Goal: Information Seeking & Learning: Learn about a topic

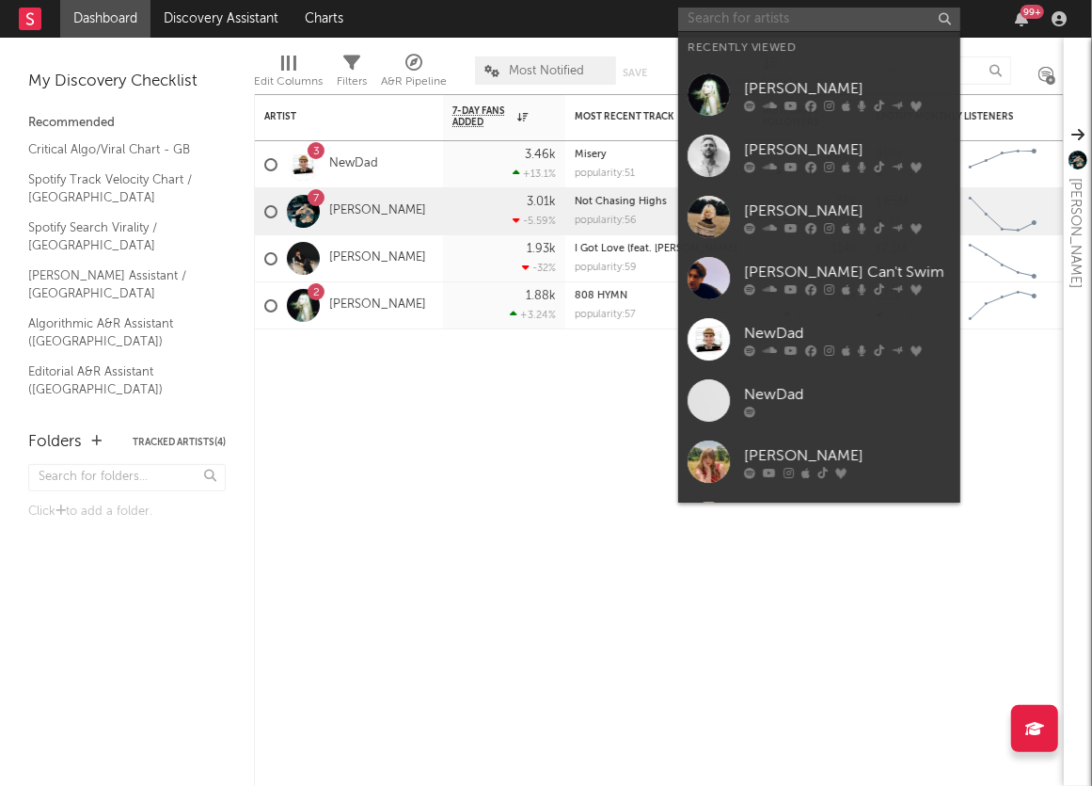
click at [850, 24] on input "text" at bounding box center [819, 20] width 282 height 24
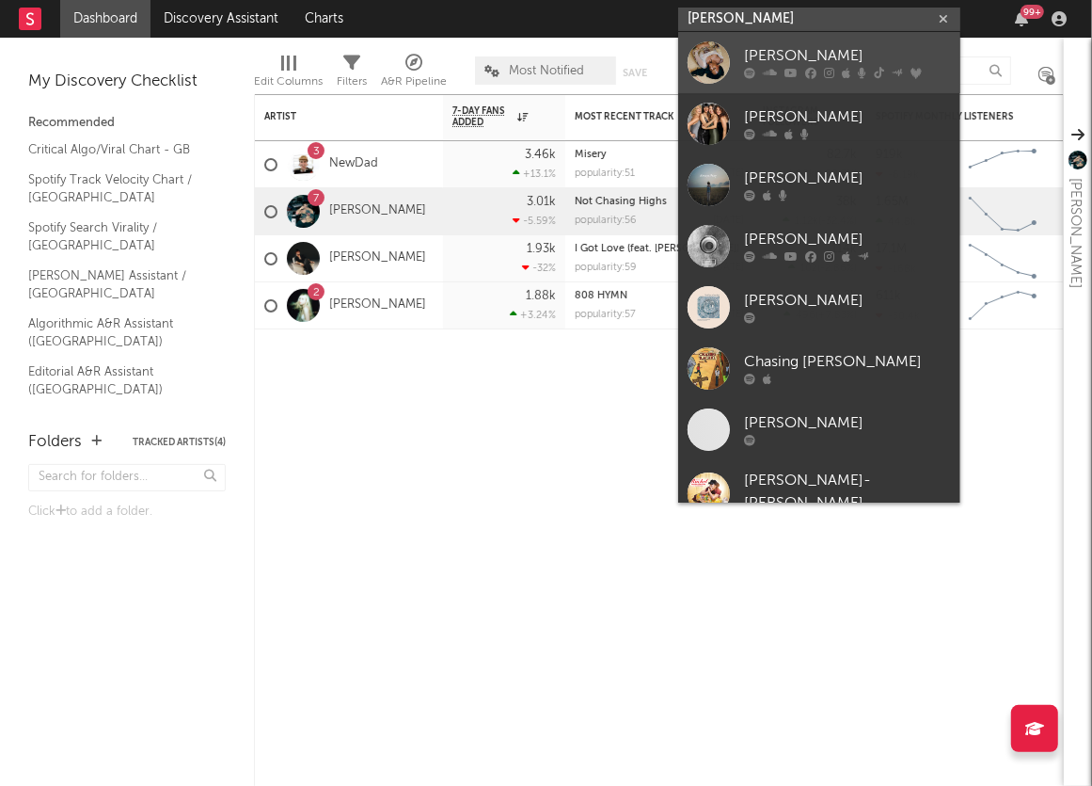
type input "rachel ch"
click at [814, 48] on div "[PERSON_NAME]" at bounding box center [847, 56] width 207 height 23
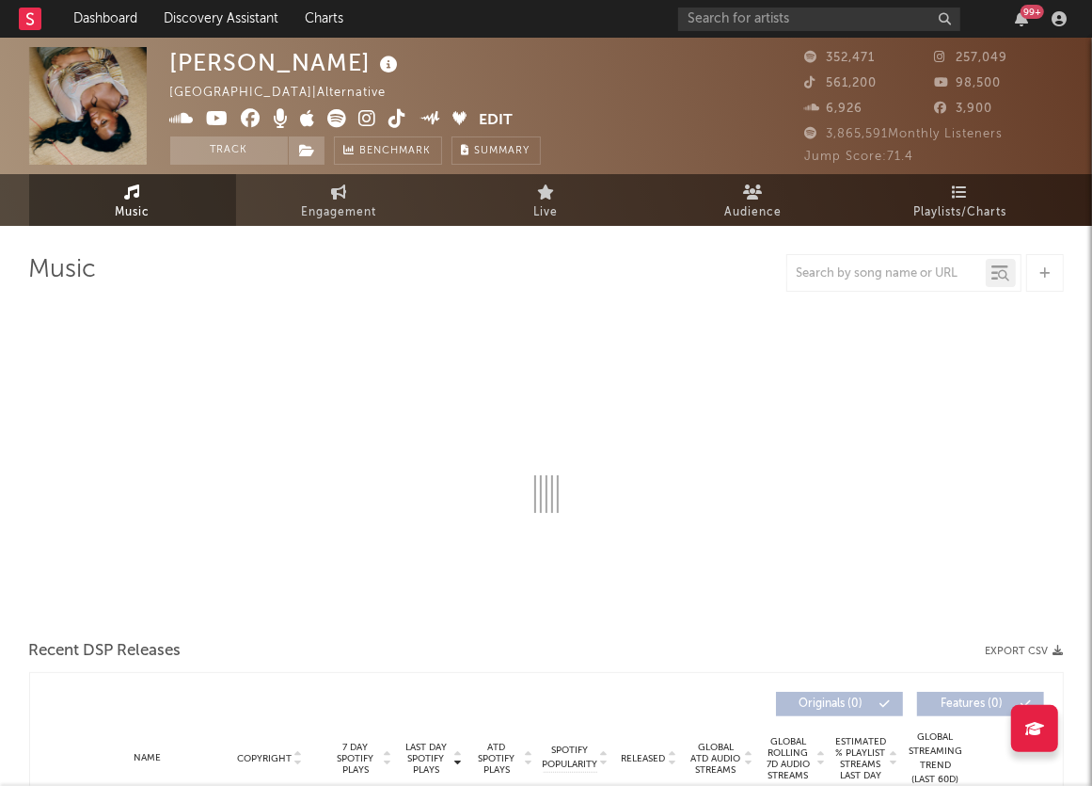
select select "6m"
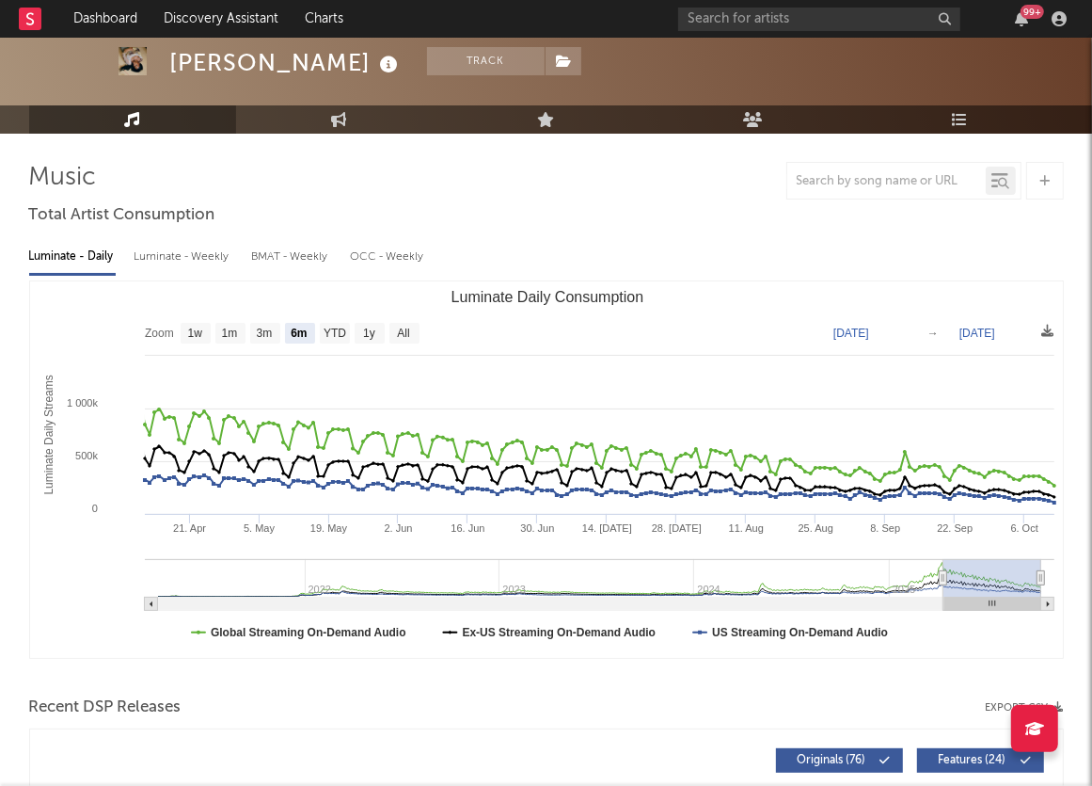
scroll to position [34, 0]
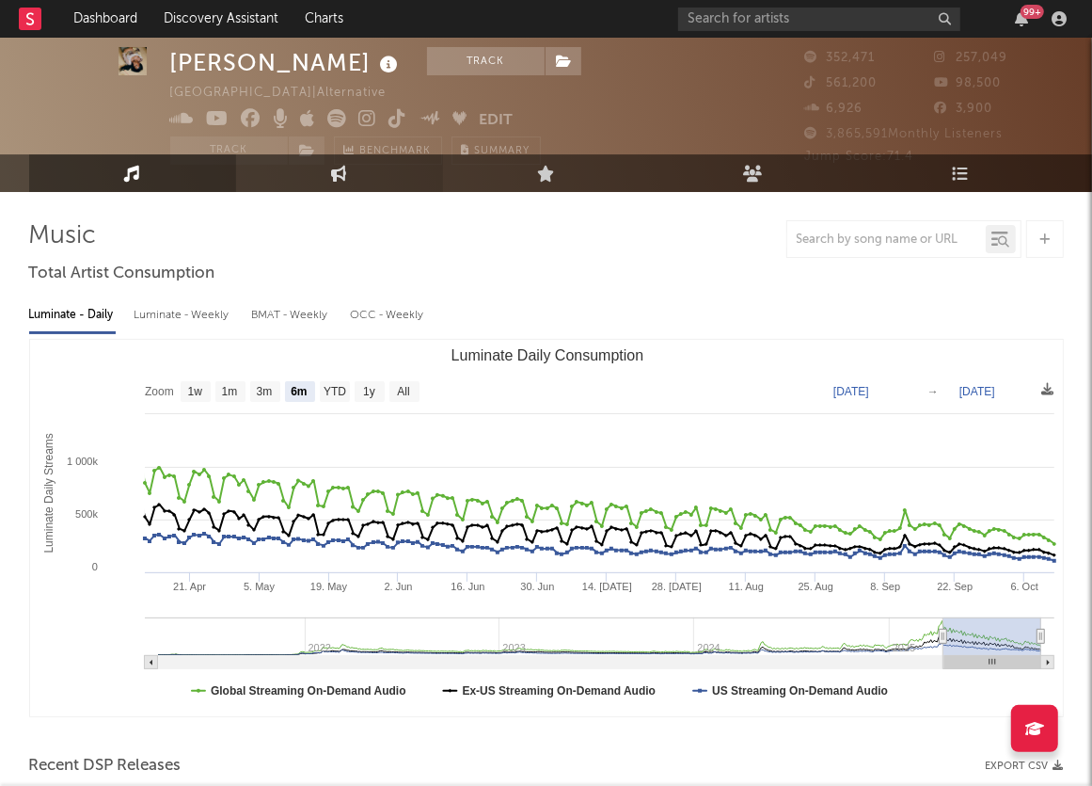
click at [358, 167] on link "Engagement" at bounding box center [339, 173] width 207 height 38
select select "1w"
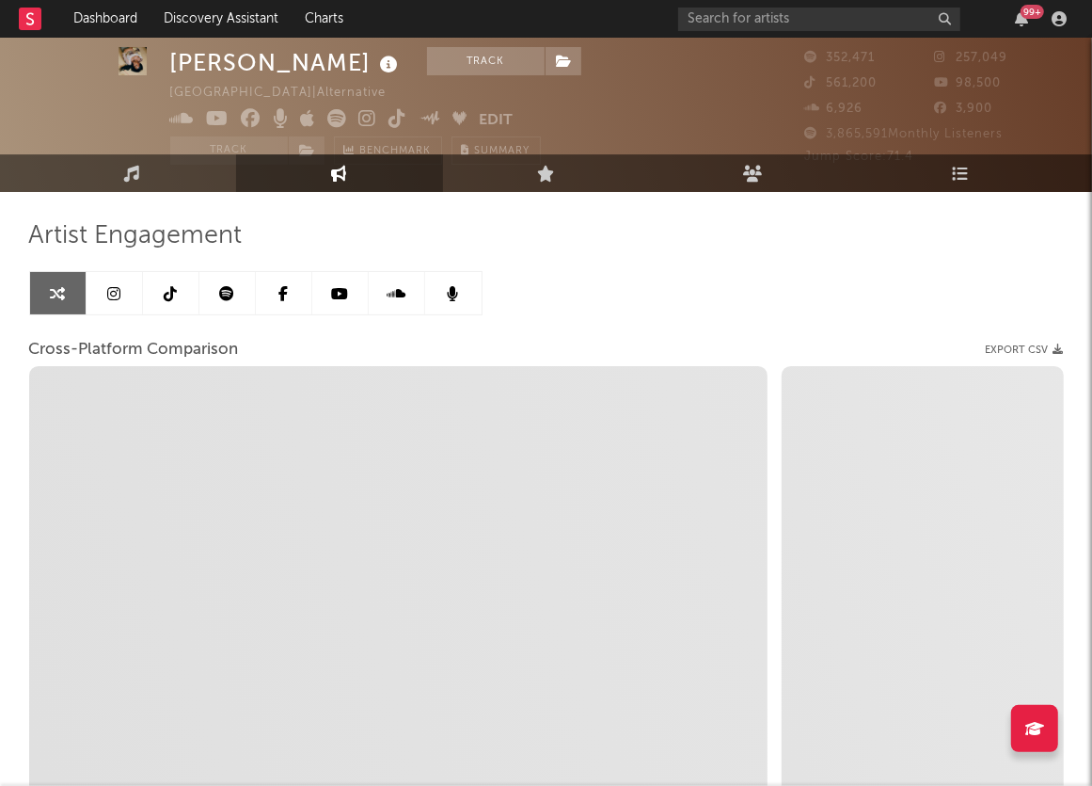
click at [110, 299] on icon at bounding box center [113, 293] width 13 height 15
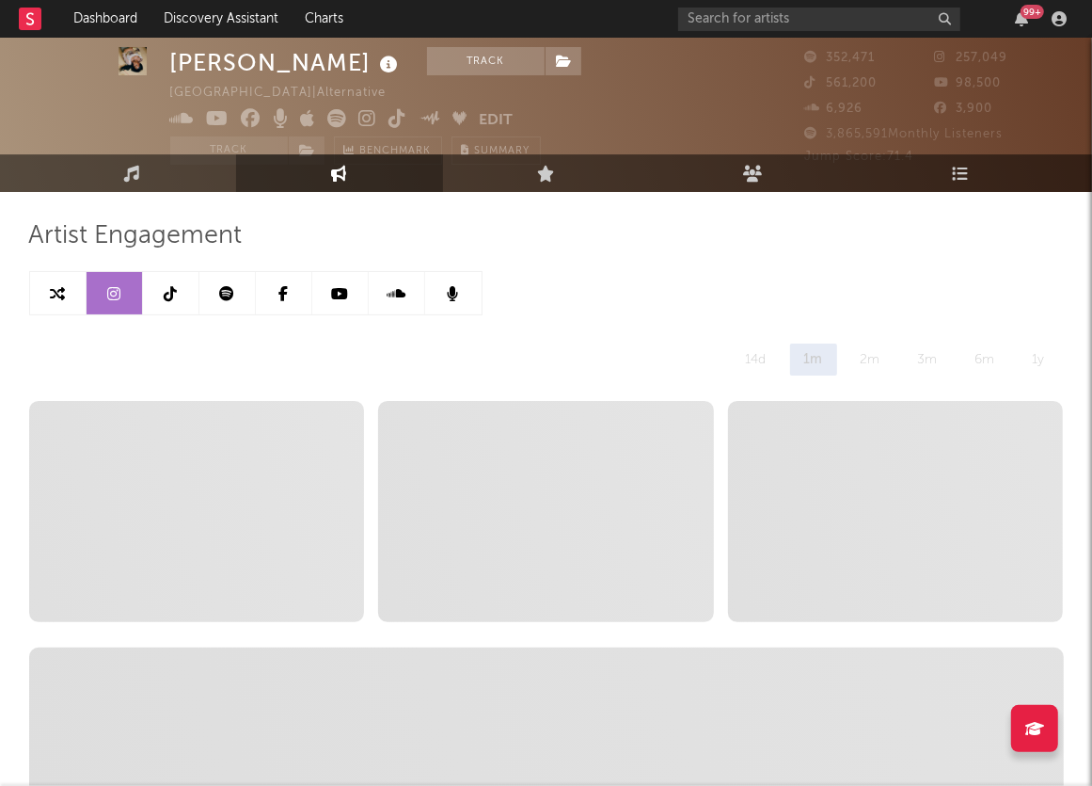
select select "6m"
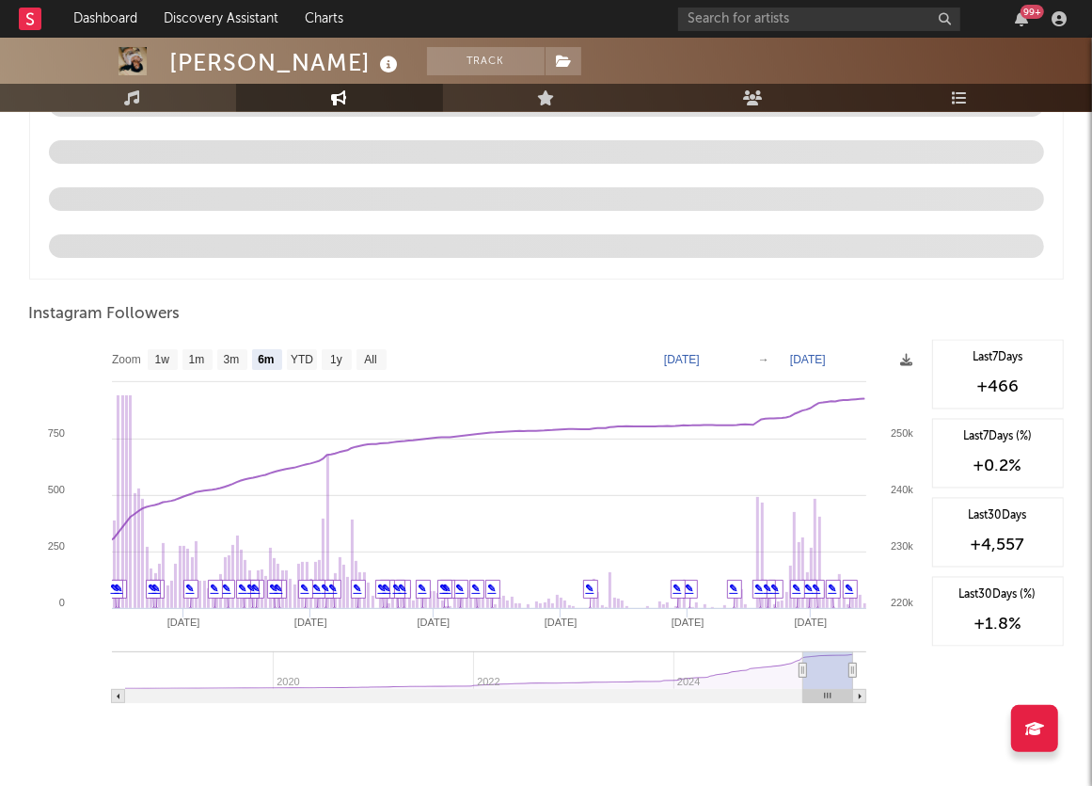
scroll to position [1933, 0]
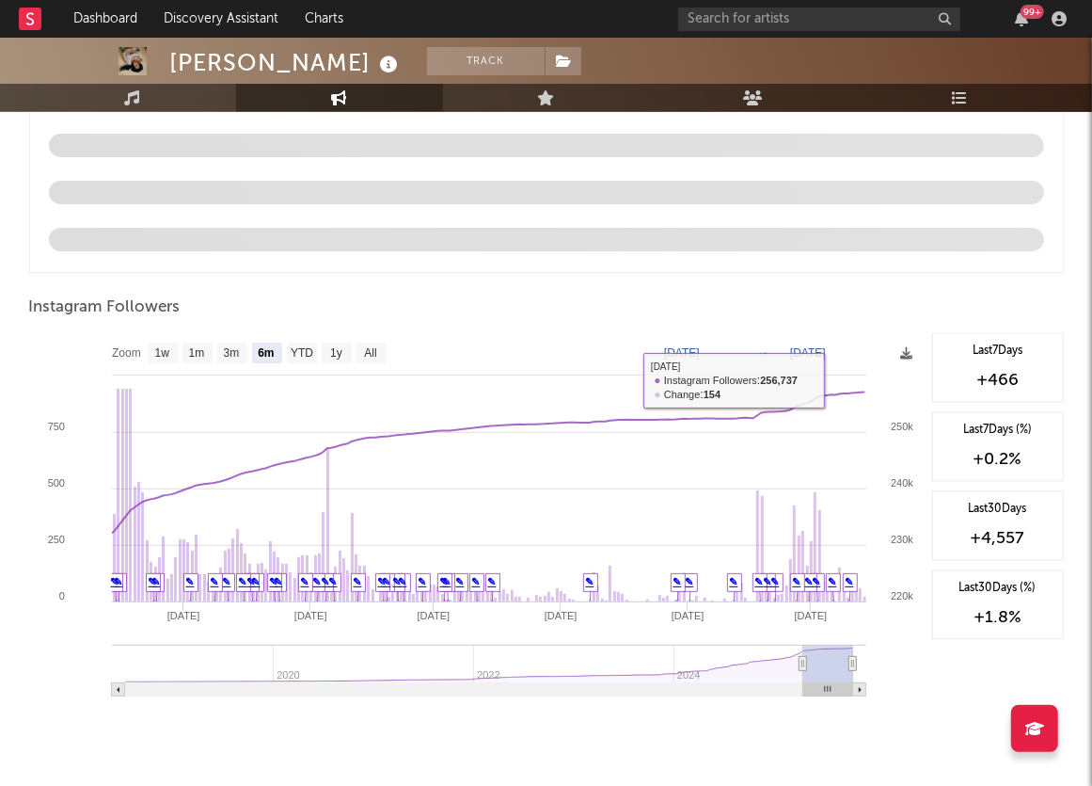
click at [697, 353] on text "[DATE]" at bounding box center [682, 352] width 36 height 13
click at [185, 348] on rect at bounding box center [198, 352] width 30 height 21
select select "1m"
type input "[DATE]"
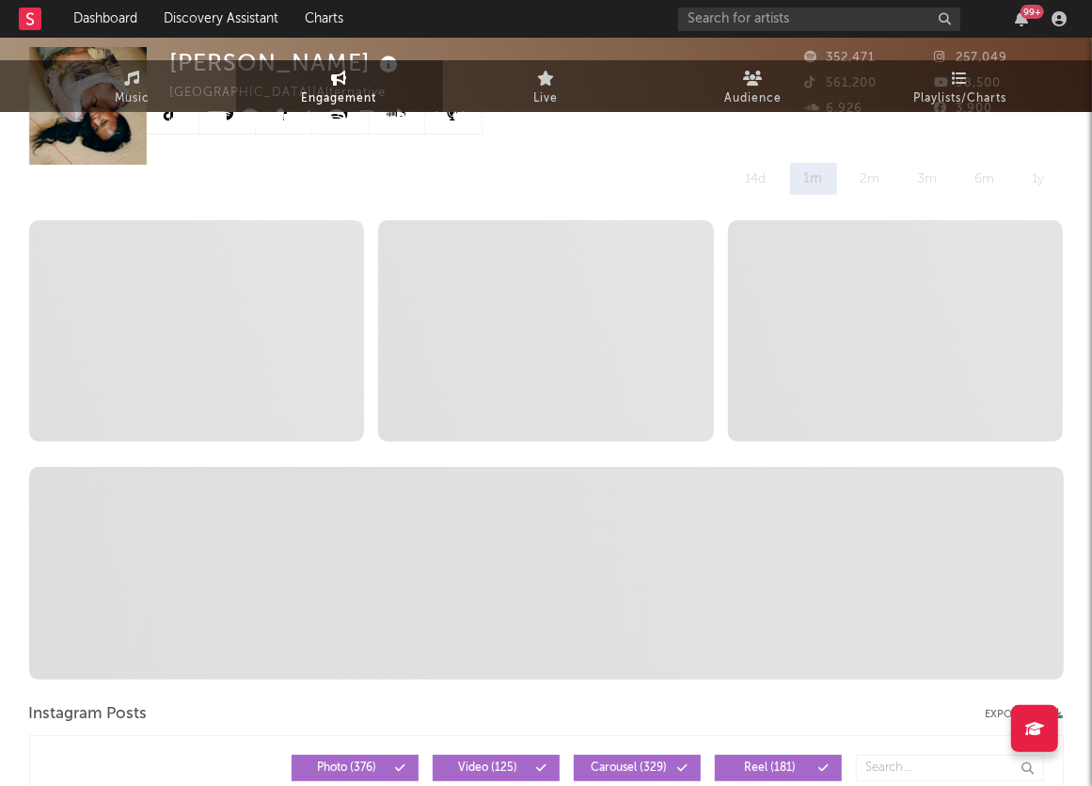
scroll to position [0, 0]
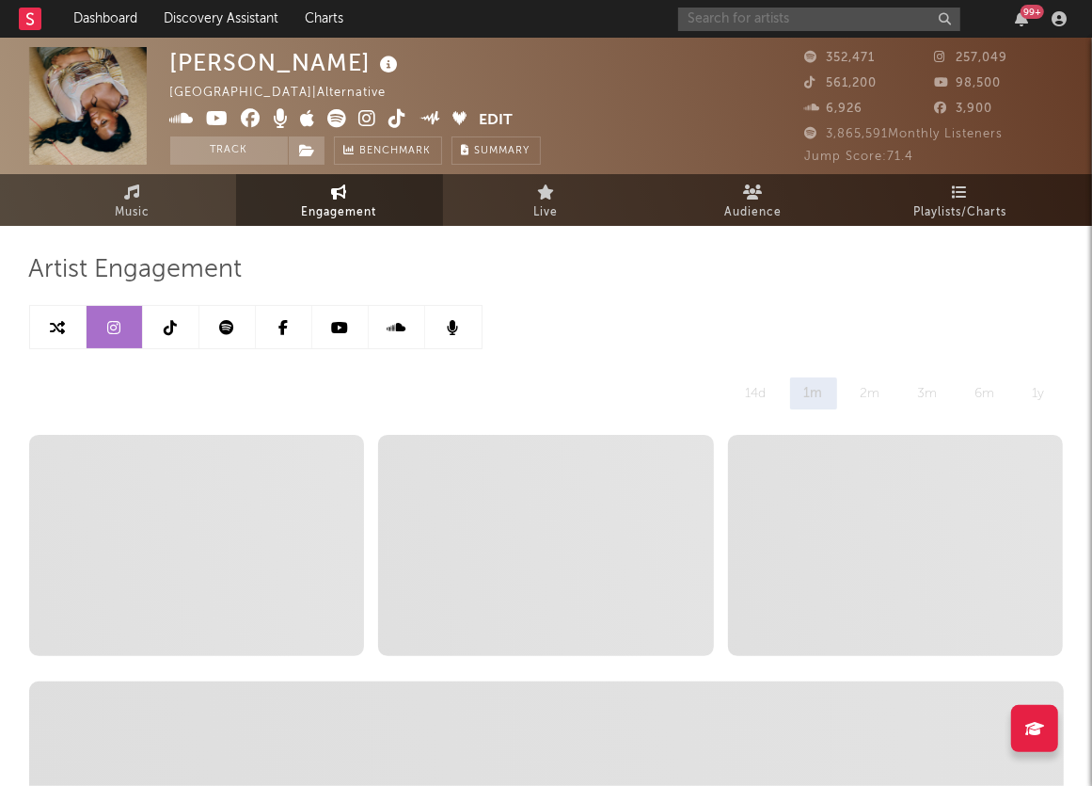
click at [732, 19] on input "text" at bounding box center [819, 20] width 282 height 24
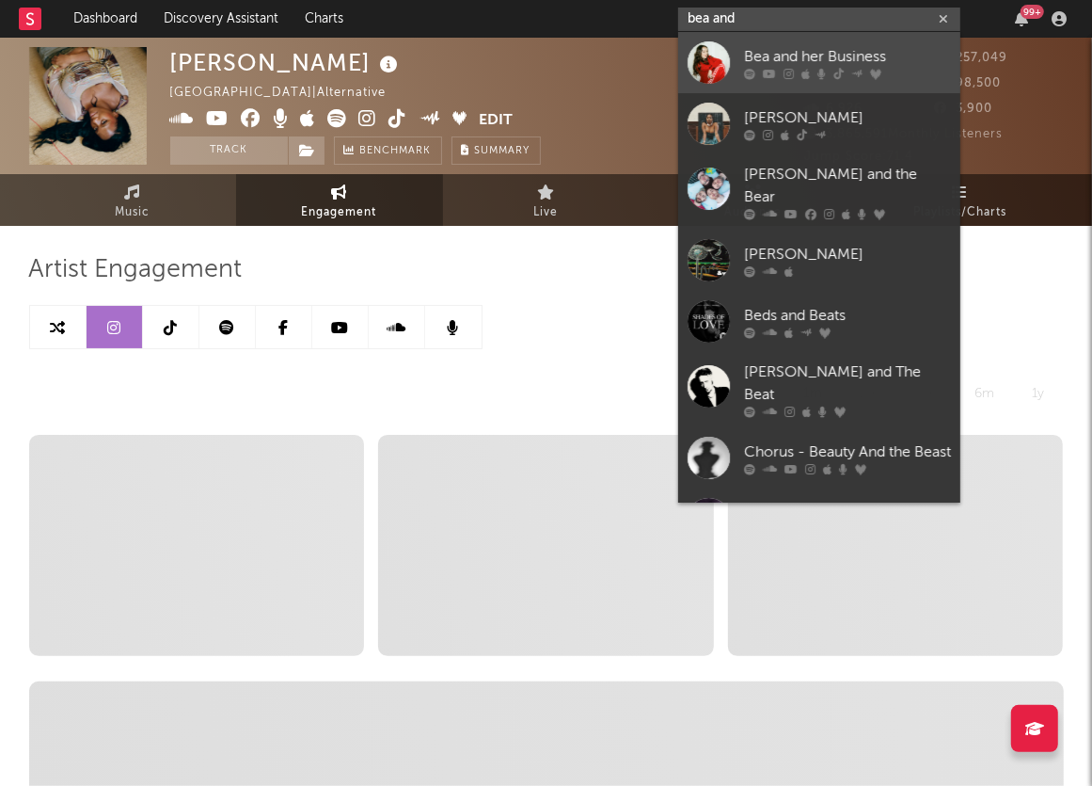
type input "bea and"
click at [878, 53] on div "Bea and her Business" at bounding box center [847, 56] width 207 height 23
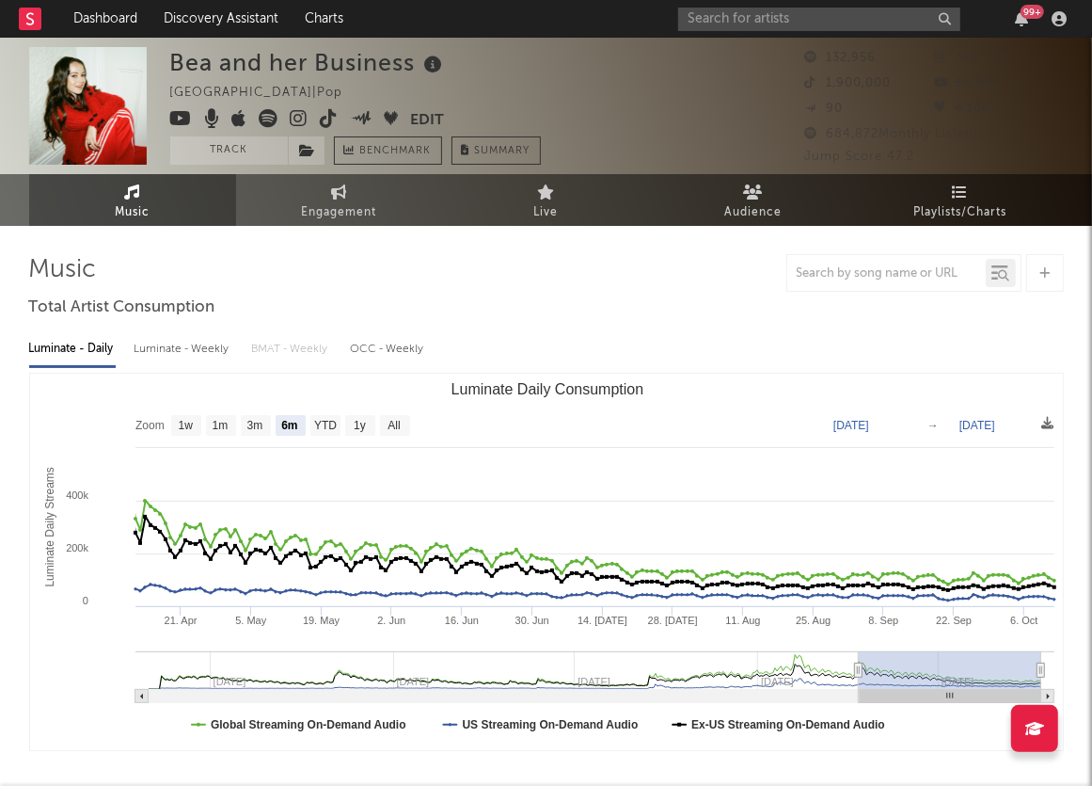
select select "6m"
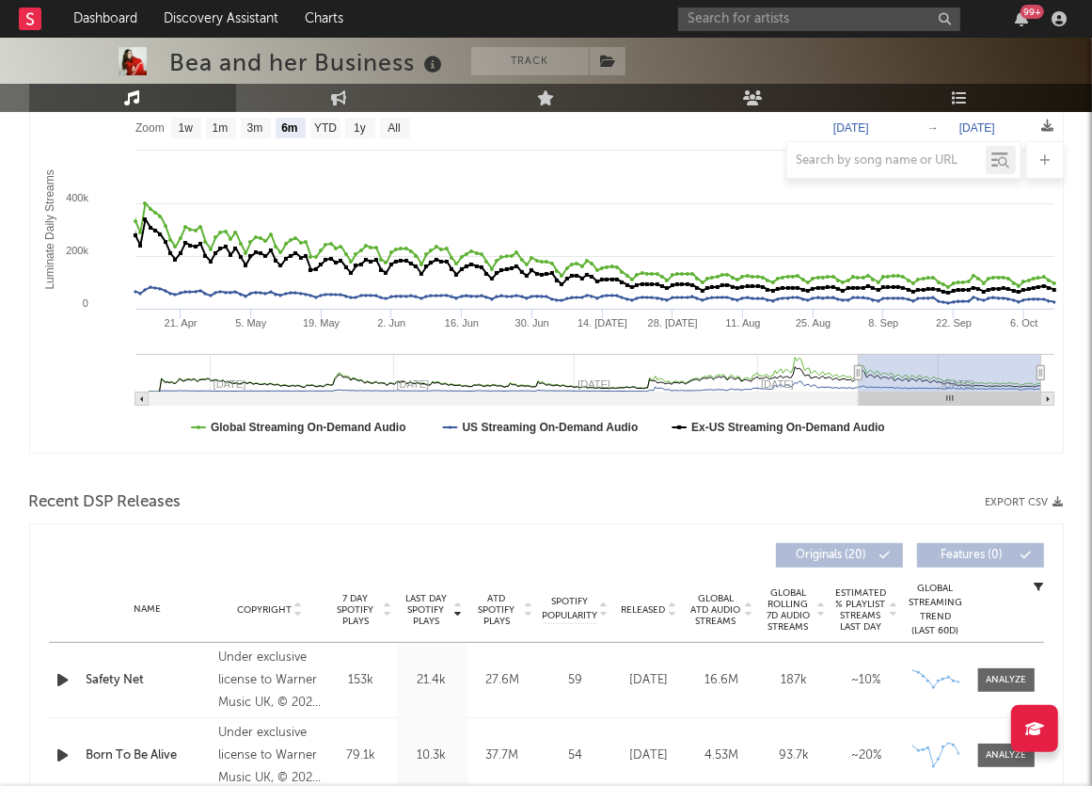
scroll to position [78, 0]
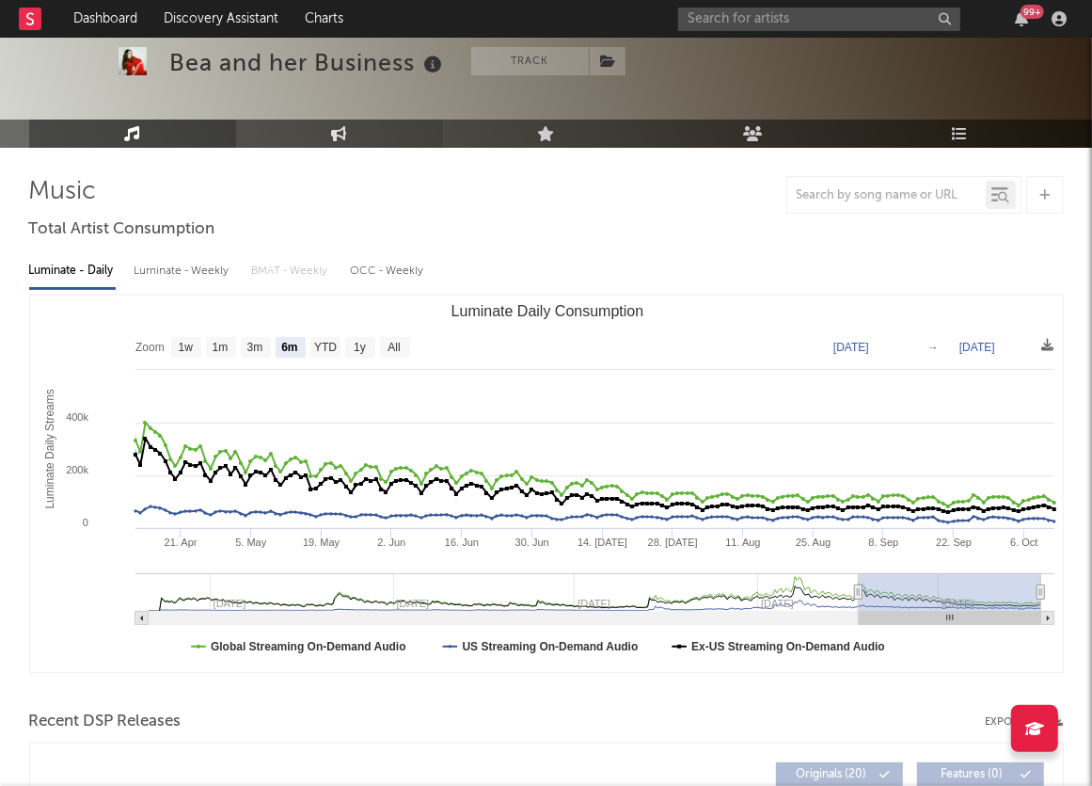
click at [333, 135] on icon at bounding box center [339, 133] width 16 height 15
select select "1w"
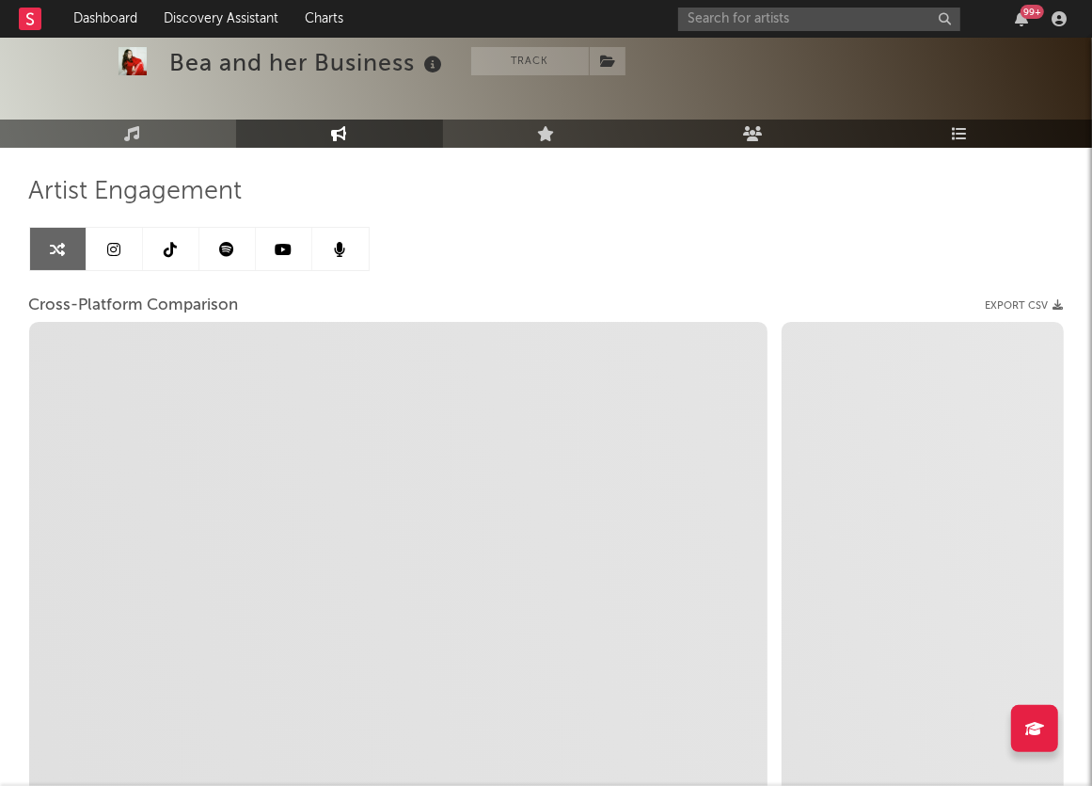
click at [111, 245] on icon at bounding box center [113, 249] width 13 height 15
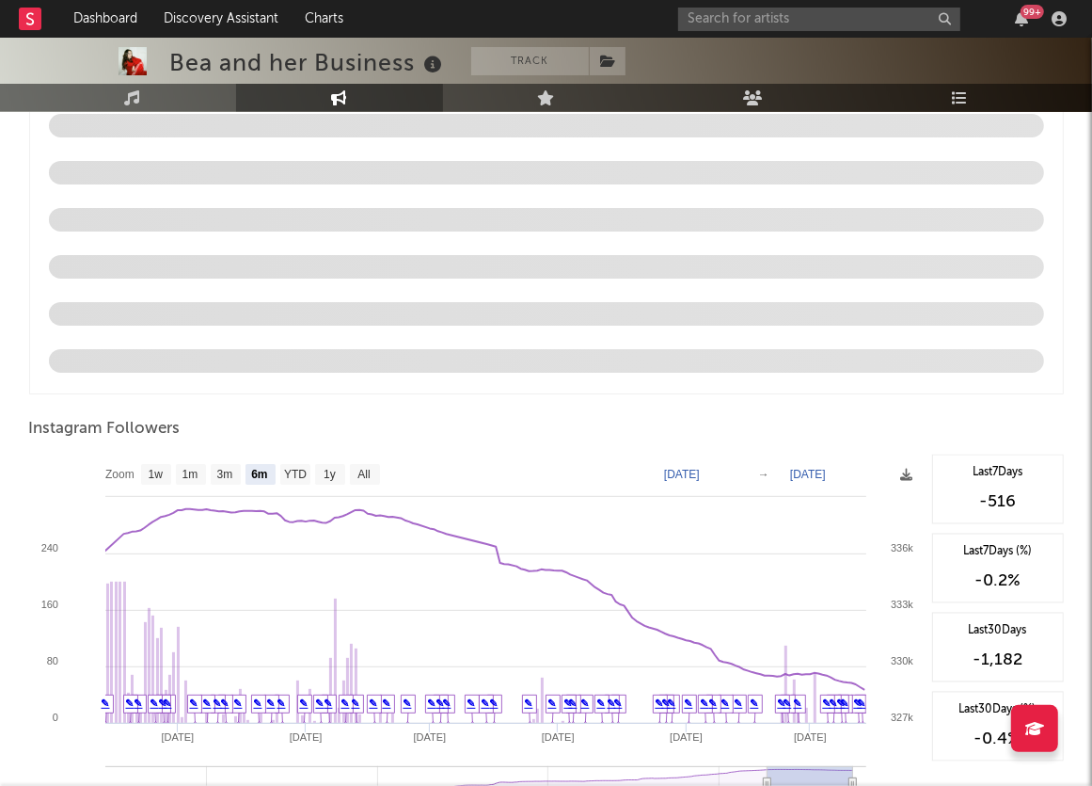
scroll to position [1986, 0]
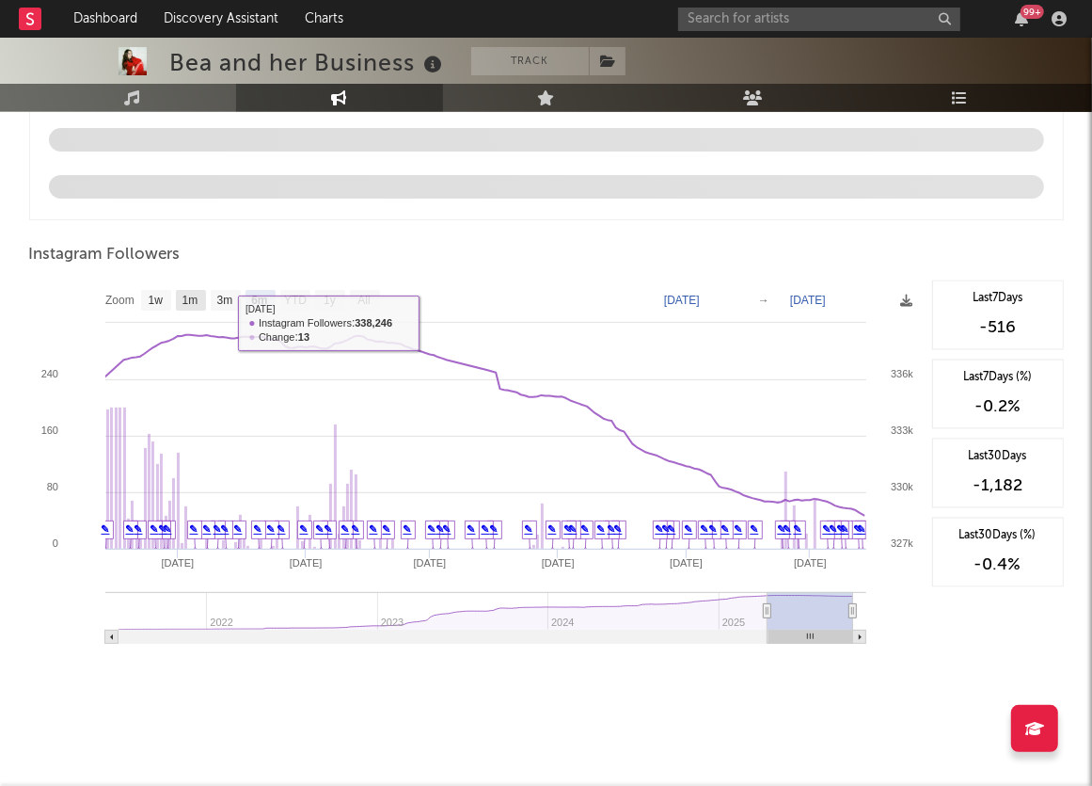
click at [182, 295] on text "1m" at bounding box center [190, 300] width 16 height 13
select select "1m"
type input "[DATE]"
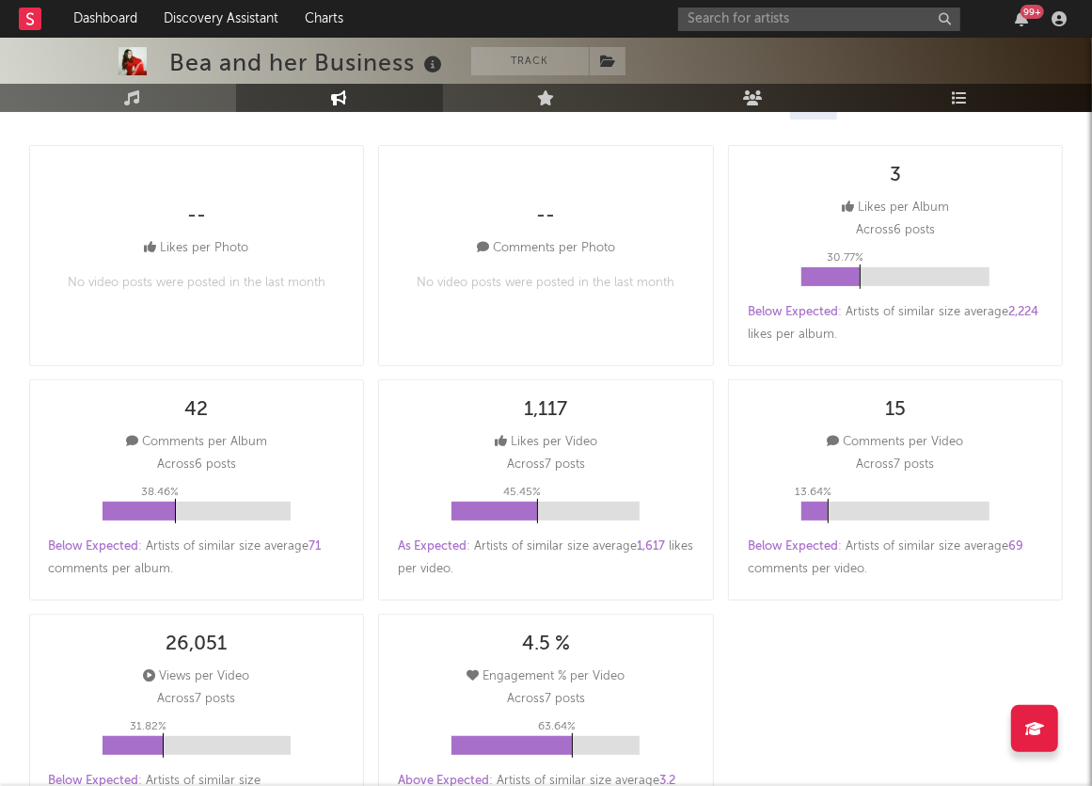
scroll to position [0, 0]
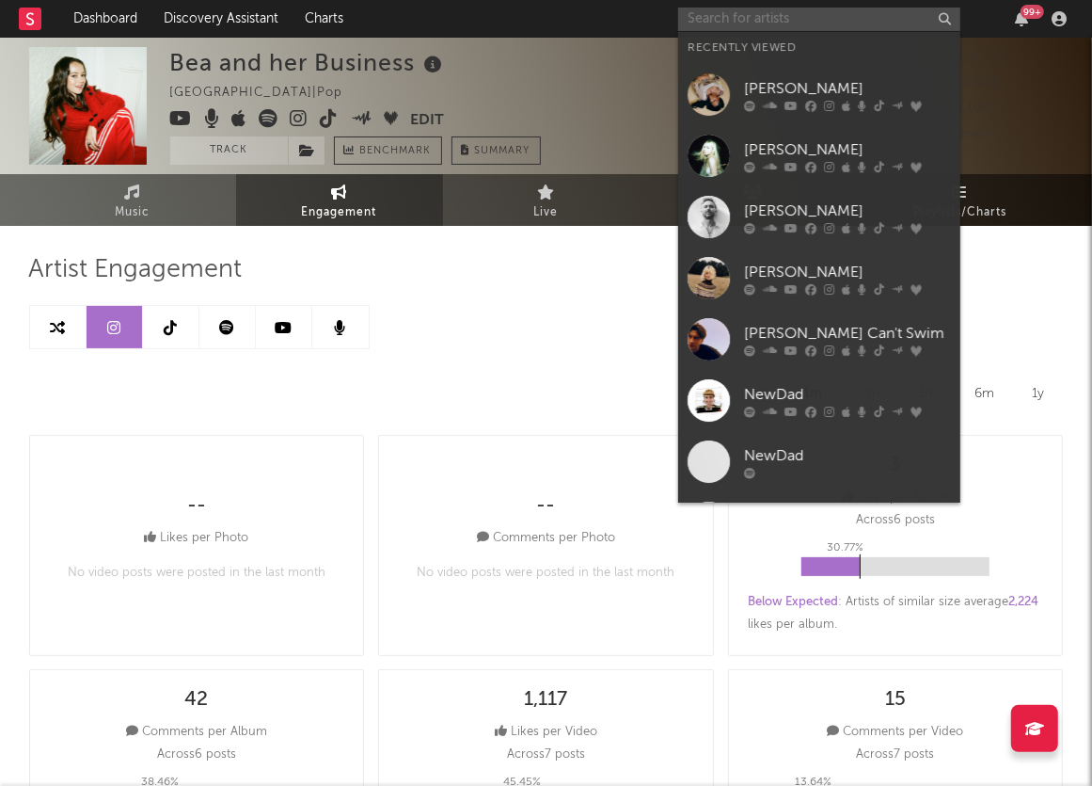
click at [787, 11] on input "text" at bounding box center [819, 20] width 282 height 24
type input "f"
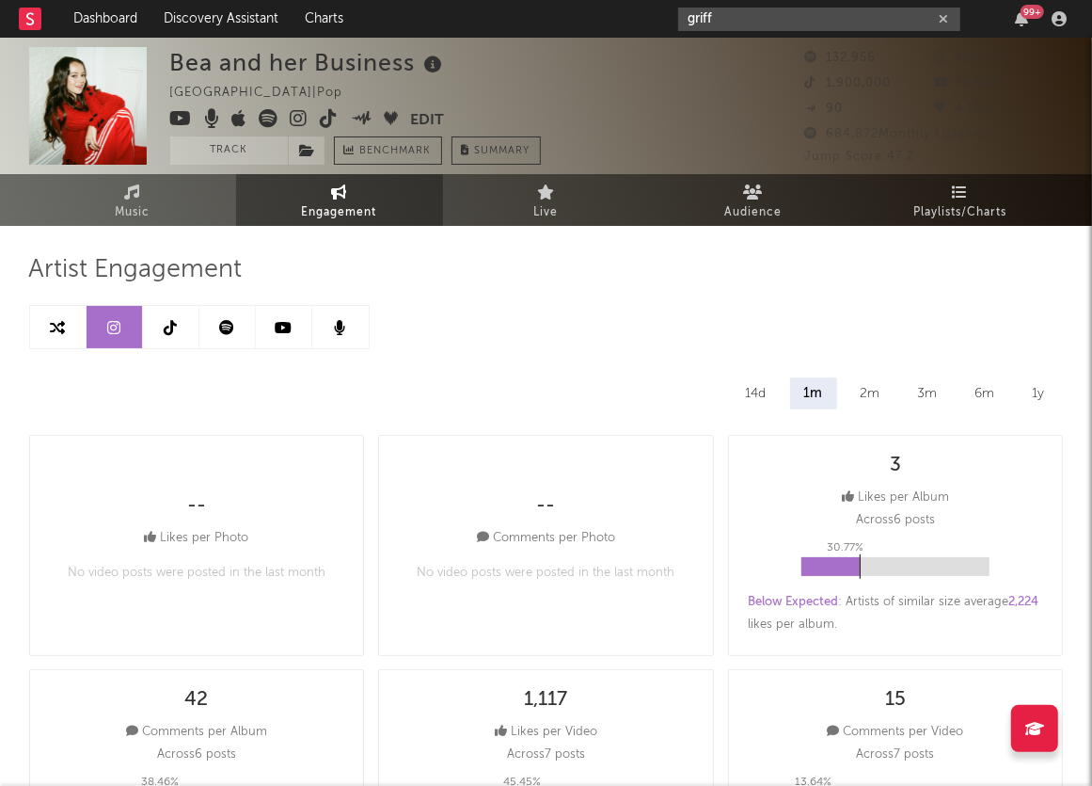
click at [734, 24] on input "griff" at bounding box center [819, 20] width 282 height 24
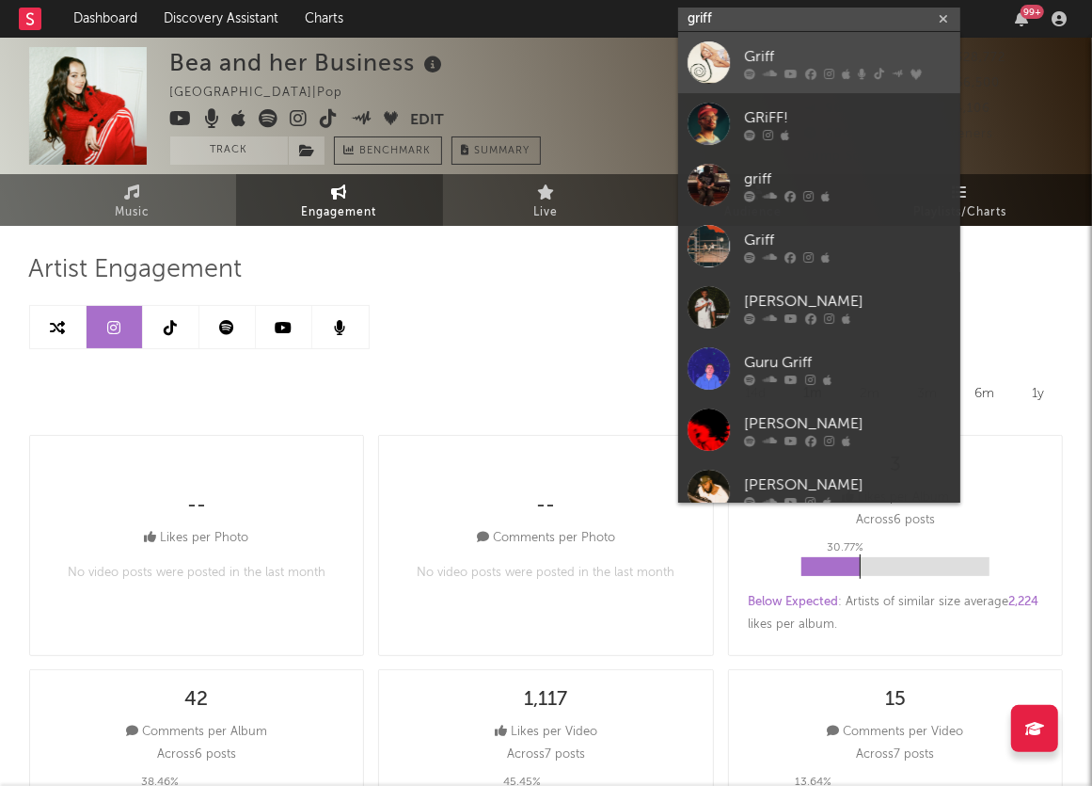
type input "griff"
click at [772, 40] on link "Griff" at bounding box center [819, 62] width 282 height 61
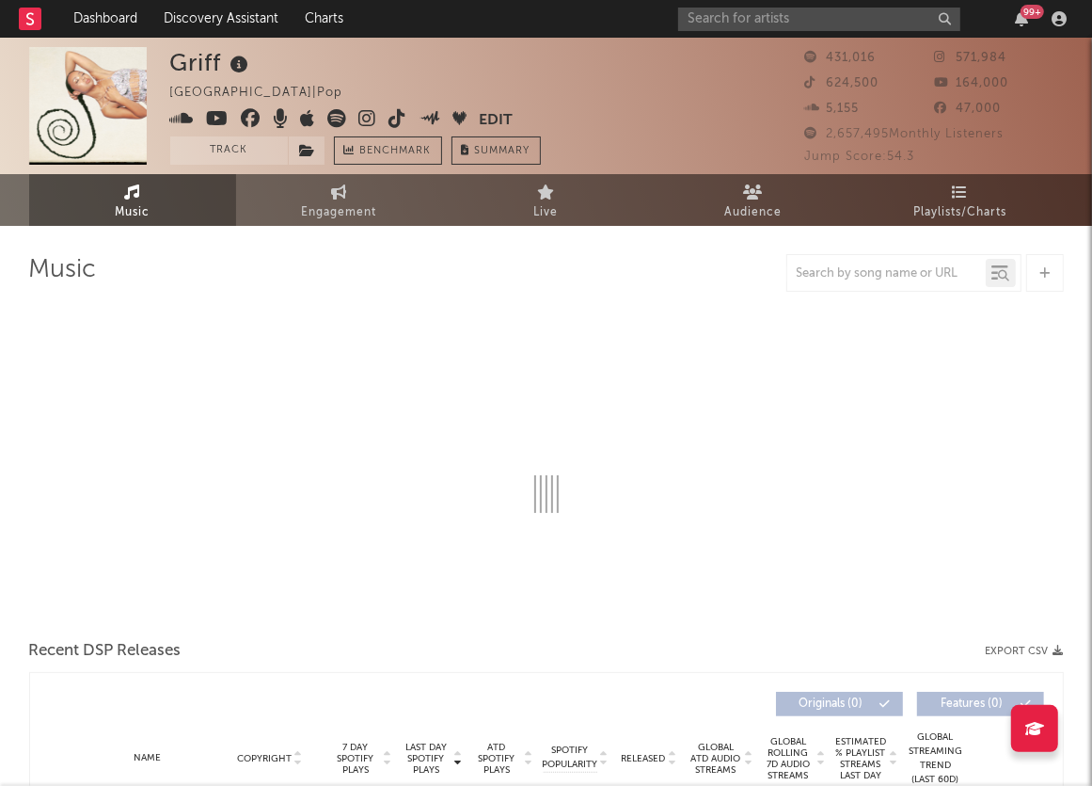
select select "6m"
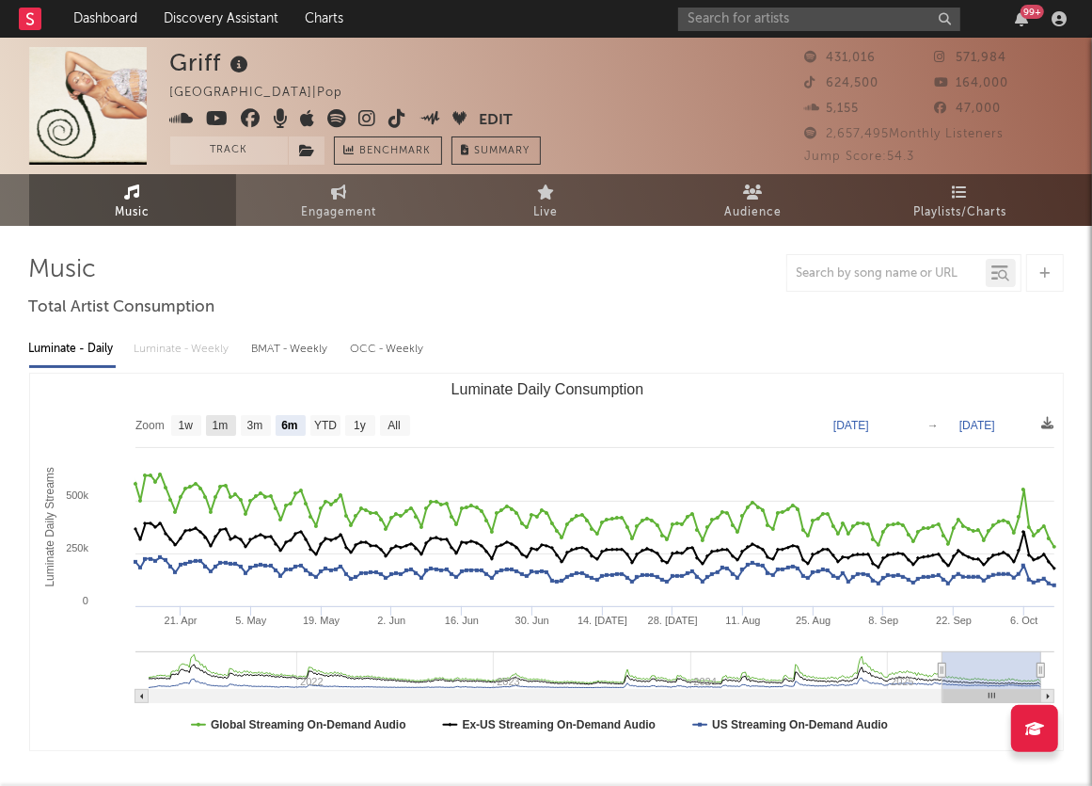
click at [224, 429] on text "1m" at bounding box center [220, 426] width 16 height 13
select select "1m"
type input "[DATE]"
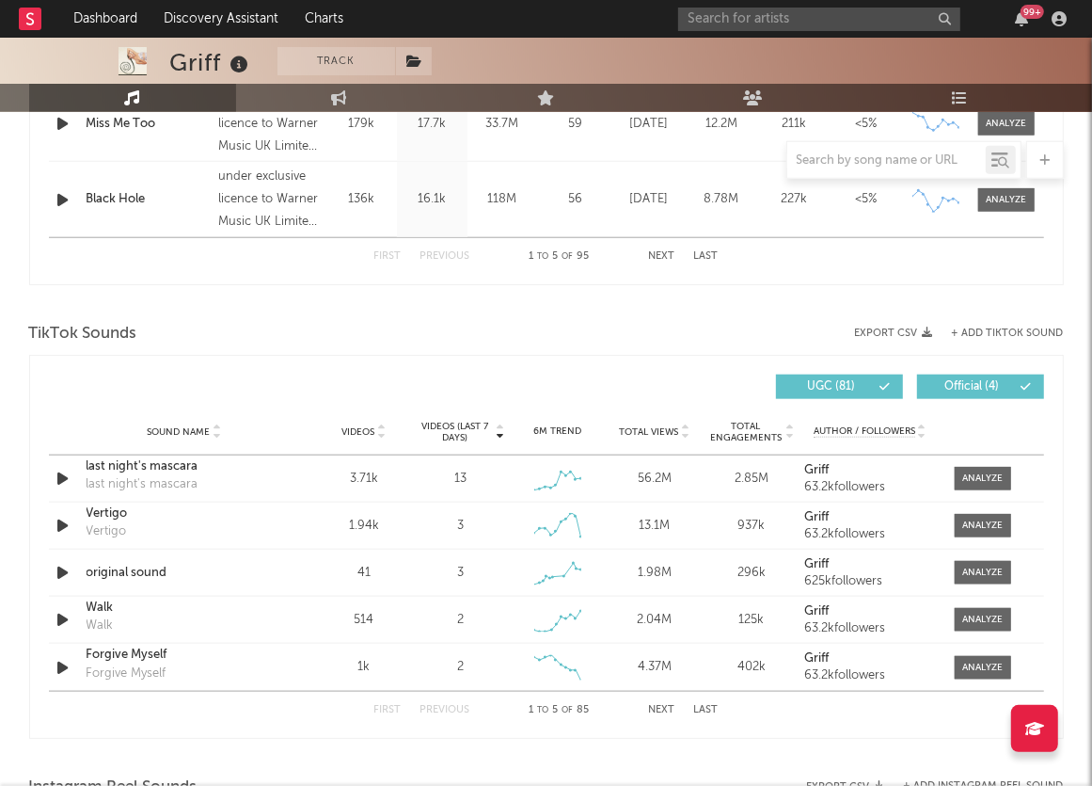
scroll to position [917, 0]
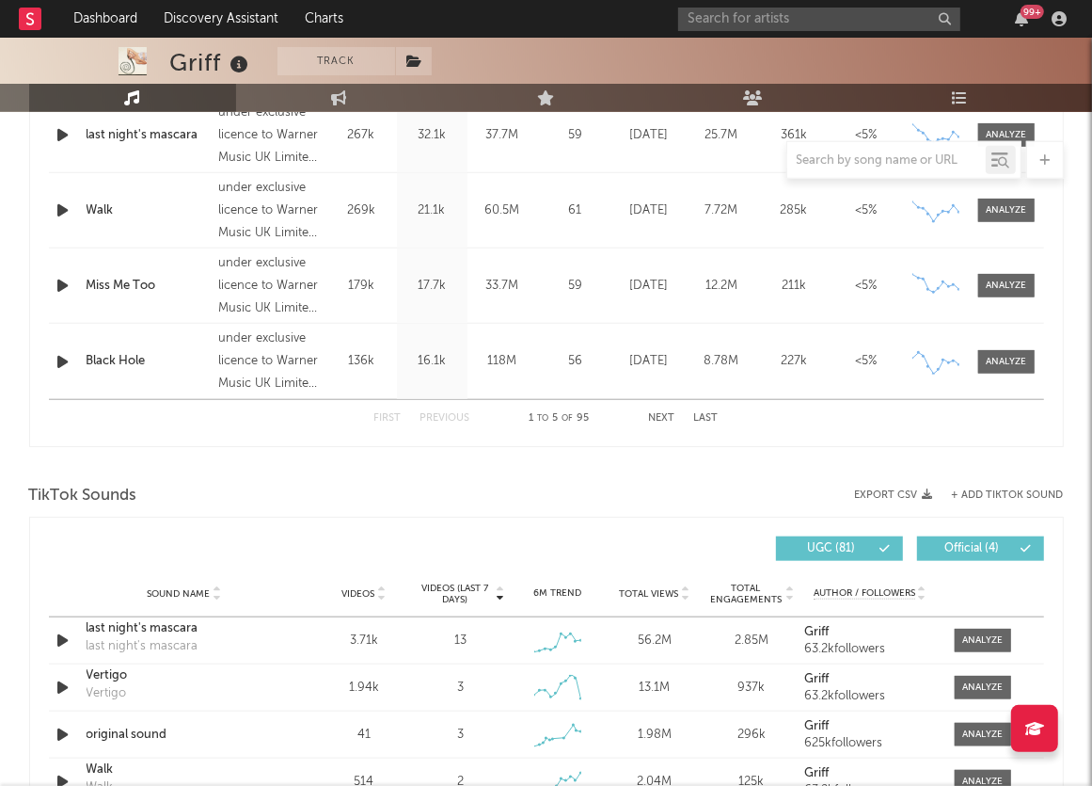
click at [348, 81] on div at bounding box center [546, 18] width 1092 height 188
click at [348, 92] on link "Engagement" at bounding box center [339, 98] width 207 height 28
select select "1w"
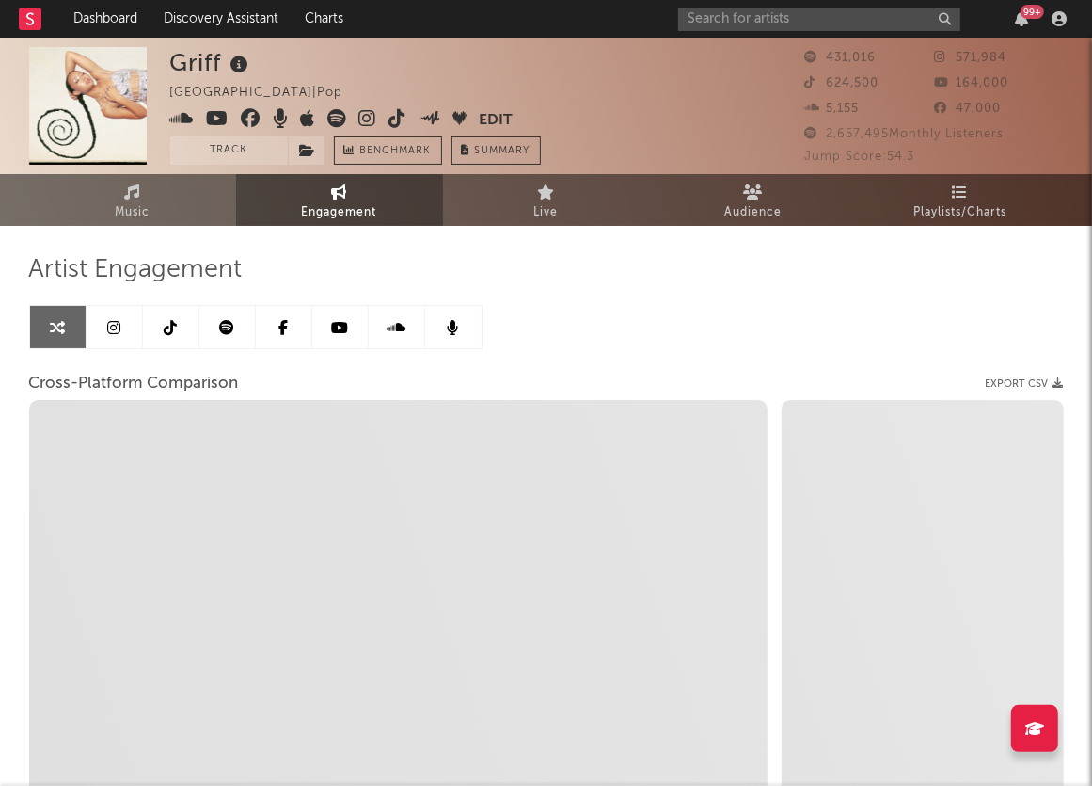
click at [120, 331] on link at bounding box center [115, 327] width 56 height 42
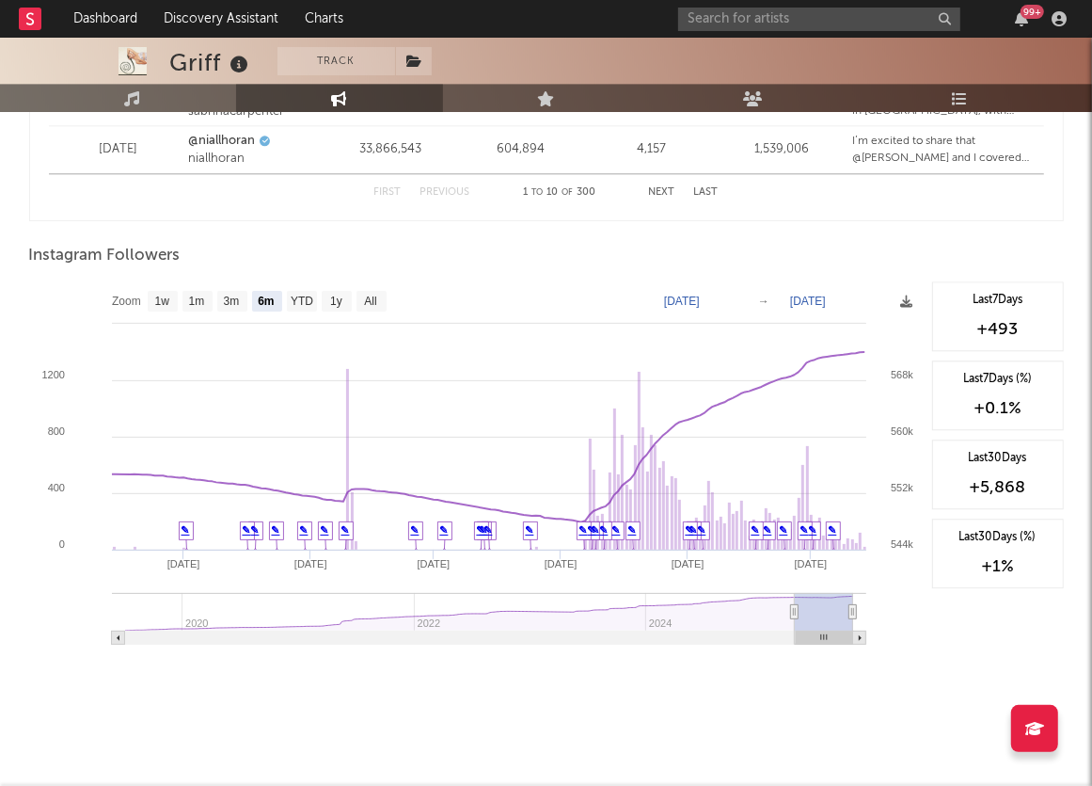
scroll to position [2760, 0]
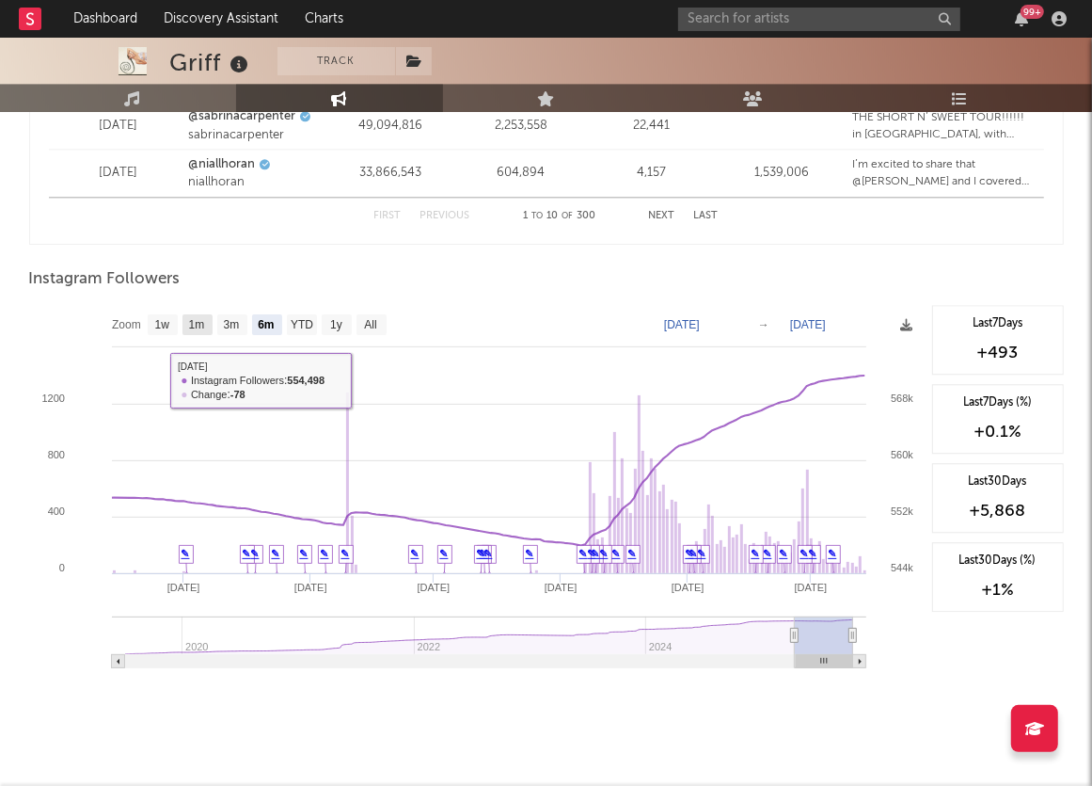
click at [199, 314] on rect at bounding box center [198, 324] width 30 height 21
select select "1m"
type input "[DATE]"
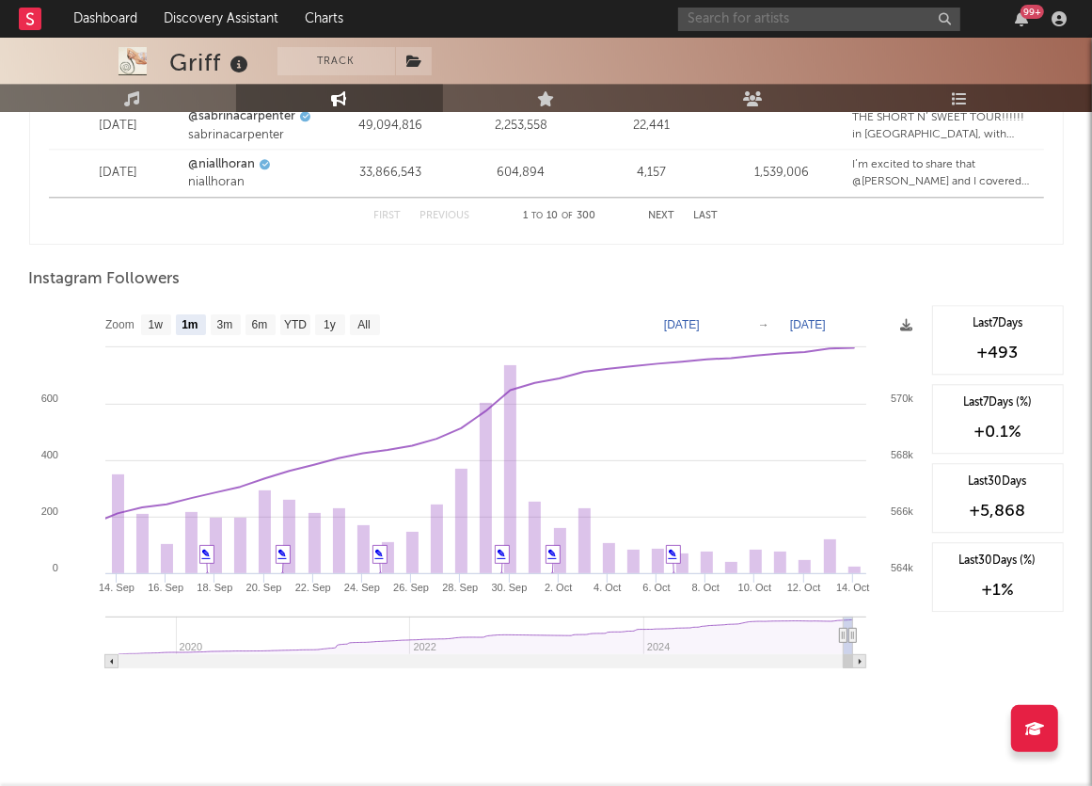
click at [814, 18] on input "text" at bounding box center [819, 20] width 282 height 24
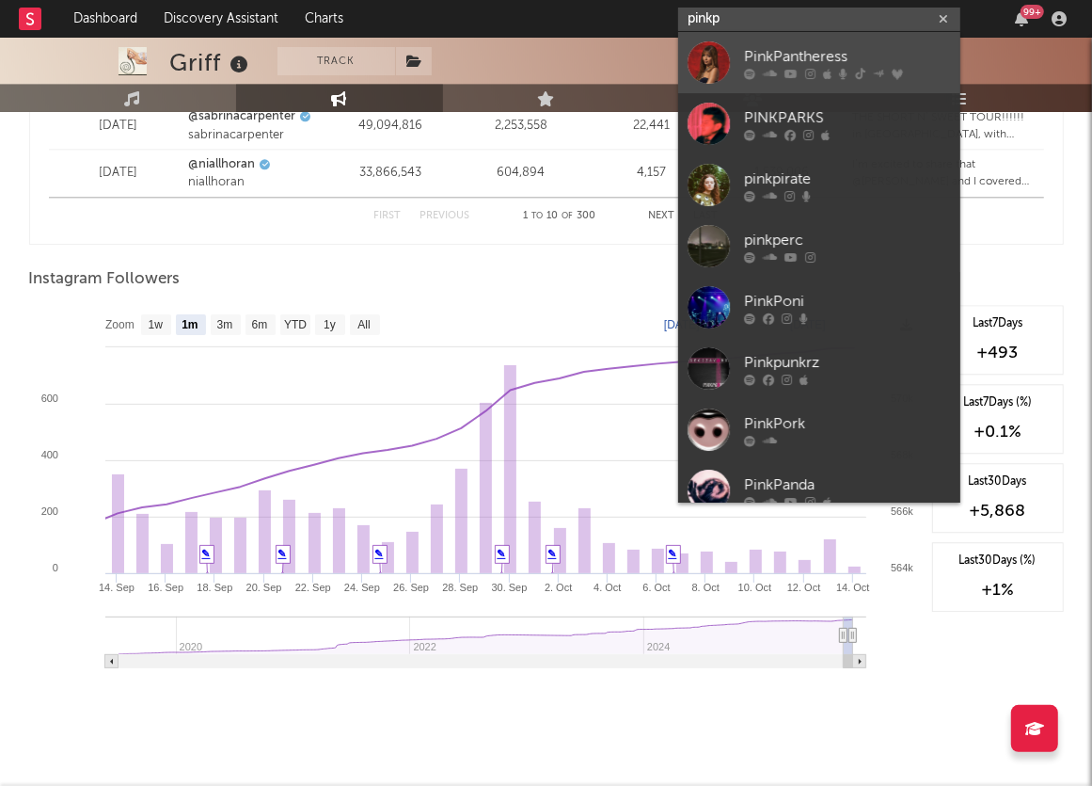
type input "pinkp"
click at [875, 53] on div "PinkPantheress" at bounding box center [847, 56] width 207 height 23
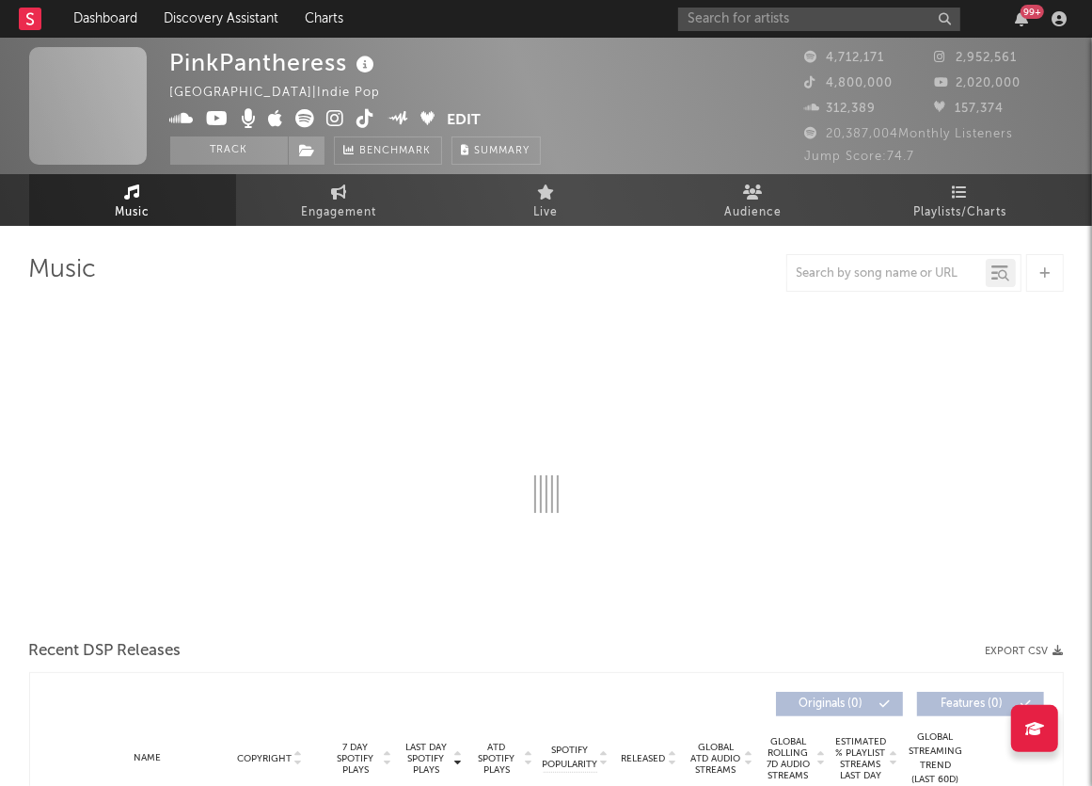
select select "6m"
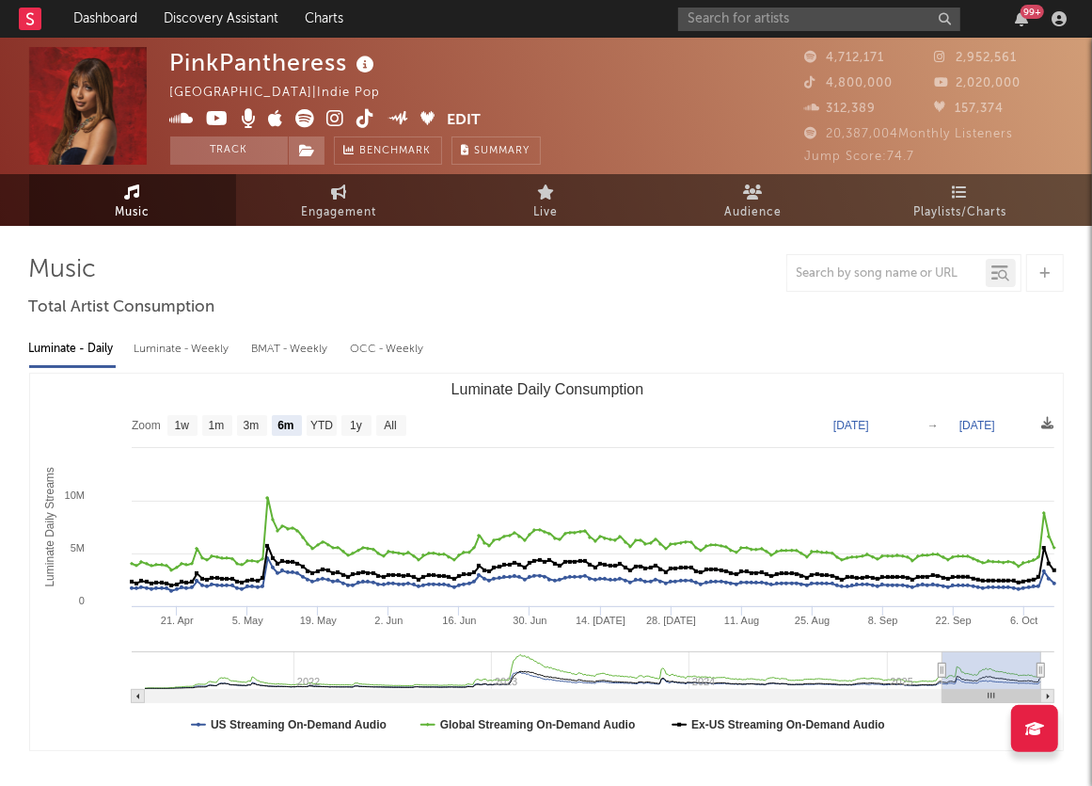
select select "6m"
click at [624, 415] on rect "Luminate Daily Consumption" at bounding box center [547, 562] width 1034 height 376
click at [351, 195] on link "Engagement" at bounding box center [339, 200] width 207 height 52
select select "1w"
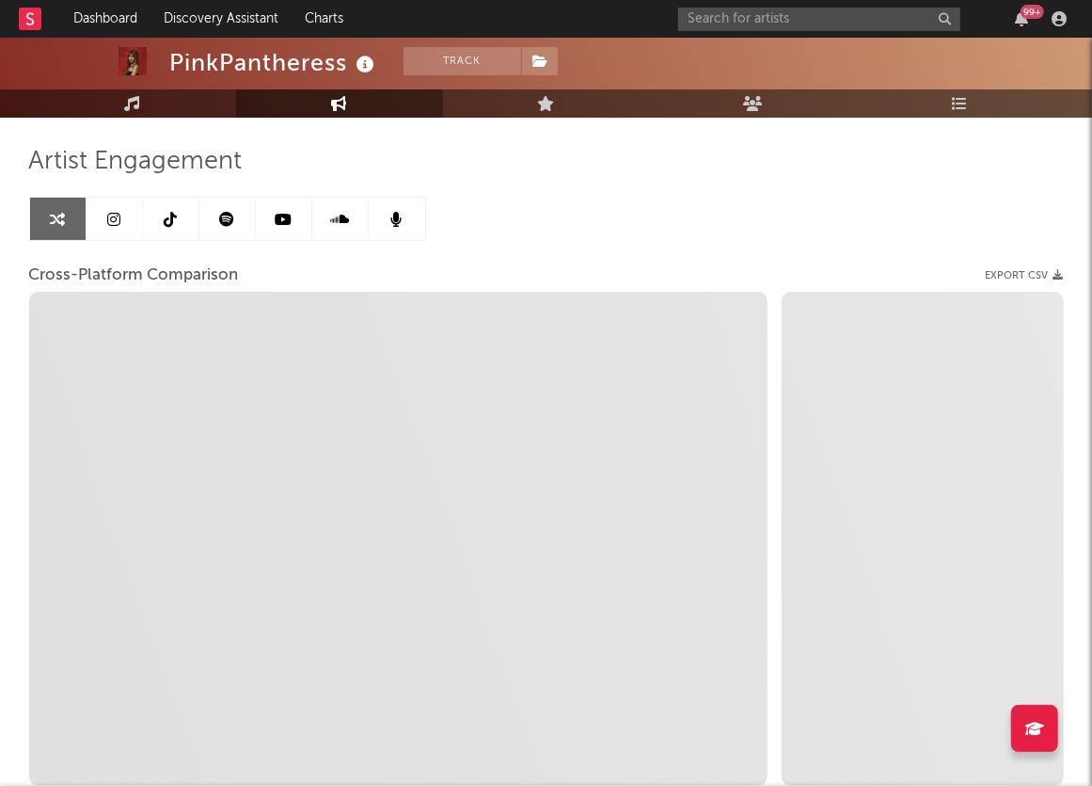
scroll to position [106, 0]
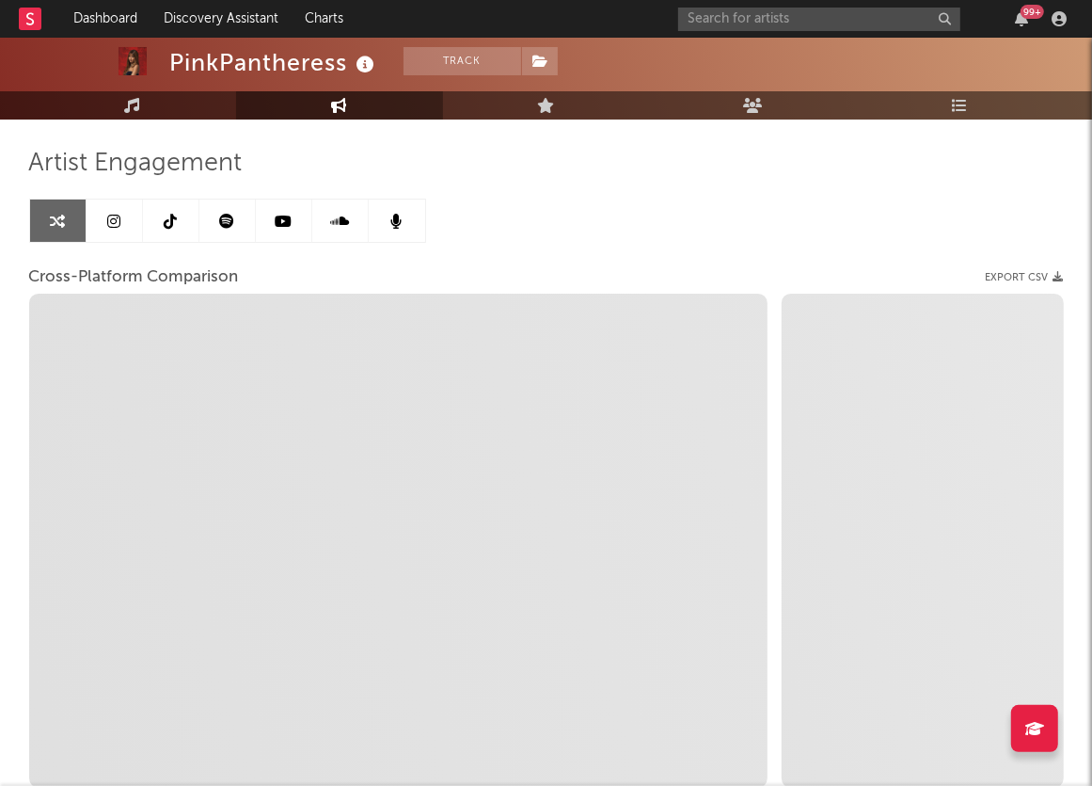
click at [108, 223] on icon at bounding box center [113, 221] width 13 height 15
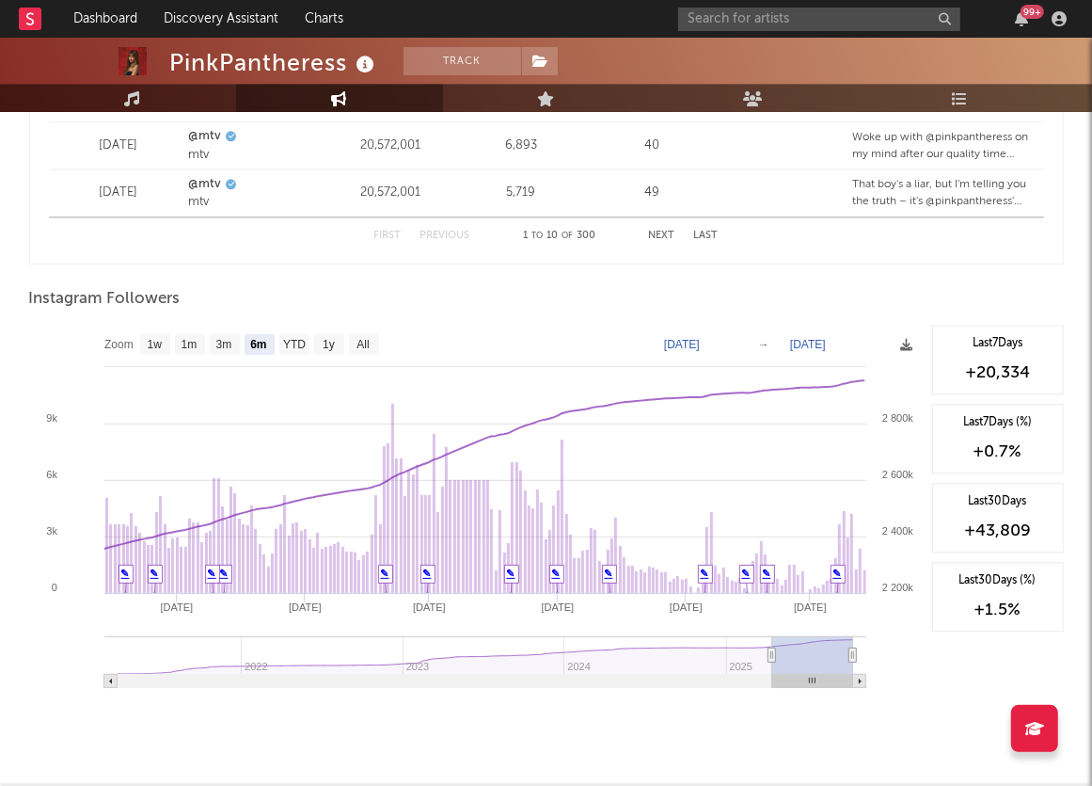
scroll to position [2783, 0]
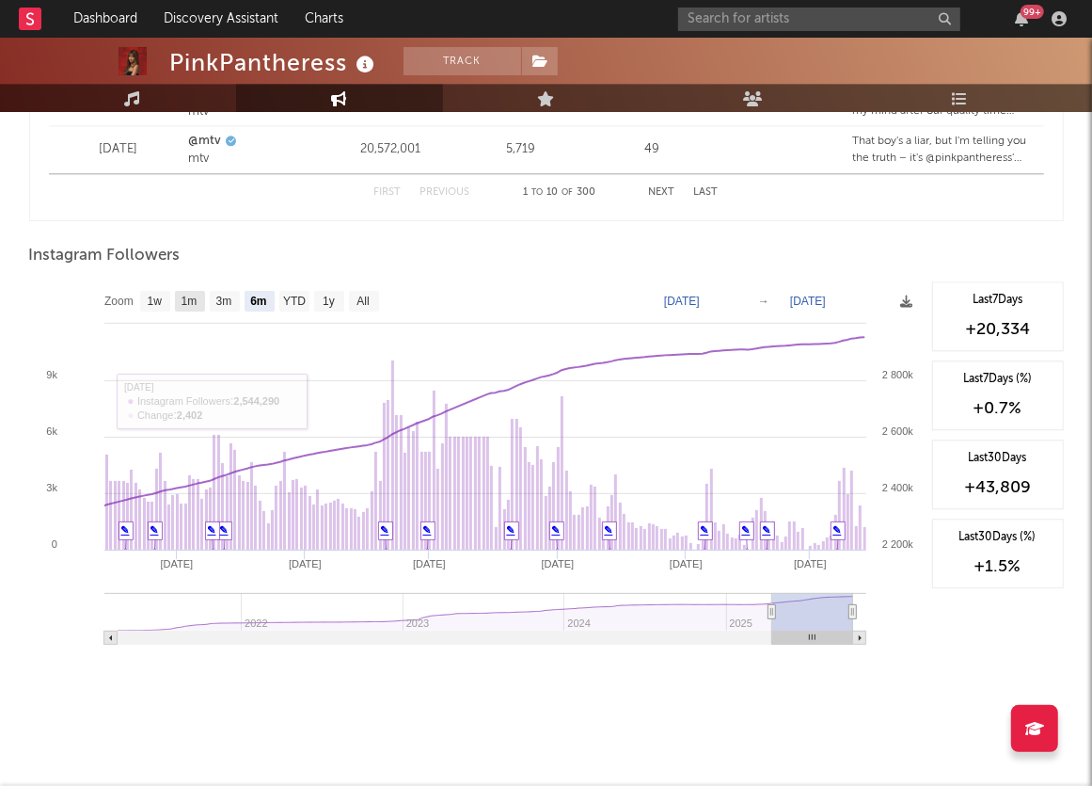
click at [189, 300] on text "1m" at bounding box center [189, 301] width 16 height 13
select select "1m"
type input "[DATE]"
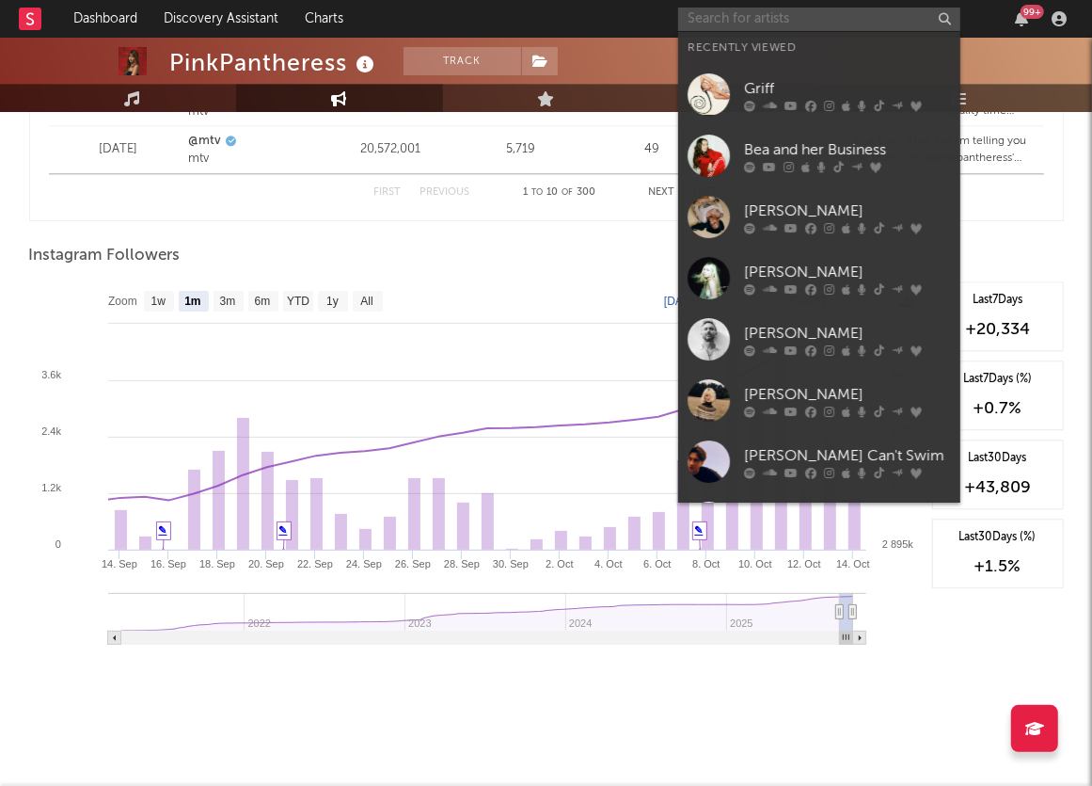
click at [718, 17] on input "text" at bounding box center [819, 20] width 282 height 24
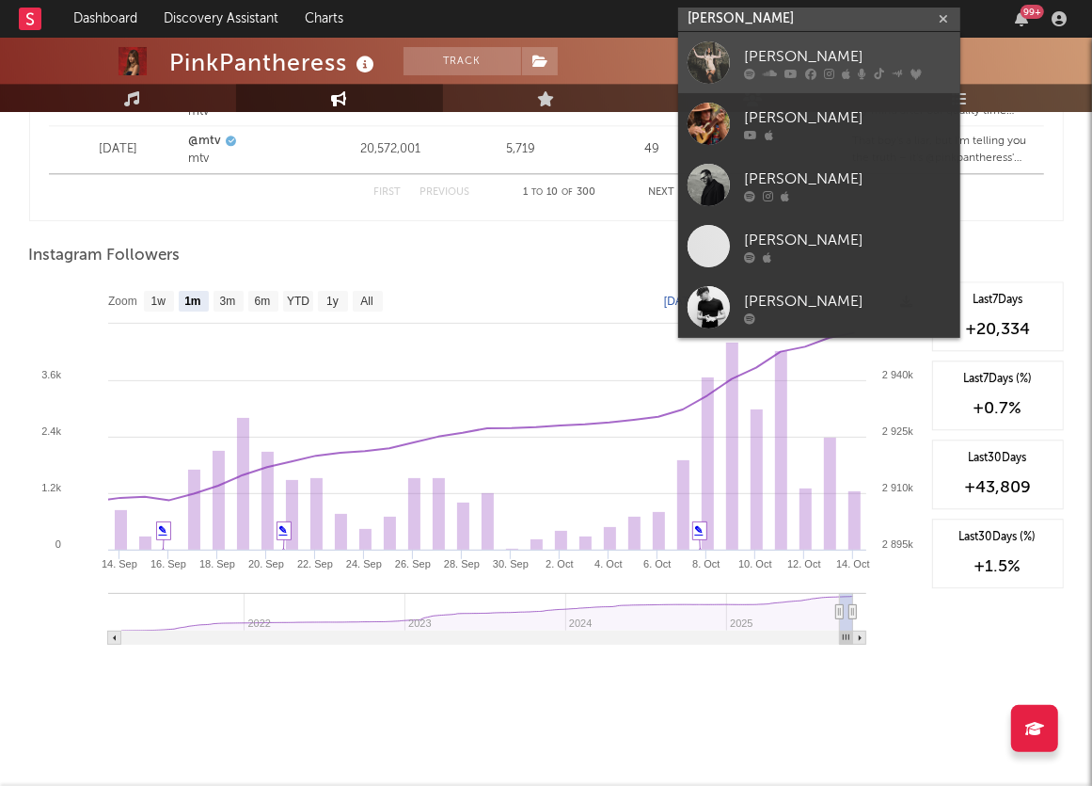
type input "[PERSON_NAME]"
click at [761, 48] on div "[PERSON_NAME]" at bounding box center [847, 56] width 207 height 23
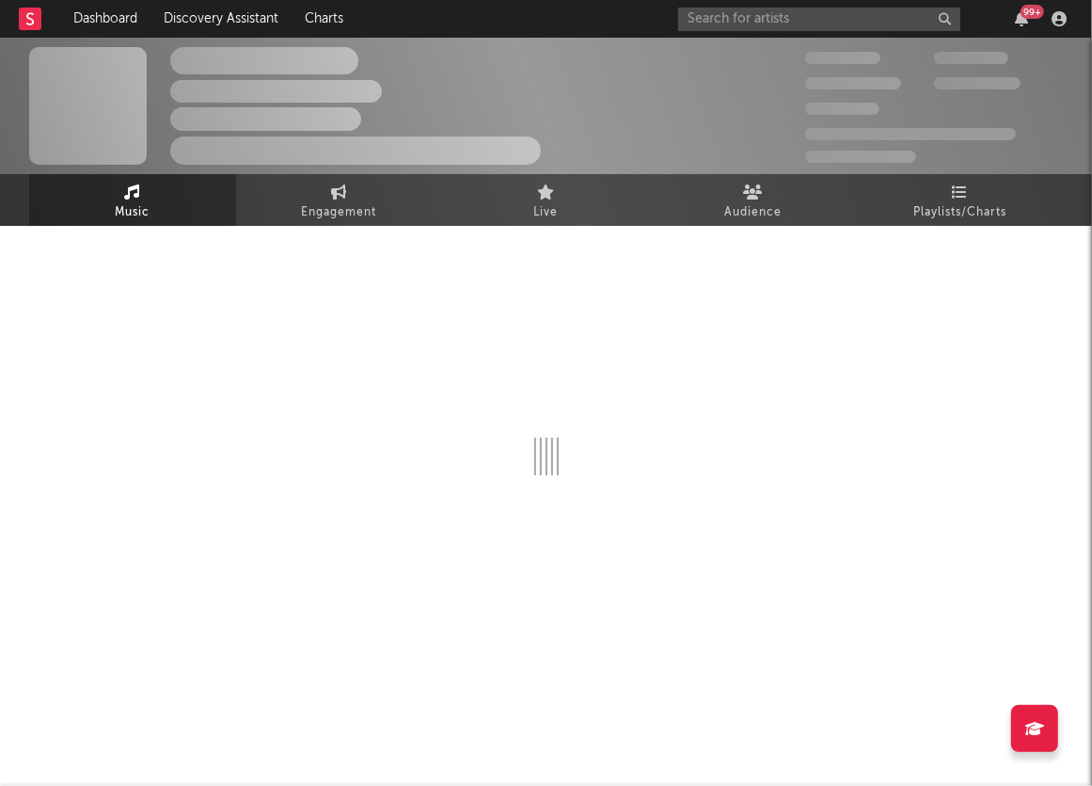
select select "6m"
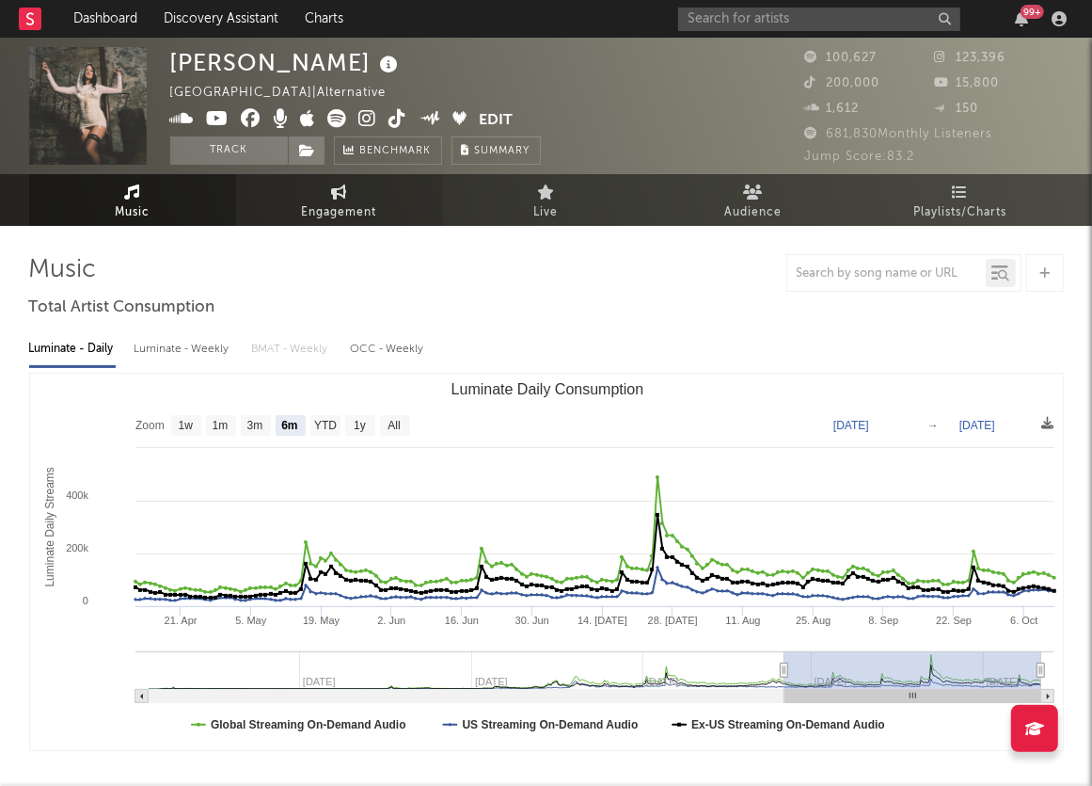
click at [386, 201] on link "Engagement" at bounding box center [339, 200] width 207 height 52
select select "1w"
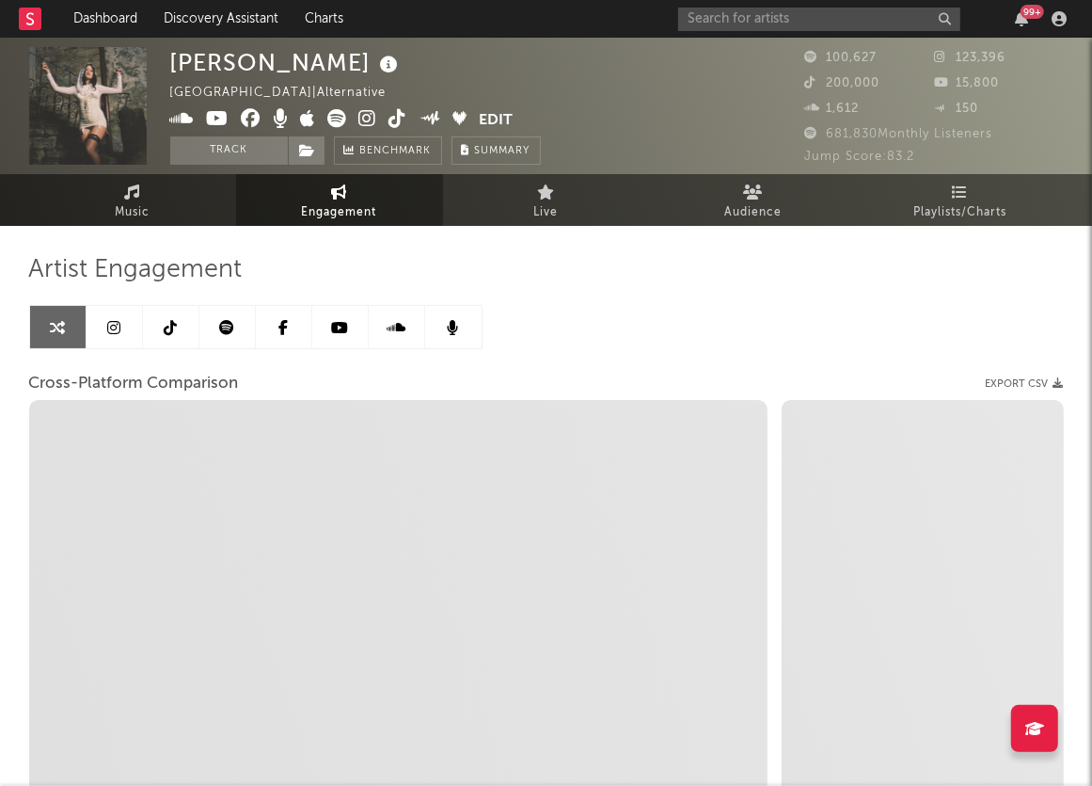
click at [109, 320] on icon at bounding box center [113, 327] width 13 height 15
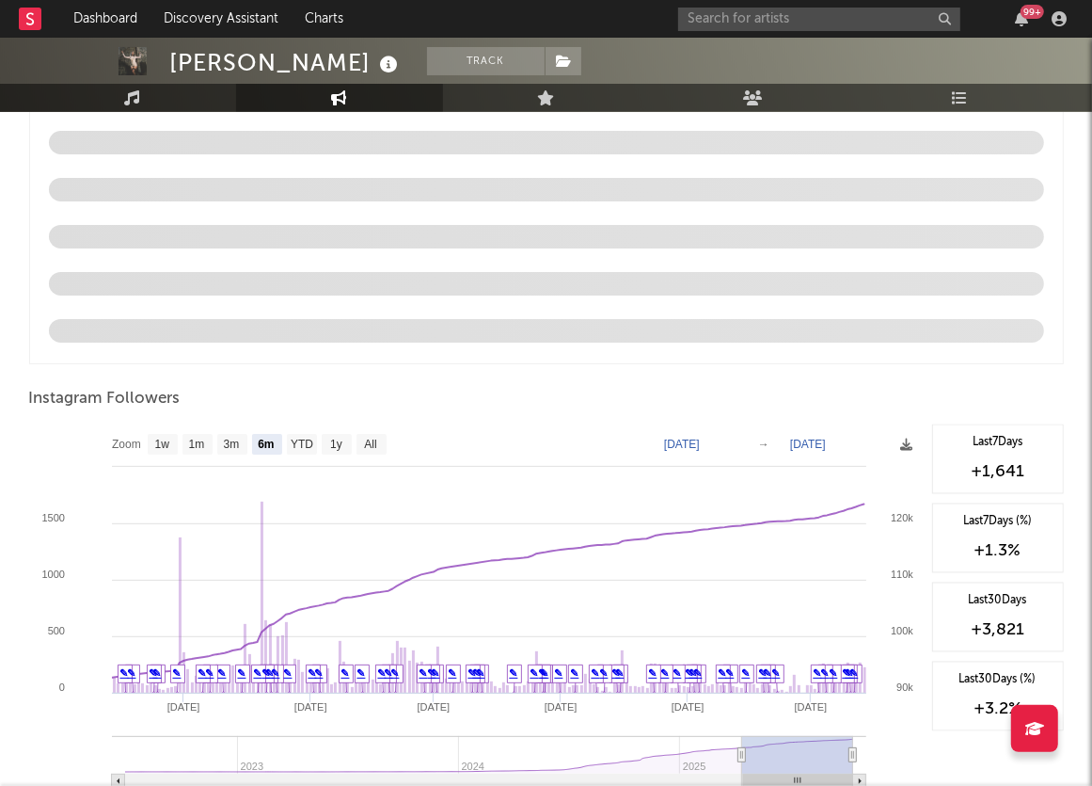
scroll to position [1986, 0]
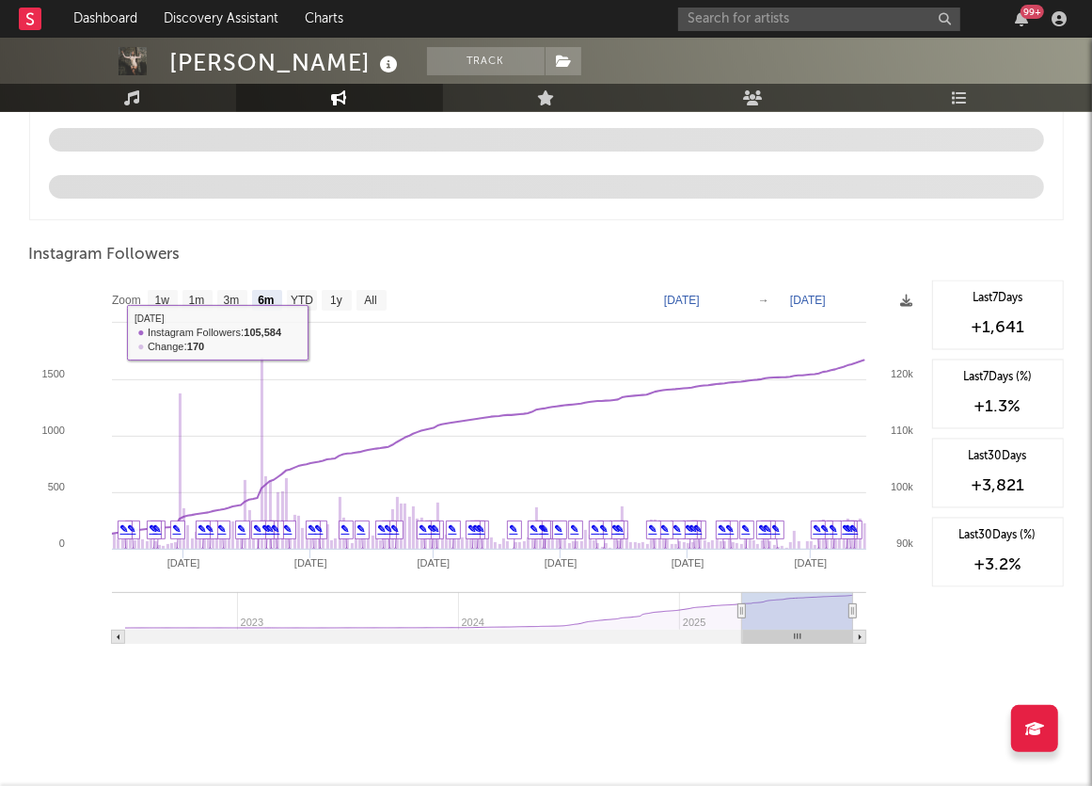
click at [182, 294] on rect at bounding box center [476, 468] width 894 height 376
click at [193, 296] on text "1m" at bounding box center [196, 300] width 16 height 13
select select "1m"
type input "[DATE]"
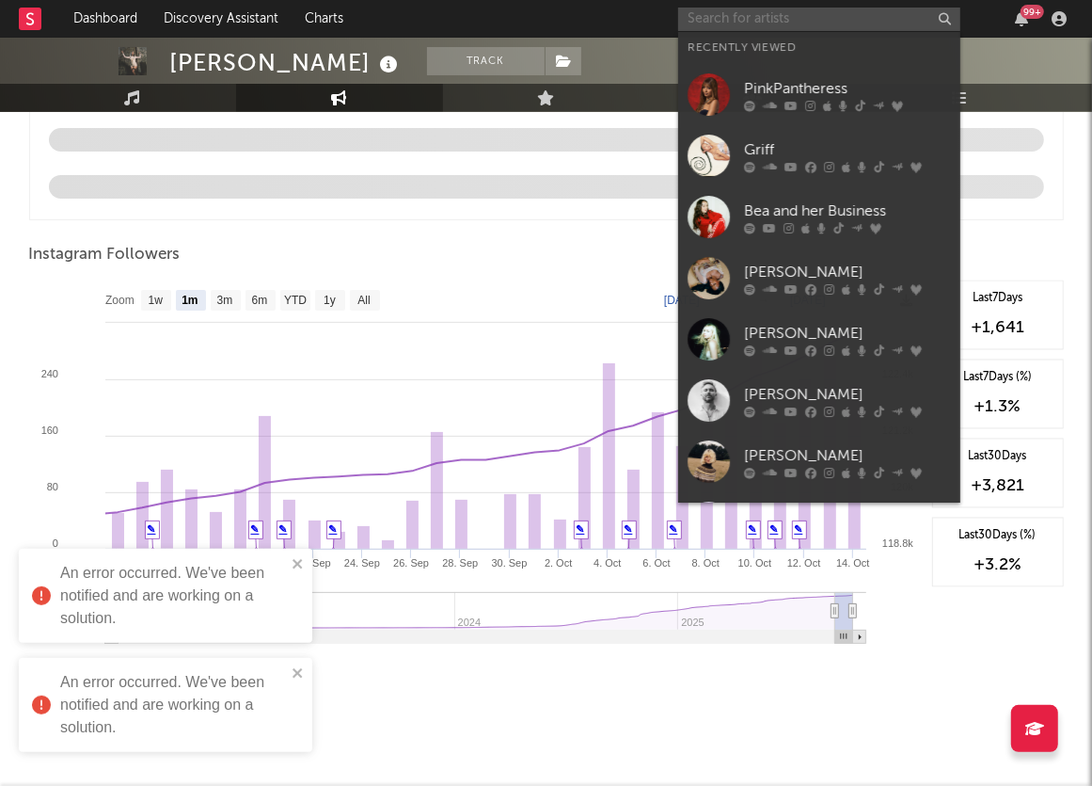
click at [725, 22] on input "text" at bounding box center [819, 20] width 282 height 24
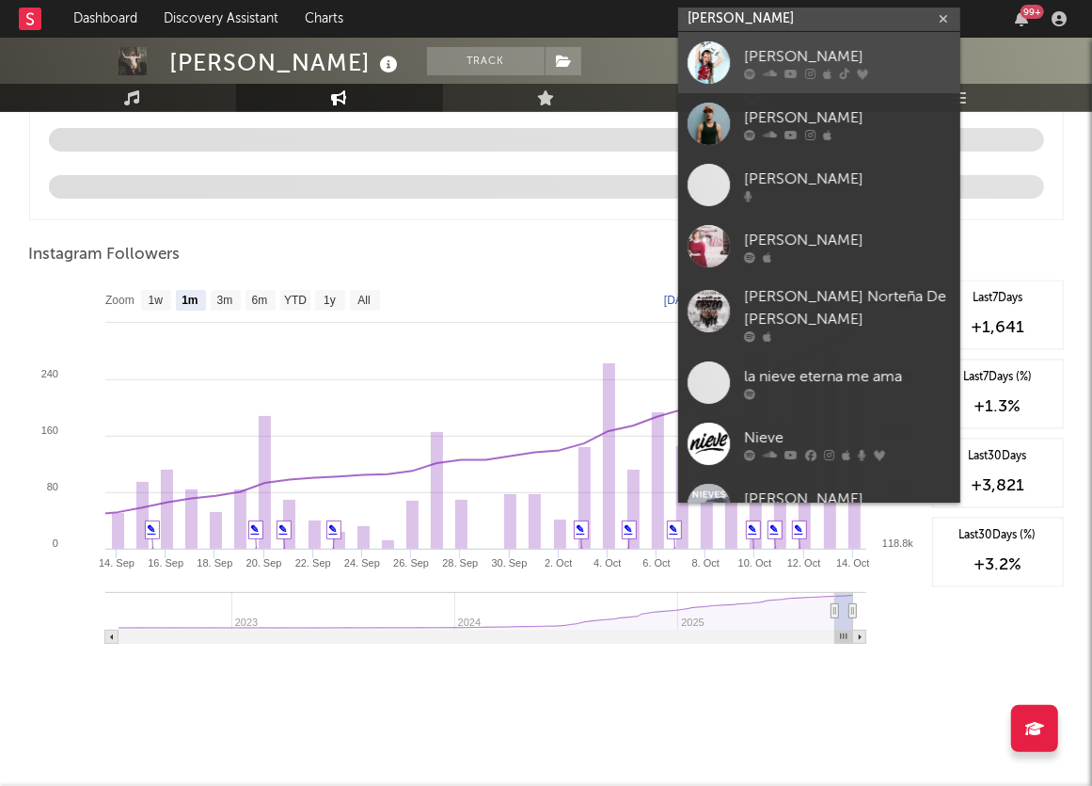
type input "[PERSON_NAME]"
click at [811, 52] on div "[PERSON_NAME]" at bounding box center [847, 56] width 207 height 23
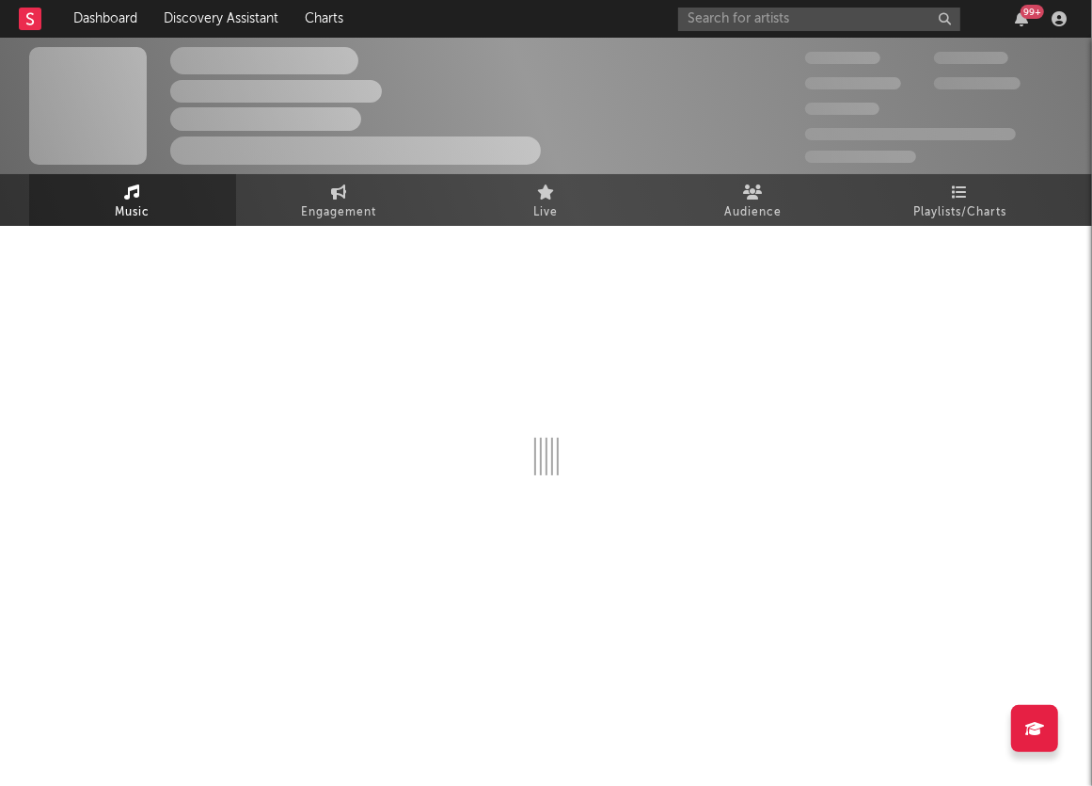
select select "6m"
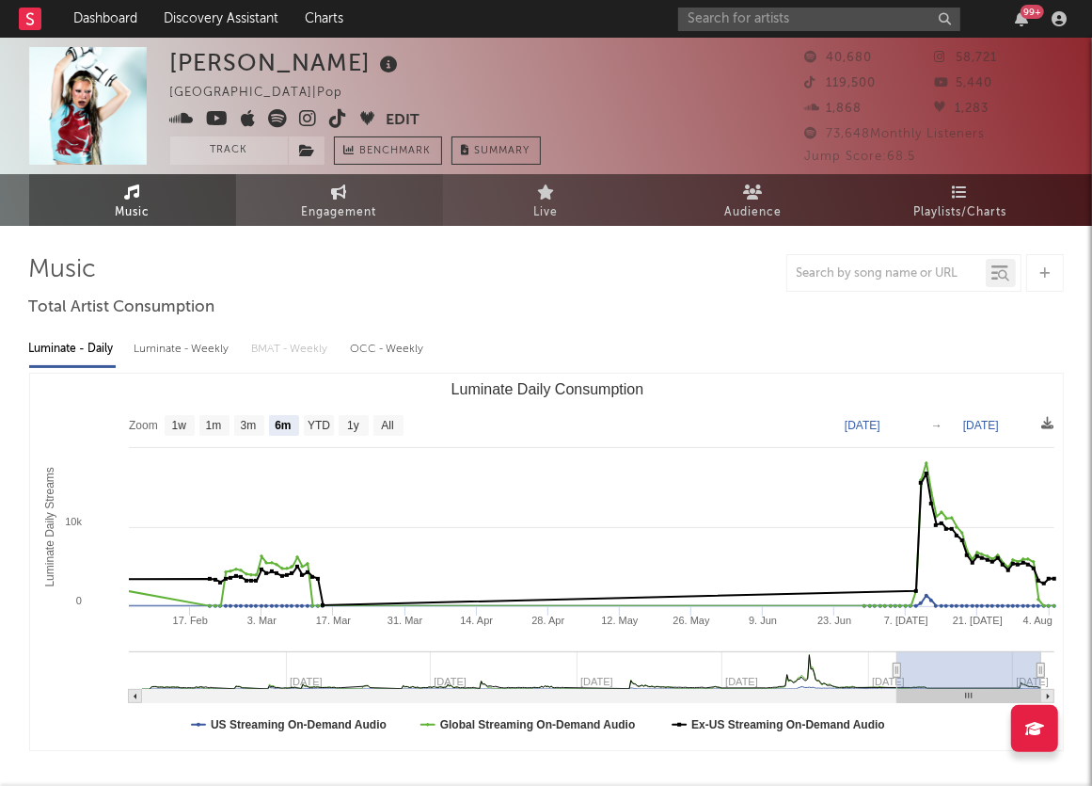
click at [338, 192] on icon at bounding box center [339, 191] width 16 height 15
select select "1w"
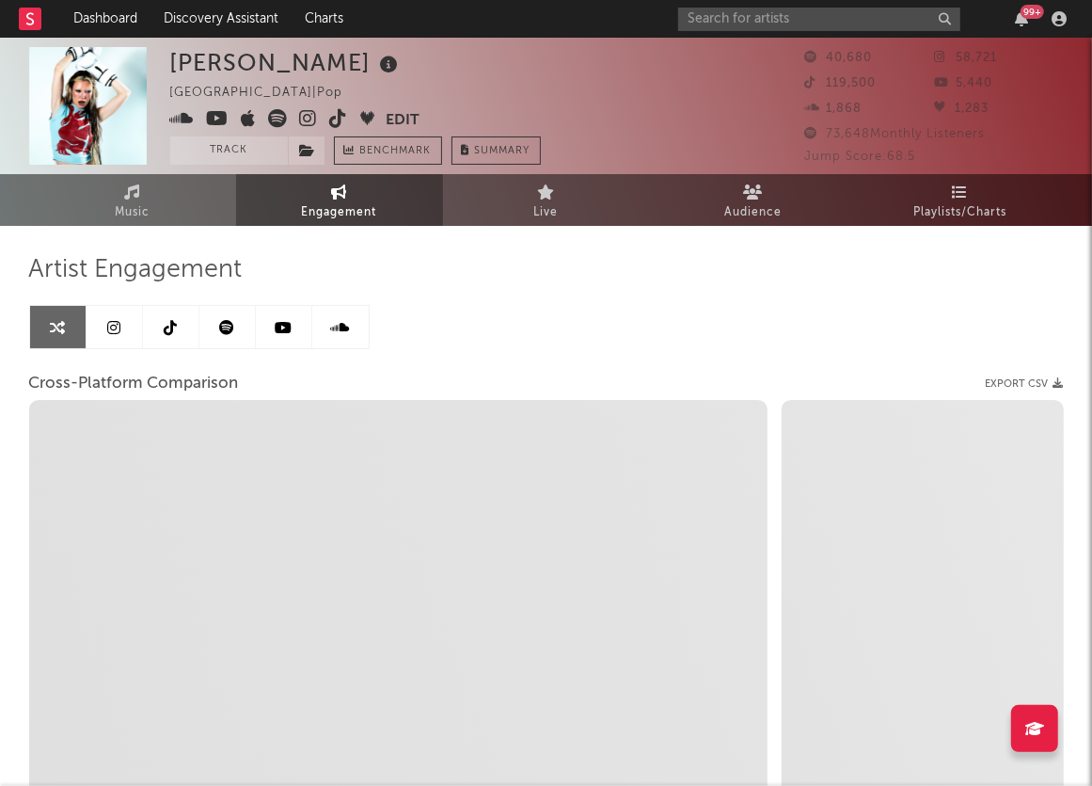
click at [98, 334] on link at bounding box center [115, 327] width 56 height 42
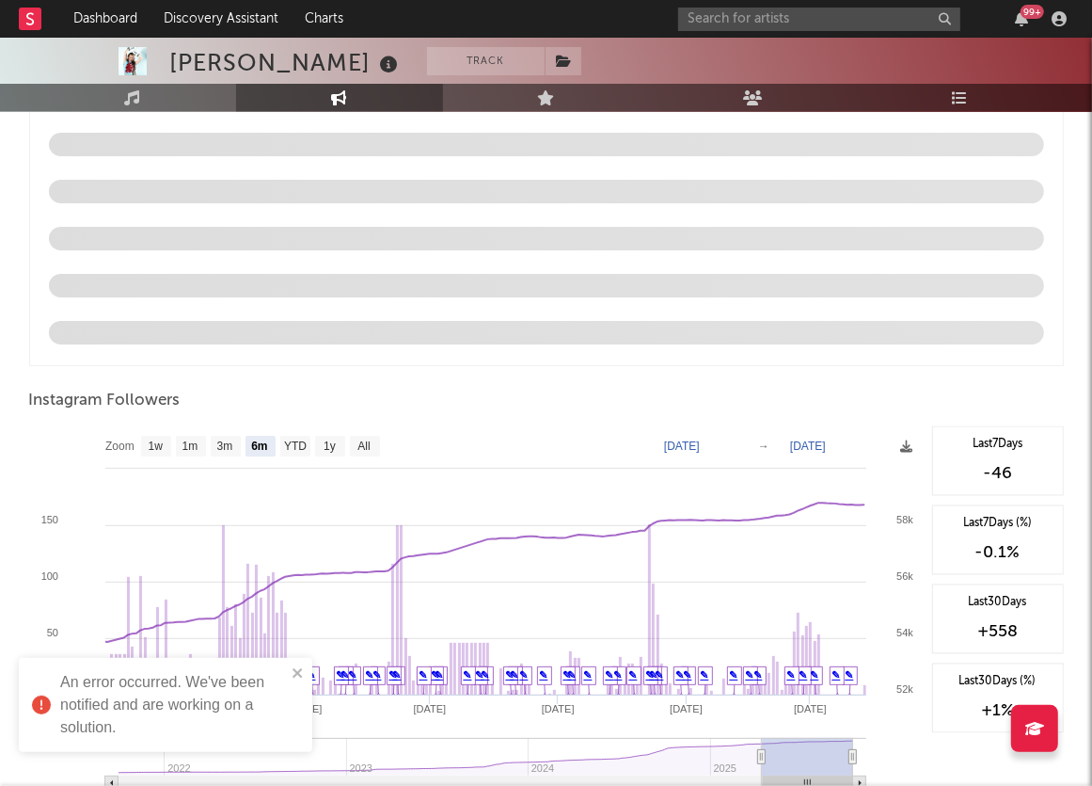
scroll to position [1986, 0]
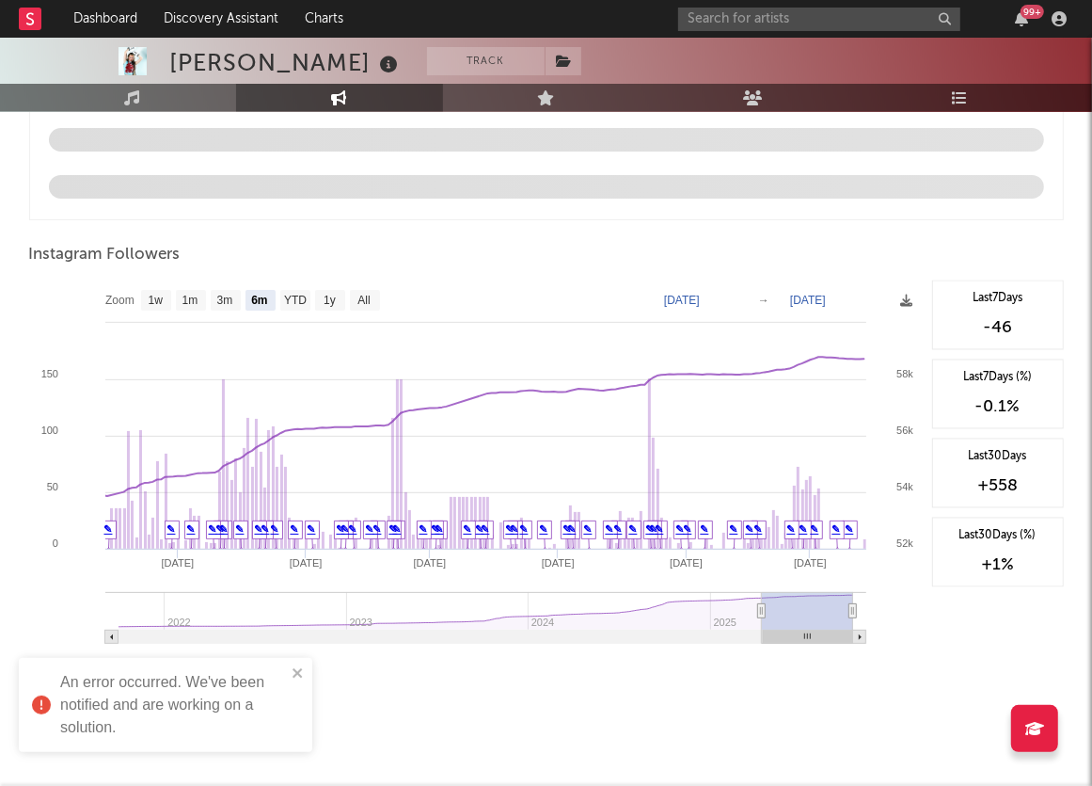
click at [189, 294] on text "1m" at bounding box center [190, 300] width 16 height 13
select select "1m"
type input "[DATE]"
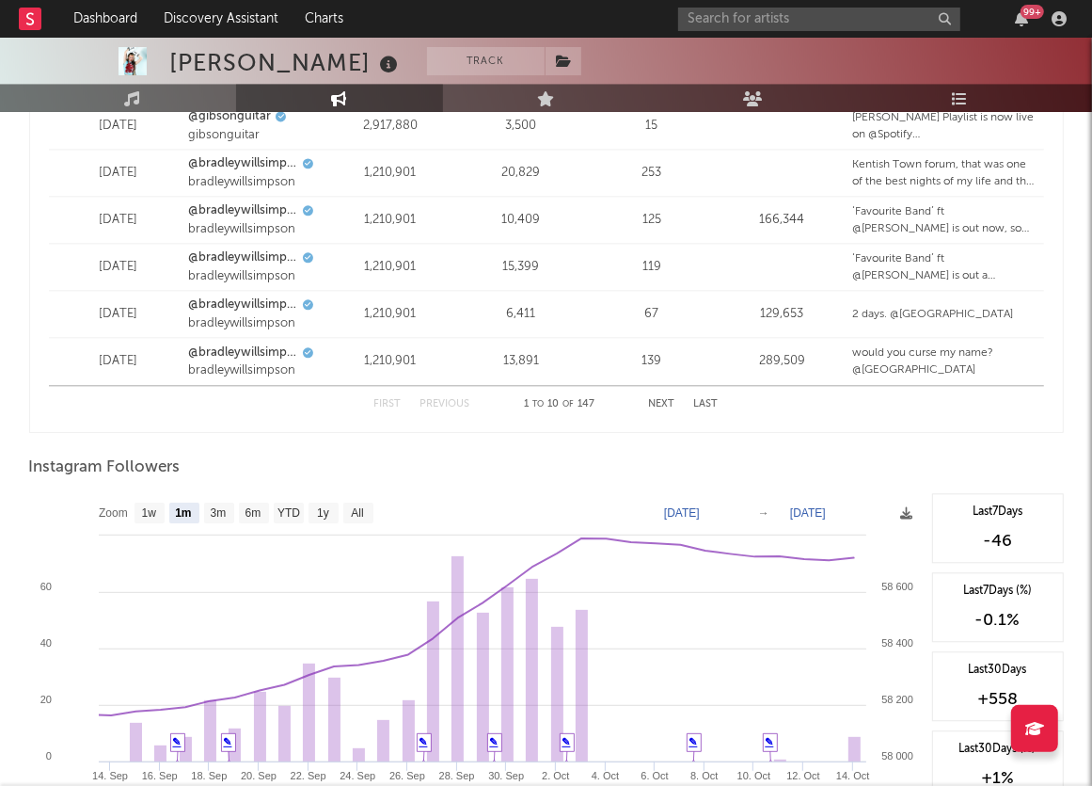
scroll to position [2783, 0]
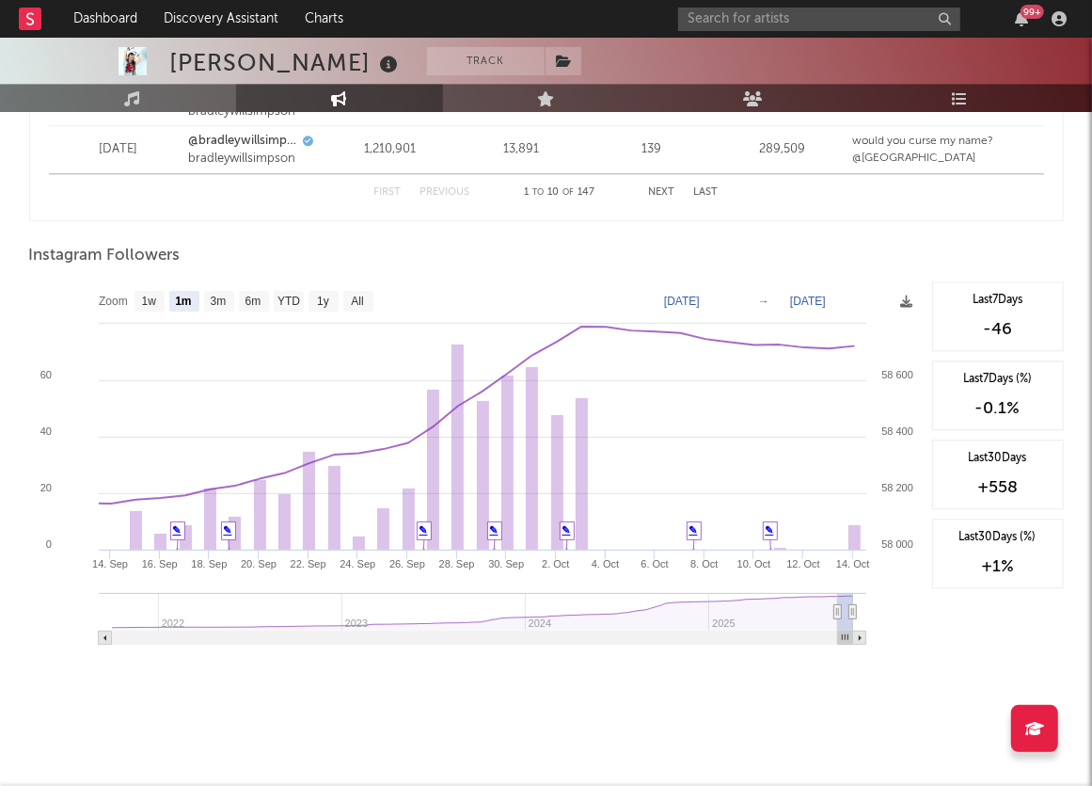
select select "1w"
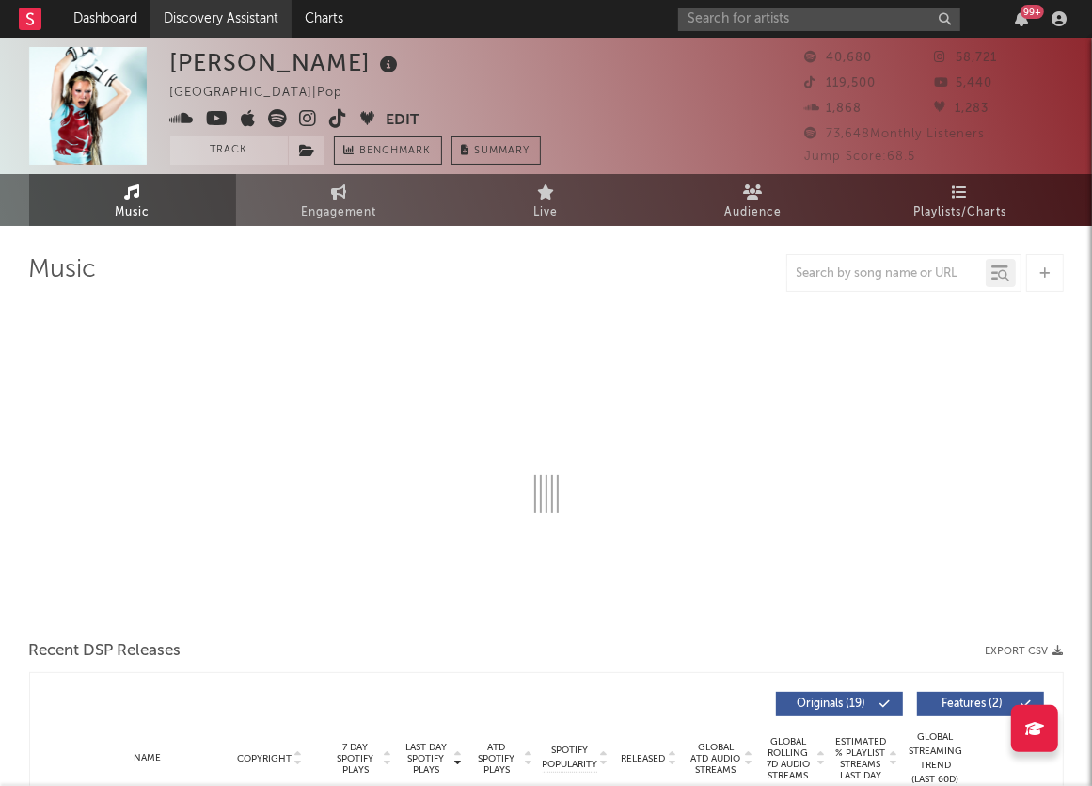
select select "6m"
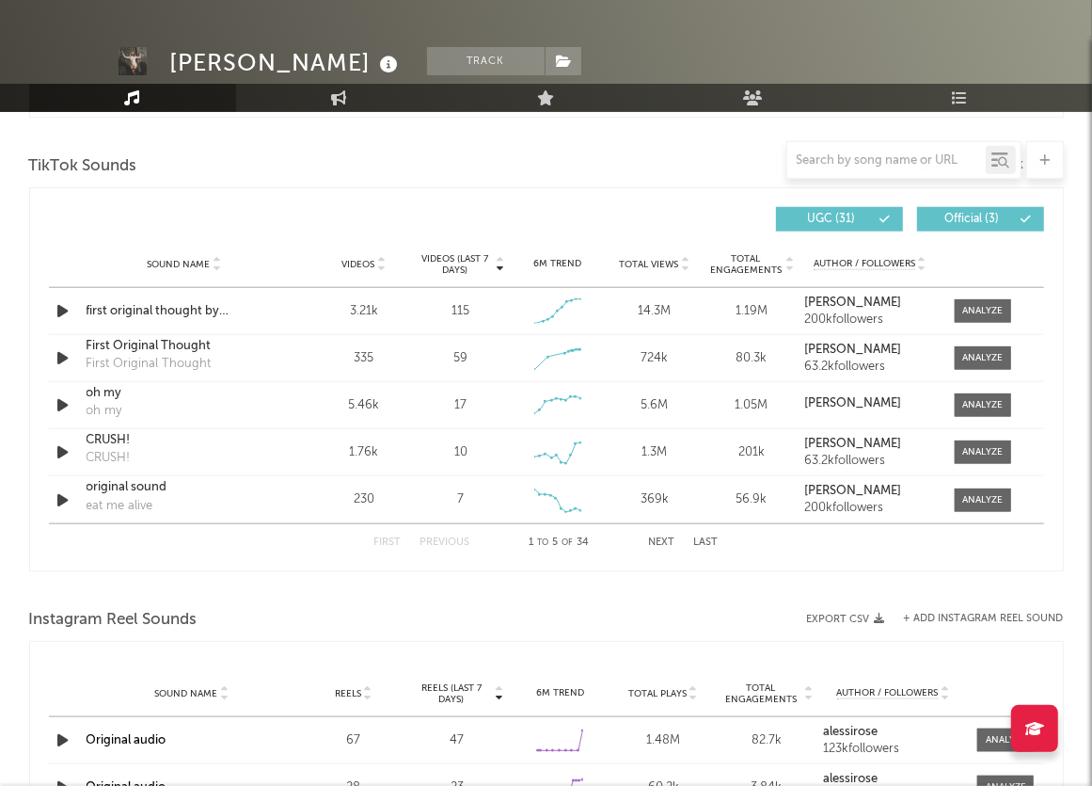
select select "6m"
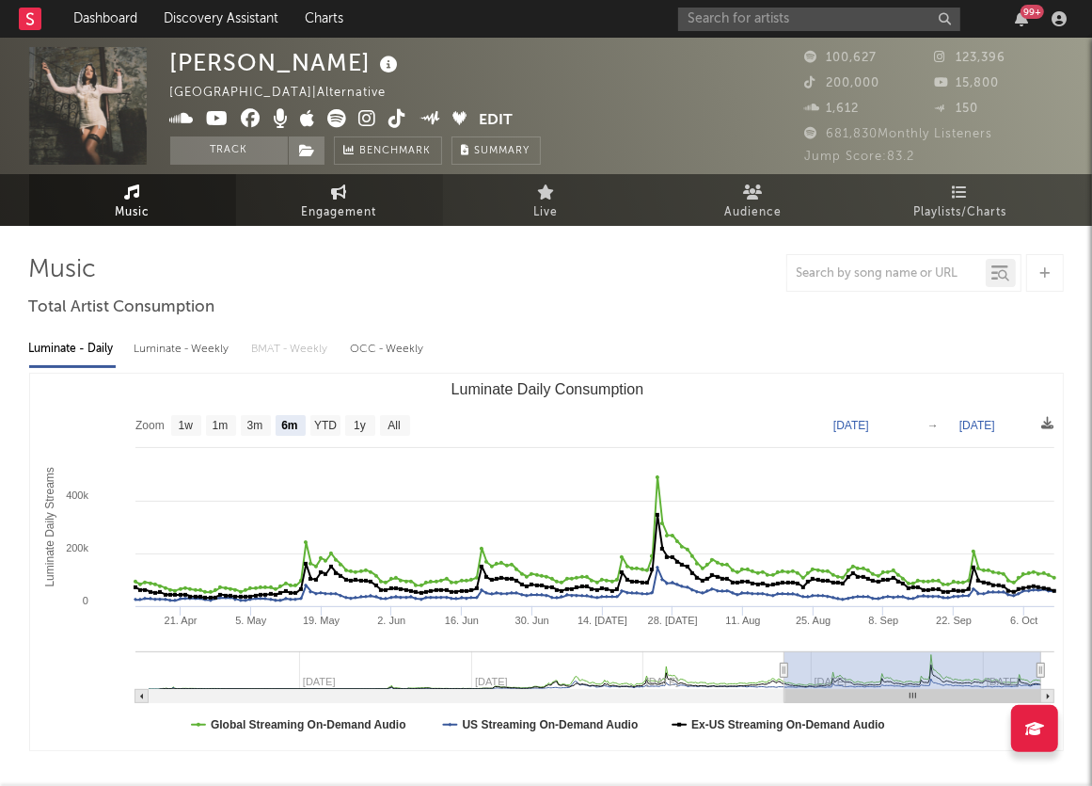
click at [316, 211] on span "Engagement" at bounding box center [339, 212] width 75 height 23
select select "1w"
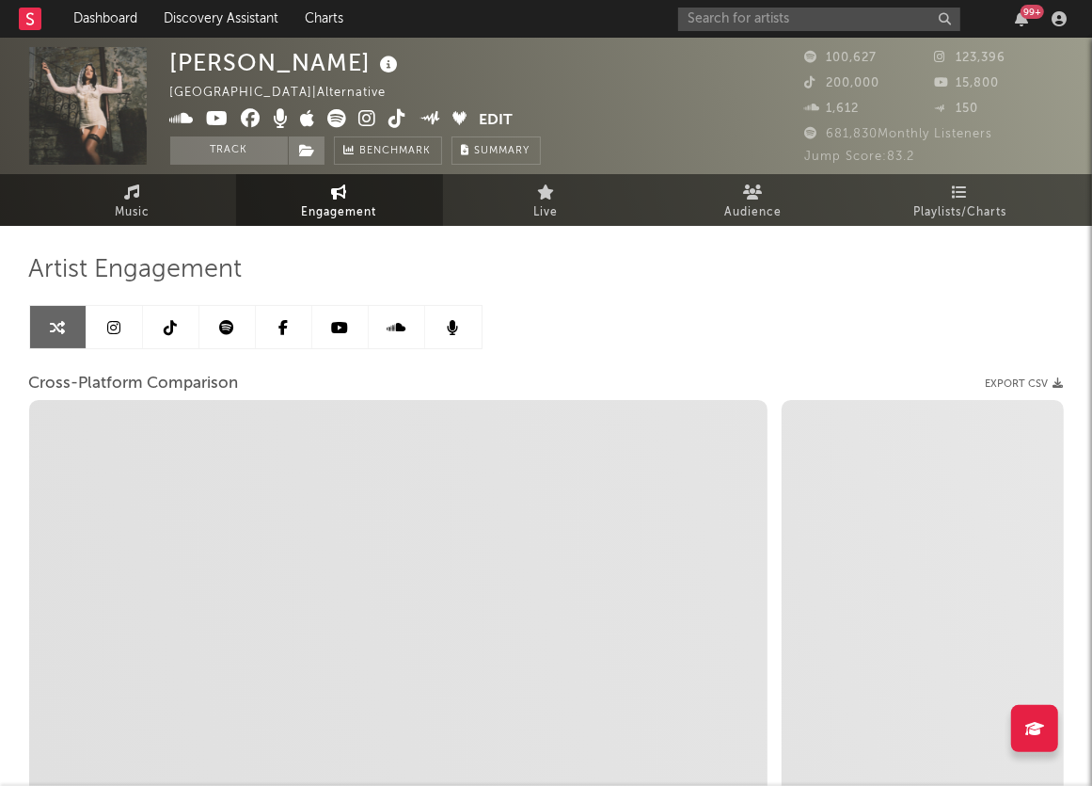
select select "1m"
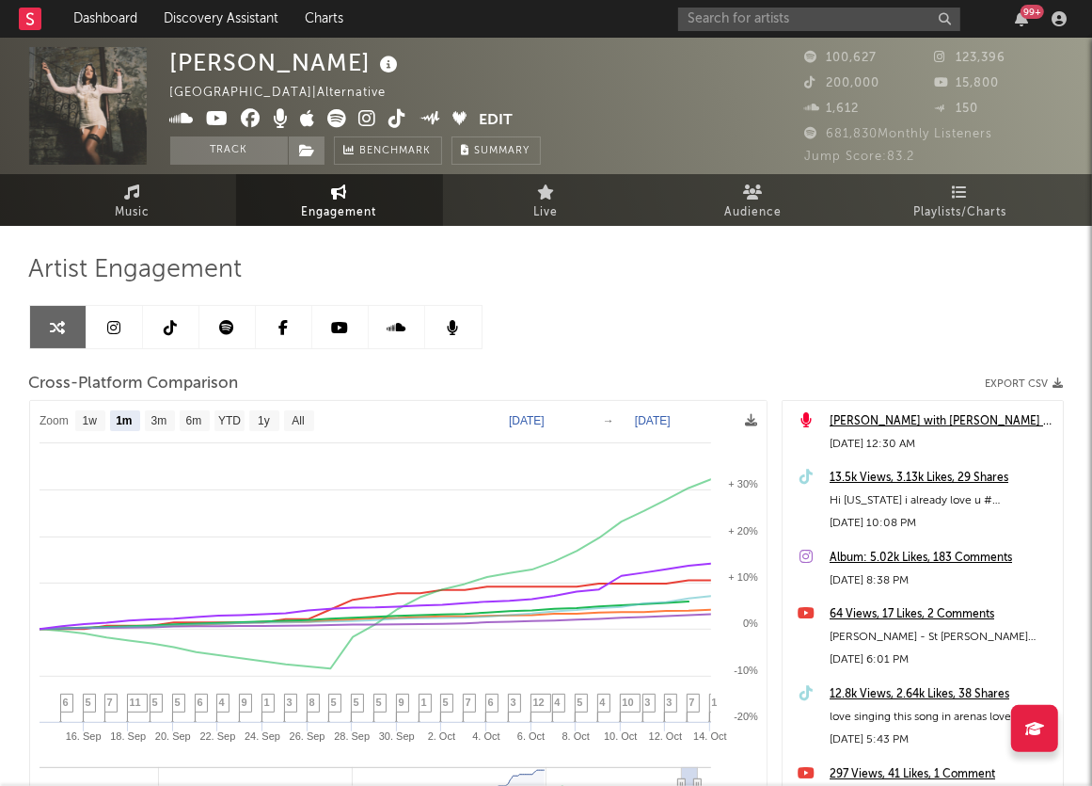
click at [107, 325] on icon at bounding box center [113, 327] width 13 height 15
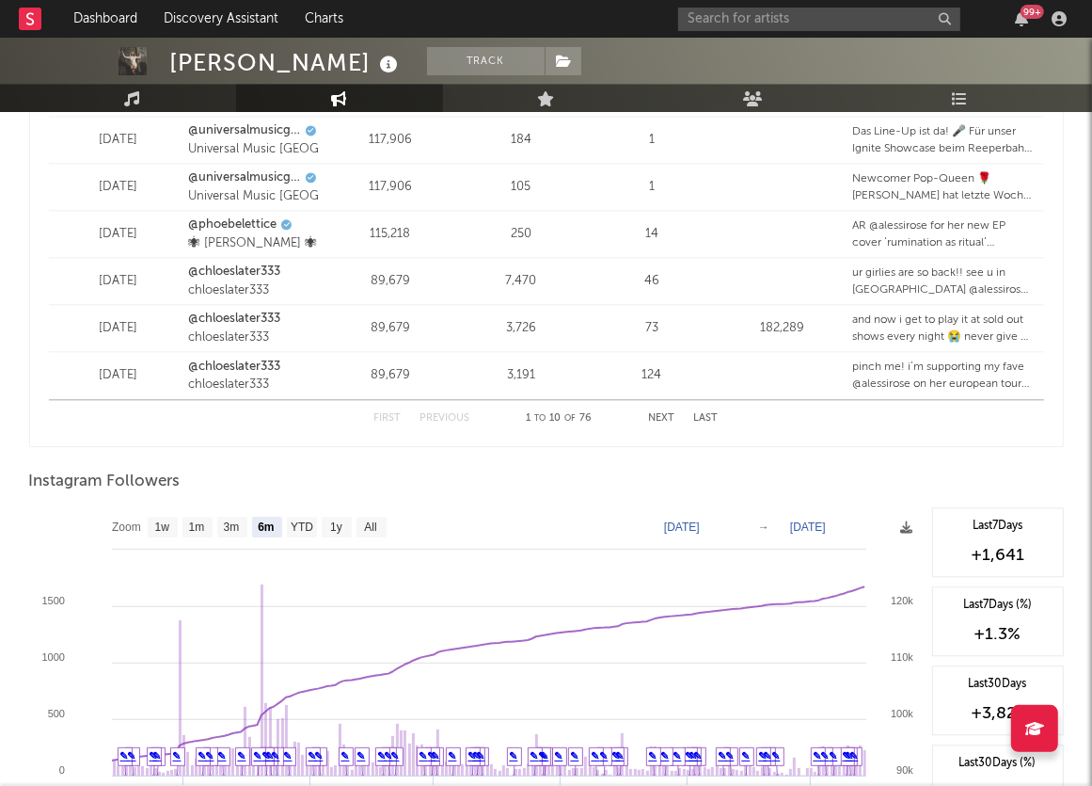
scroll to position [2783, 0]
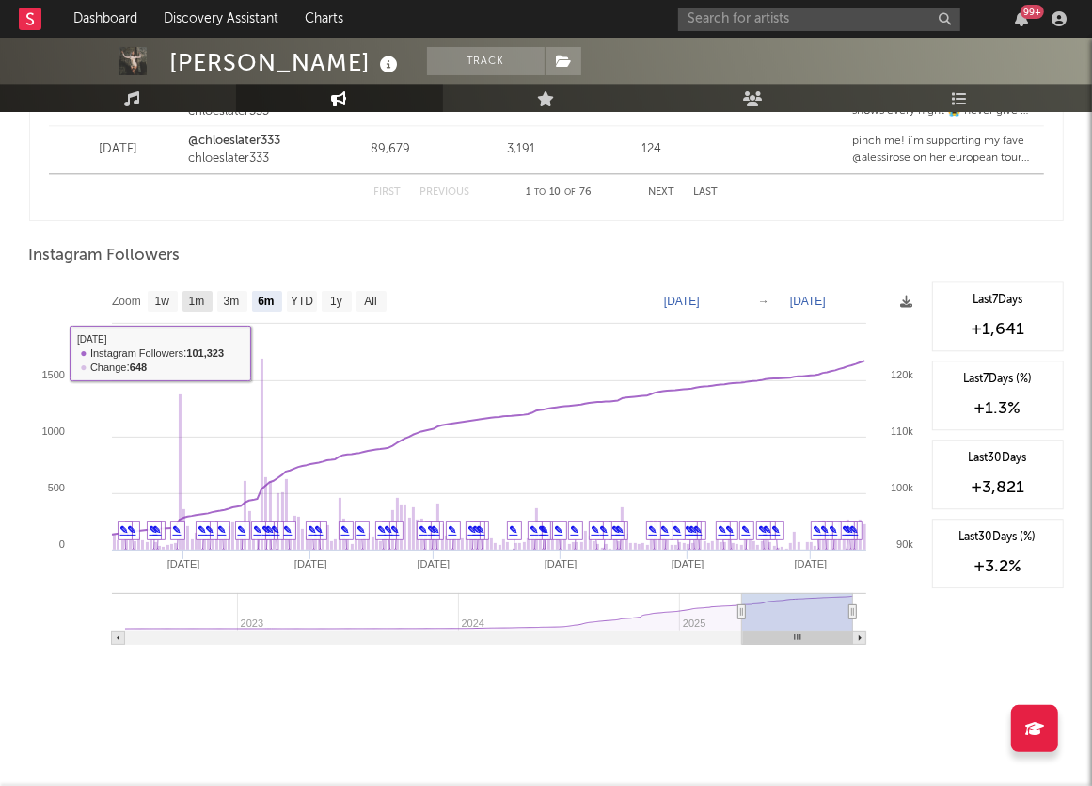
click at [185, 299] on rect at bounding box center [198, 301] width 30 height 21
select select "1m"
type input "[DATE]"
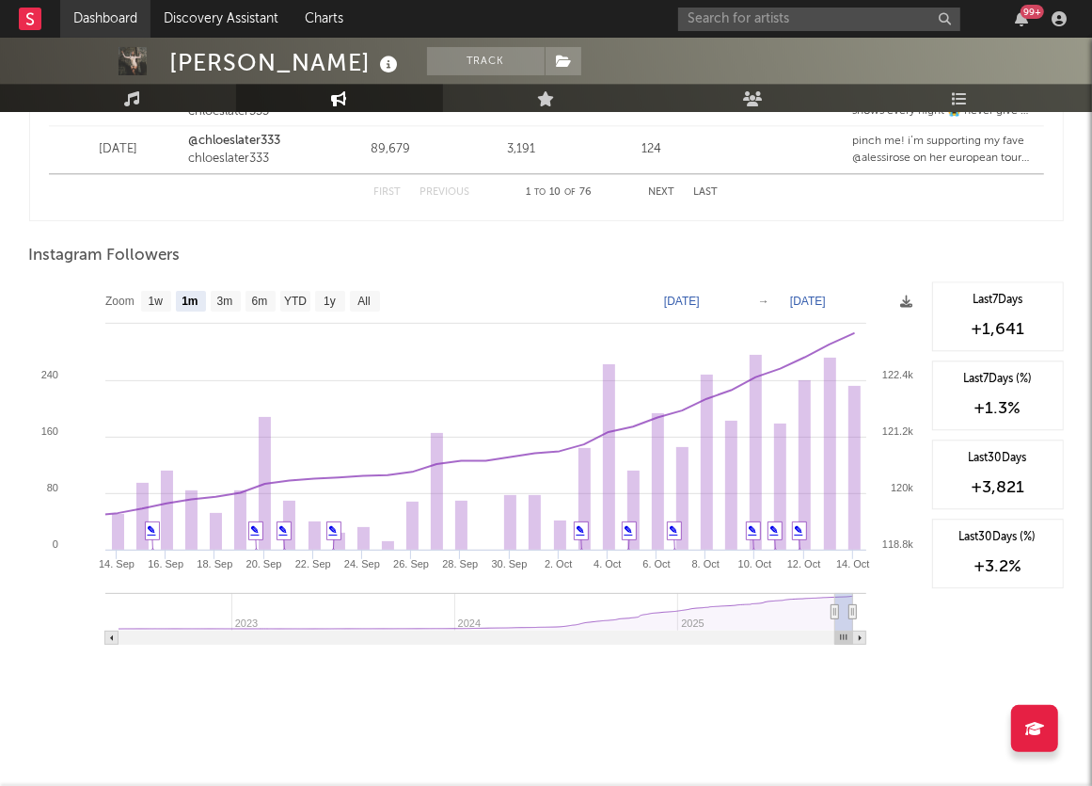
select select "1m"
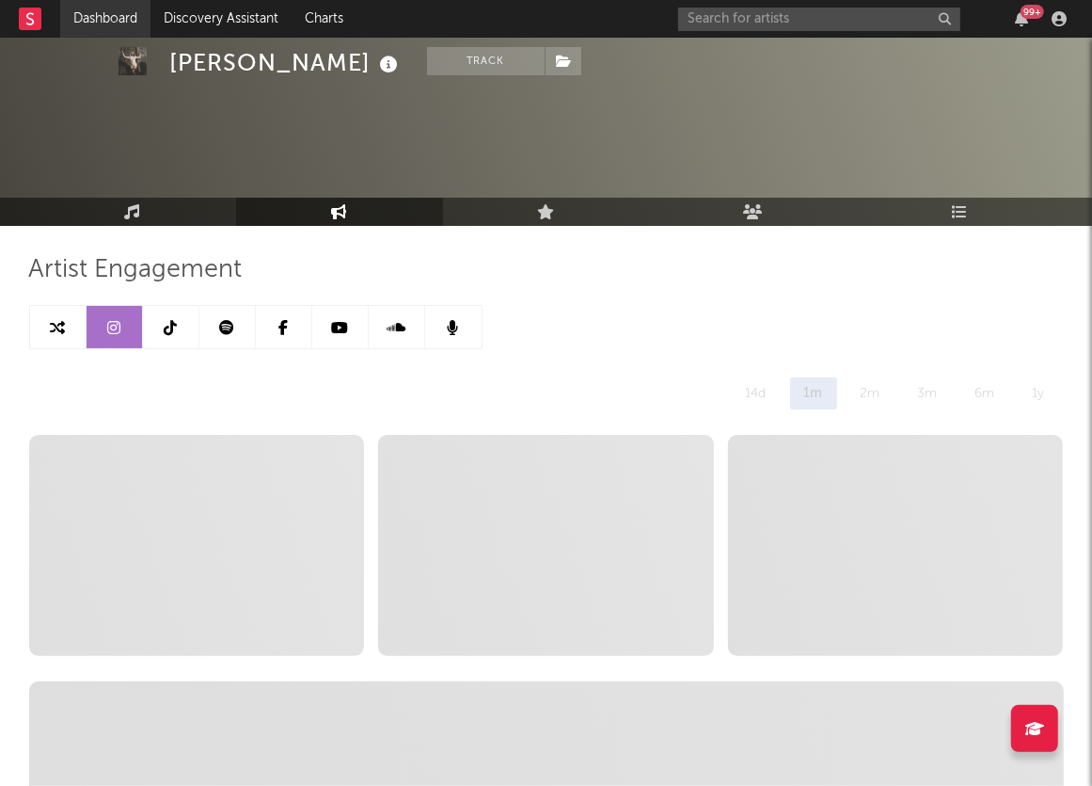
scroll to position [1713, 0]
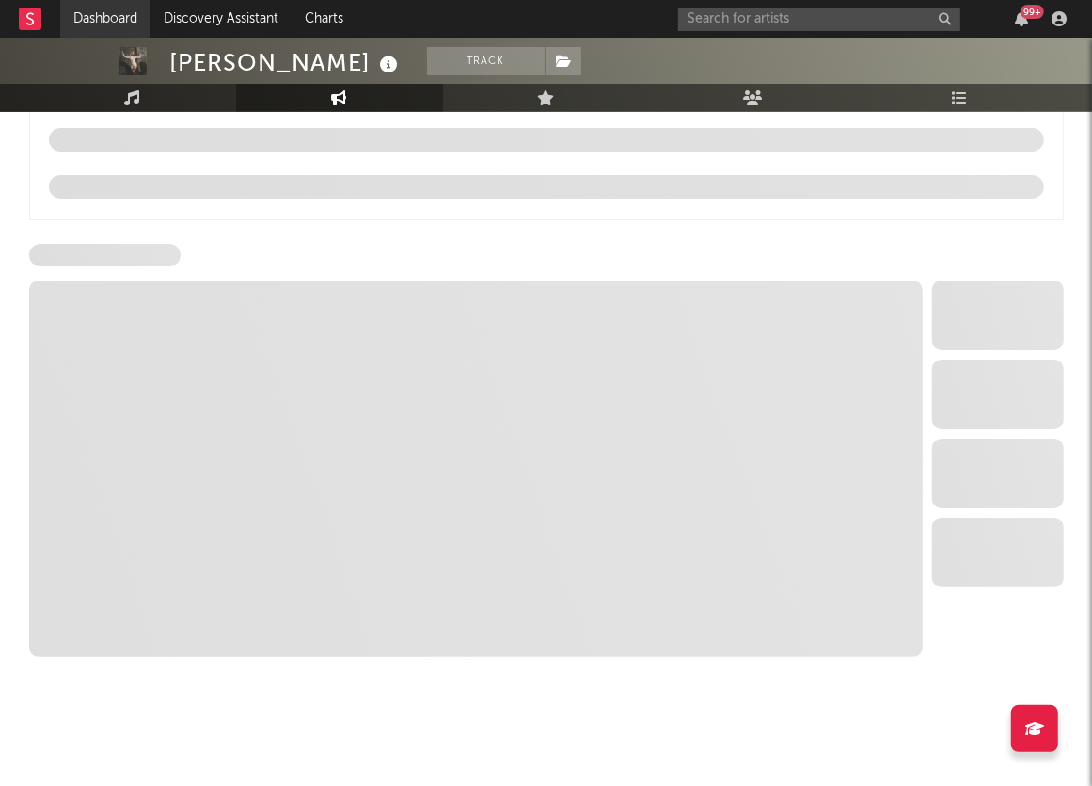
select select "6m"
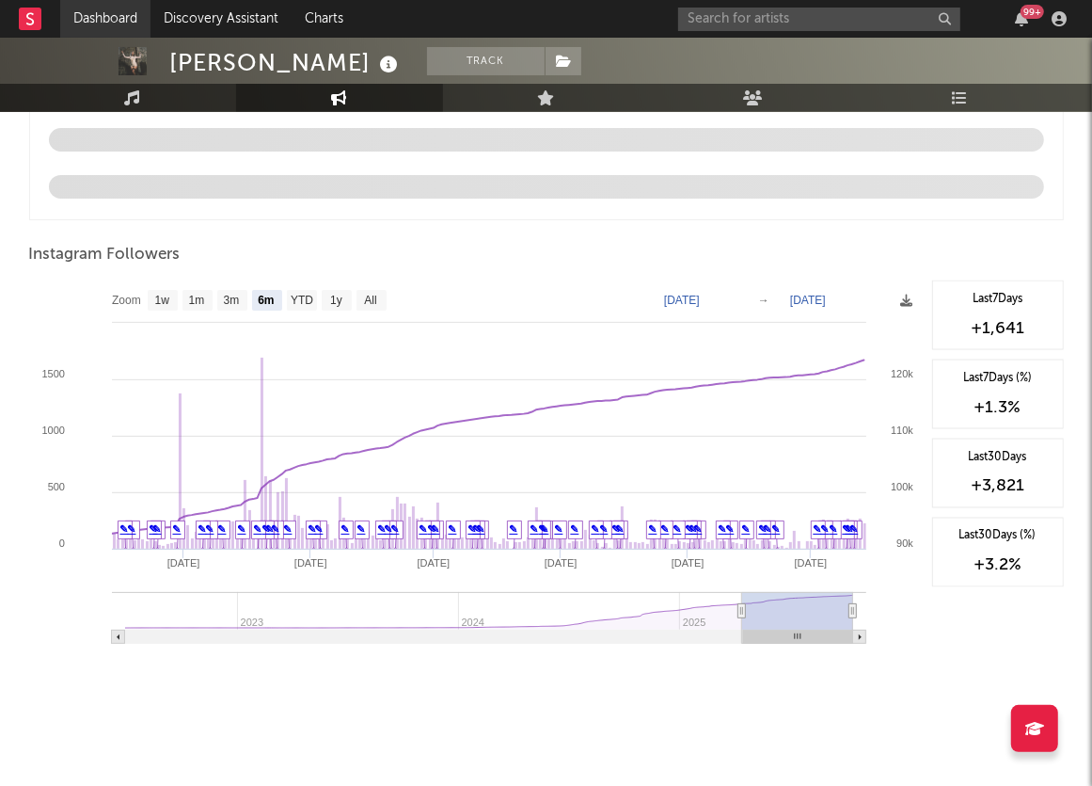
select select "1w"
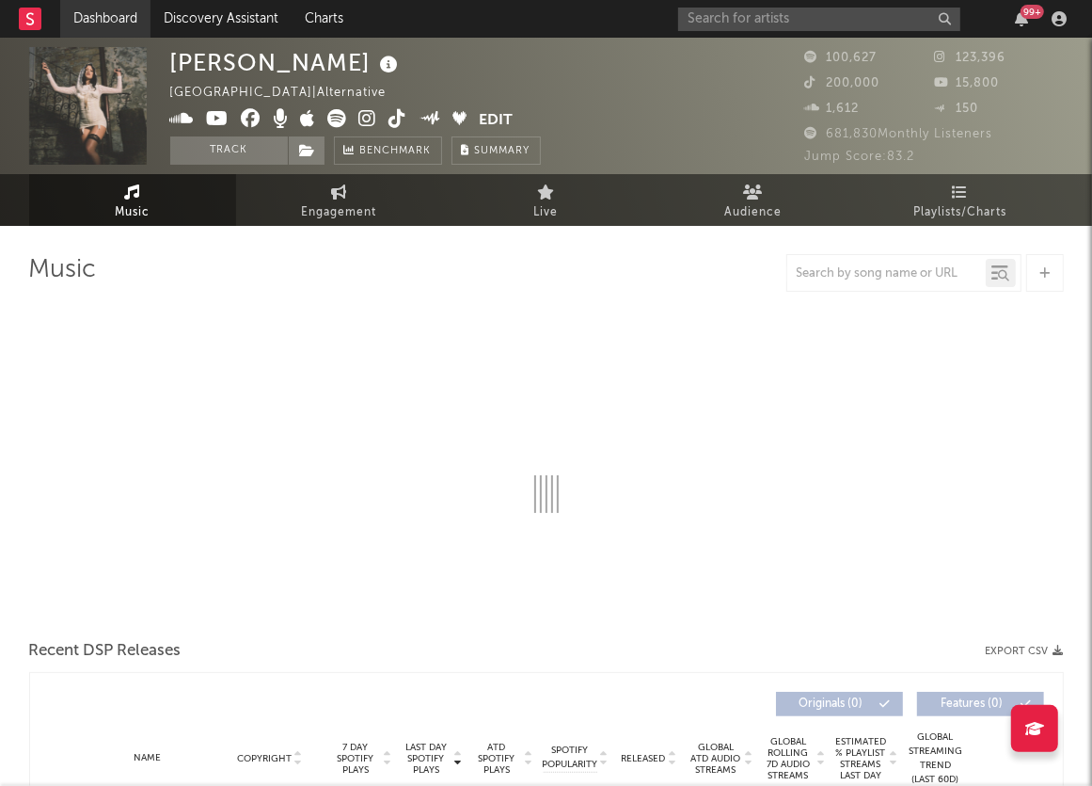
select select "6m"
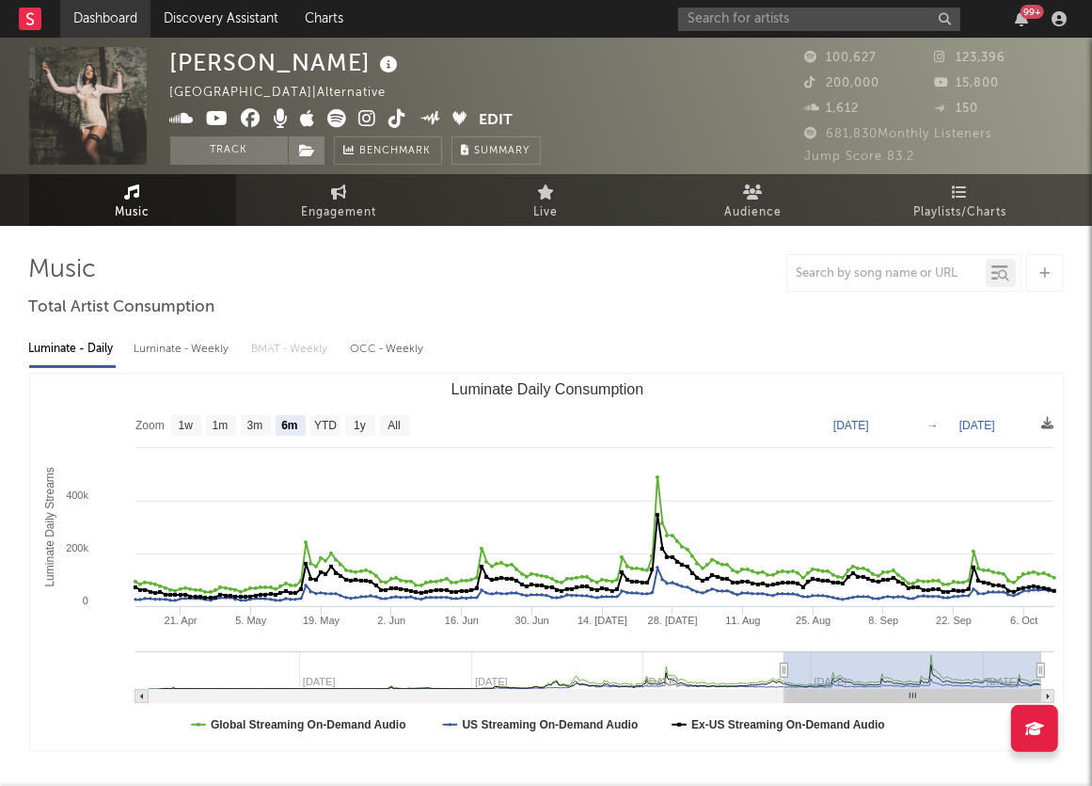
select select "6m"
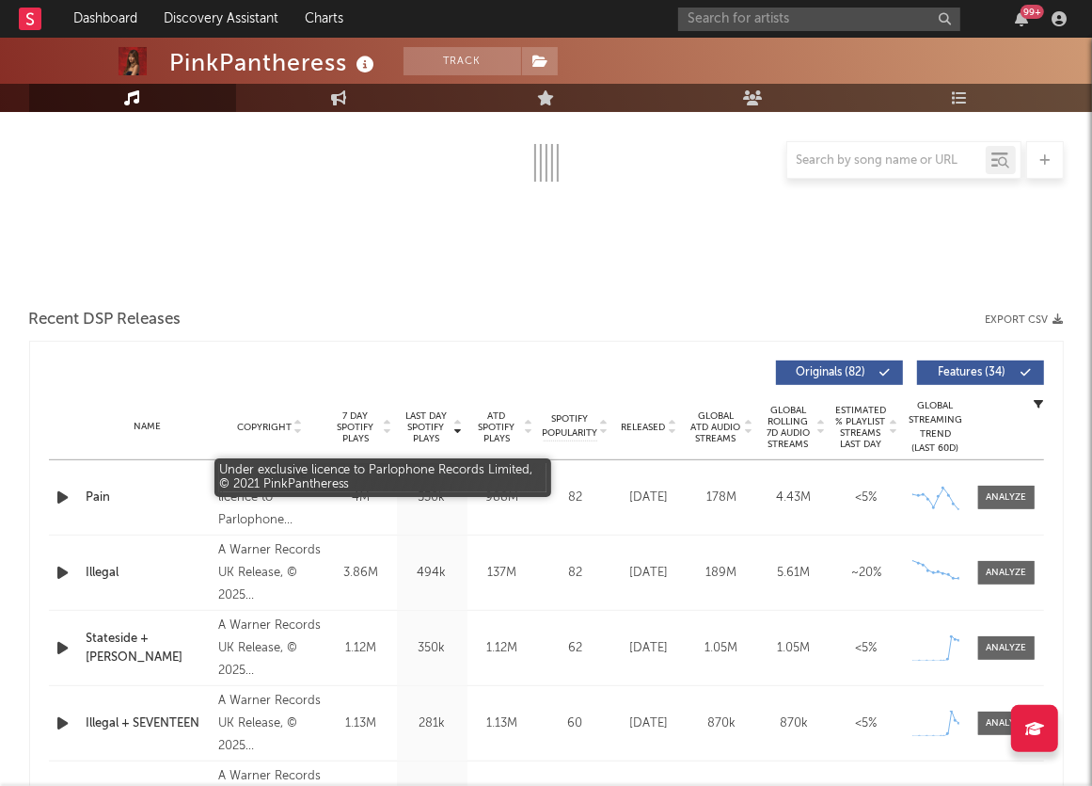
select select "6m"
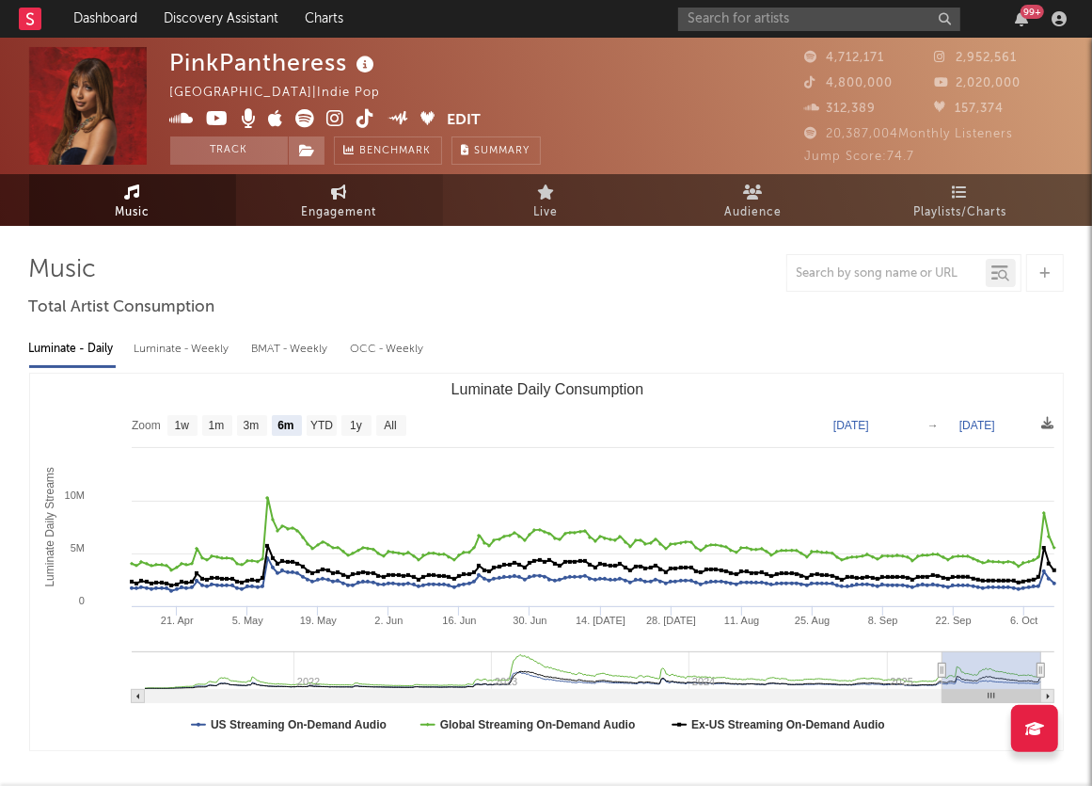
click at [352, 208] on span "Engagement" at bounding box center [339, 212] width 75 height 23
select select "1m"
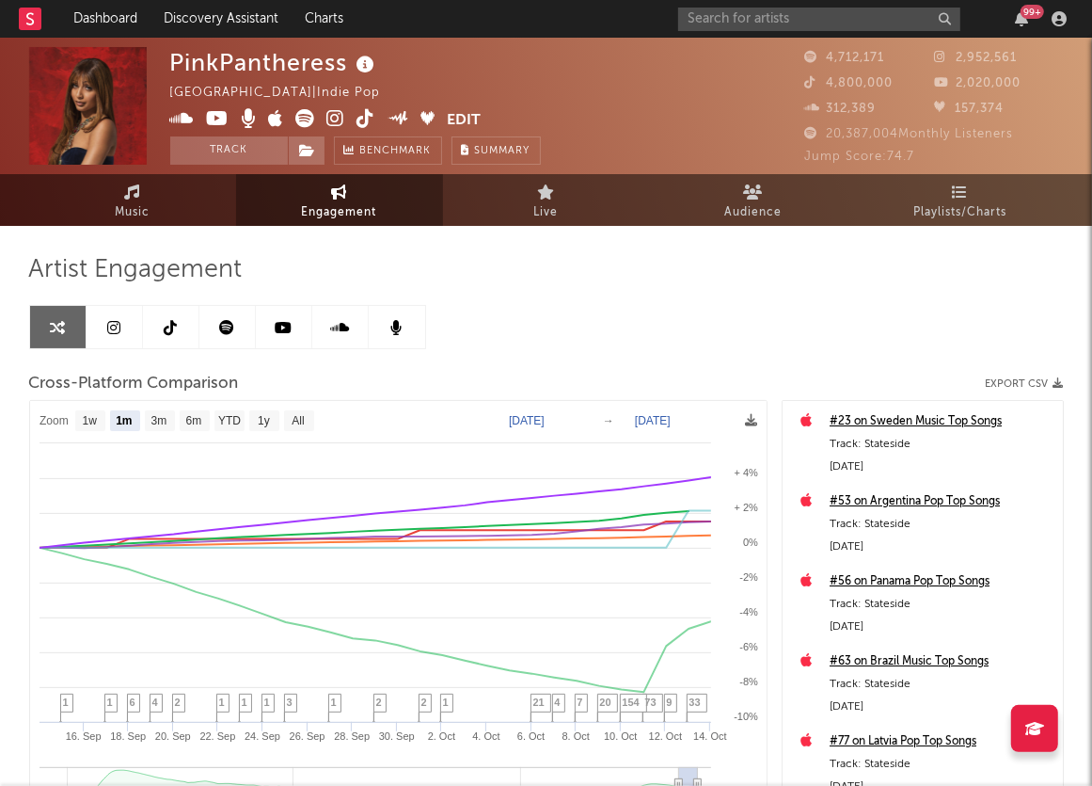
click at [113, 320] on icon at bounding box center [113, 327] width 13 height 15
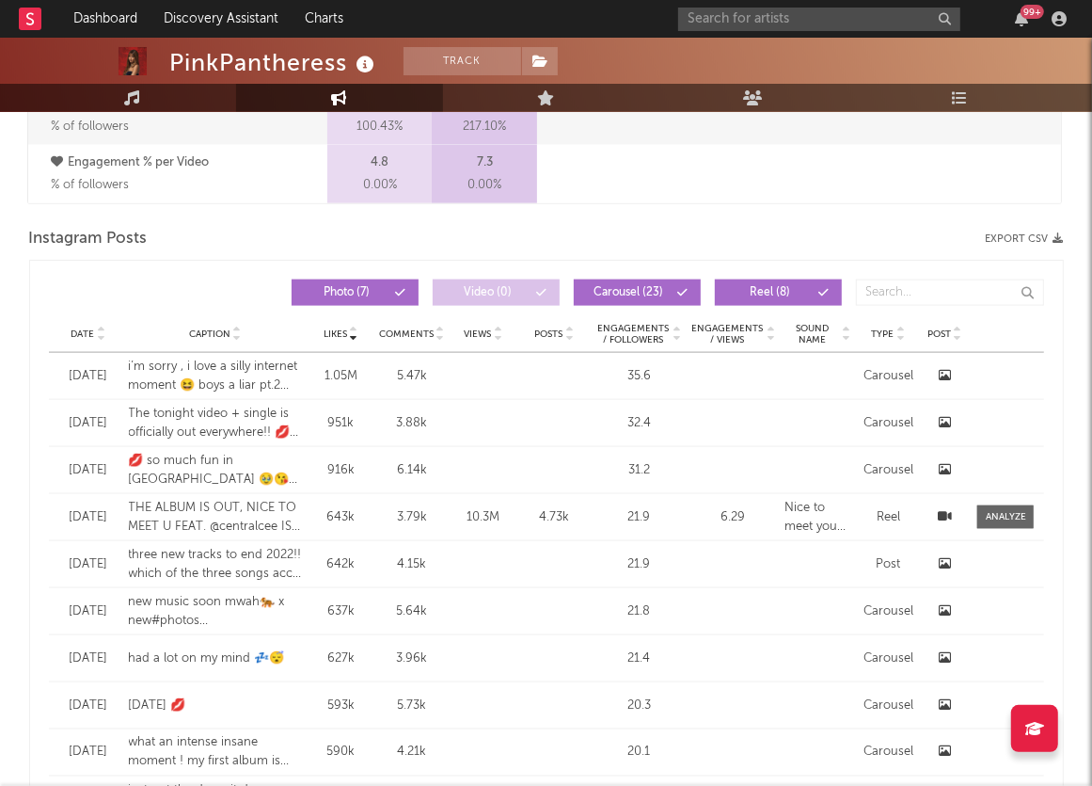
scroll to position [2783, 0]
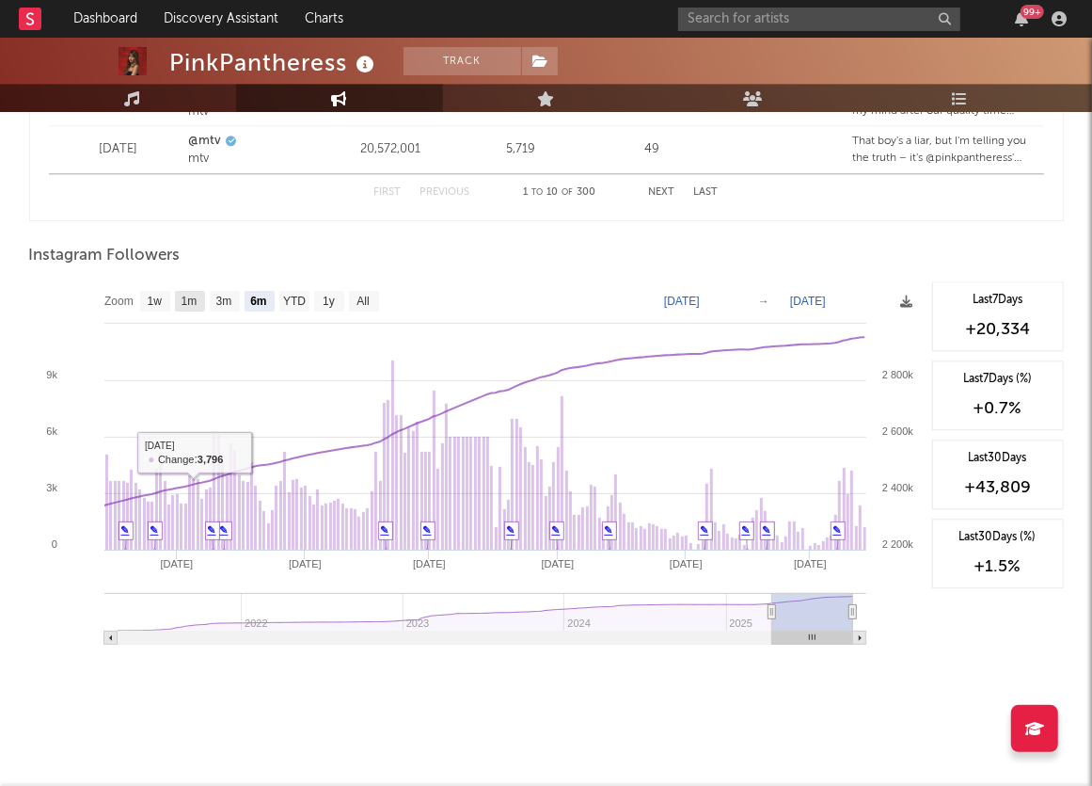
click at [188, 295] on text "1m" at bounding box center [189, 301] width 16 height 13
select select "1m"
type input "[DATE]"
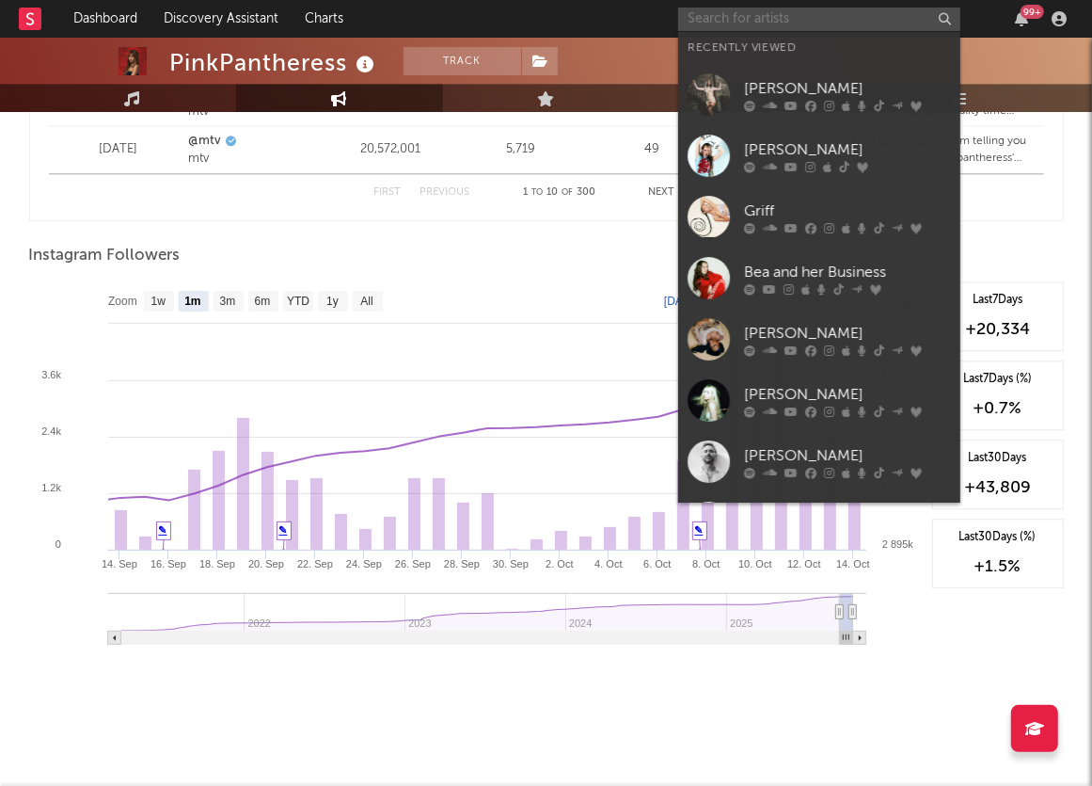
click at [735, 17] on input "text" at bounding box center [819, 20] width 282 height 24
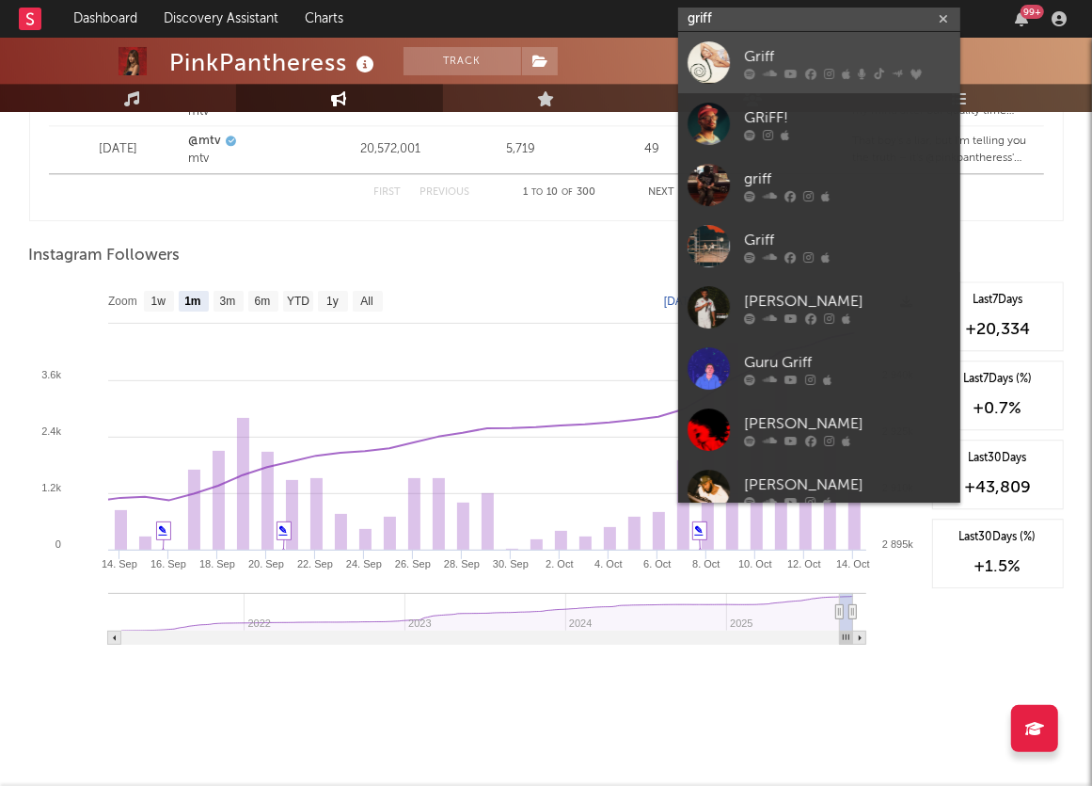
type input "griff"
click at [744, 56] on div "Griff" at bounding box center [847, 56] width 207 height 23
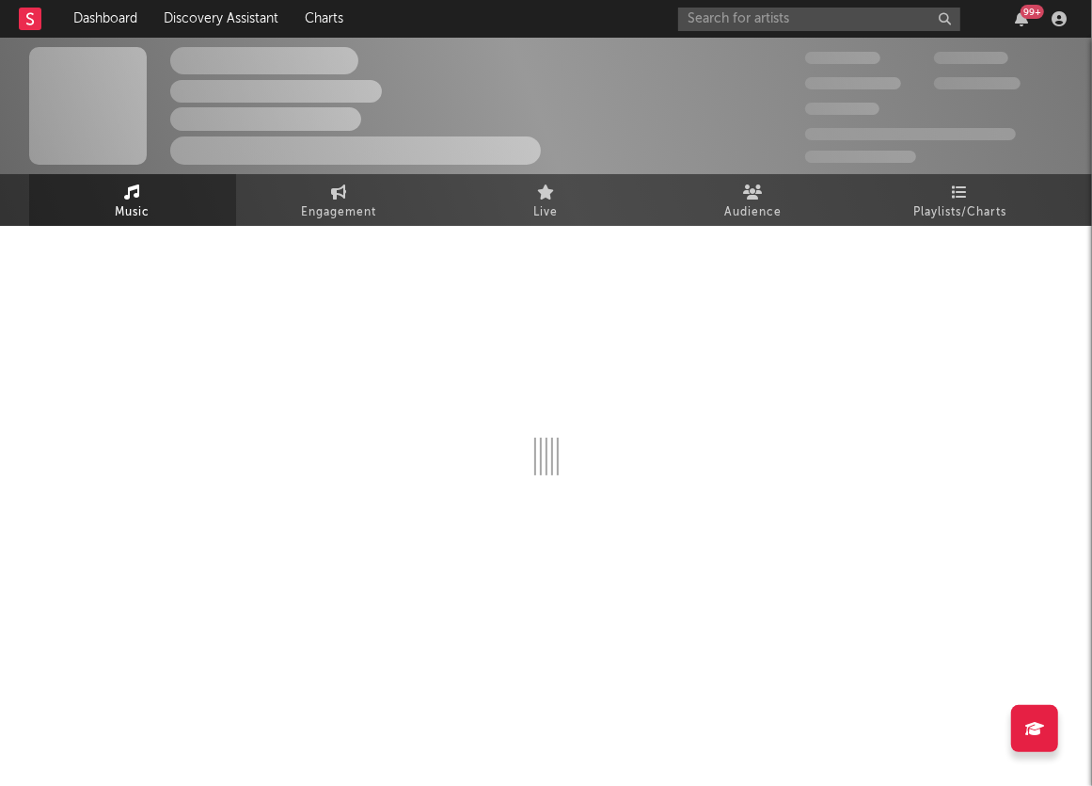
select select "6m"
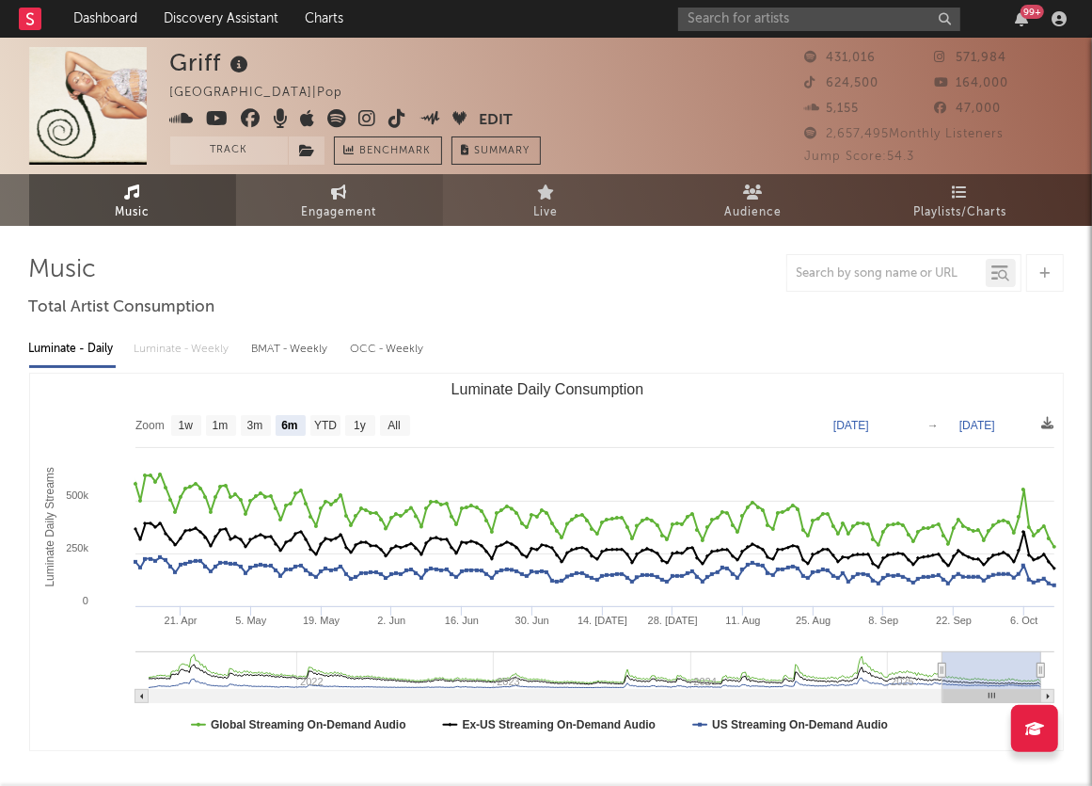
click at [327, 194] on link "Engagement" at bounding box center [339, 200] width 207 height 52
select select "1w"
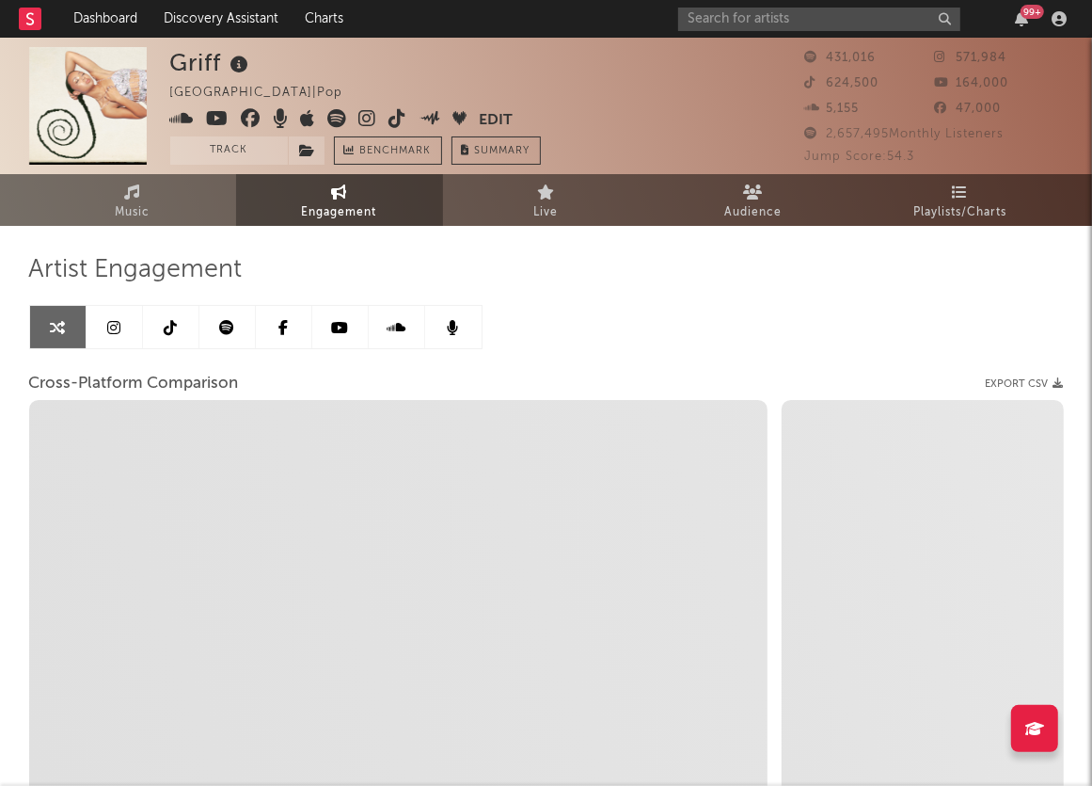
click at [114, 323] on icon at bounding box center [113, 327] width 13 height 15
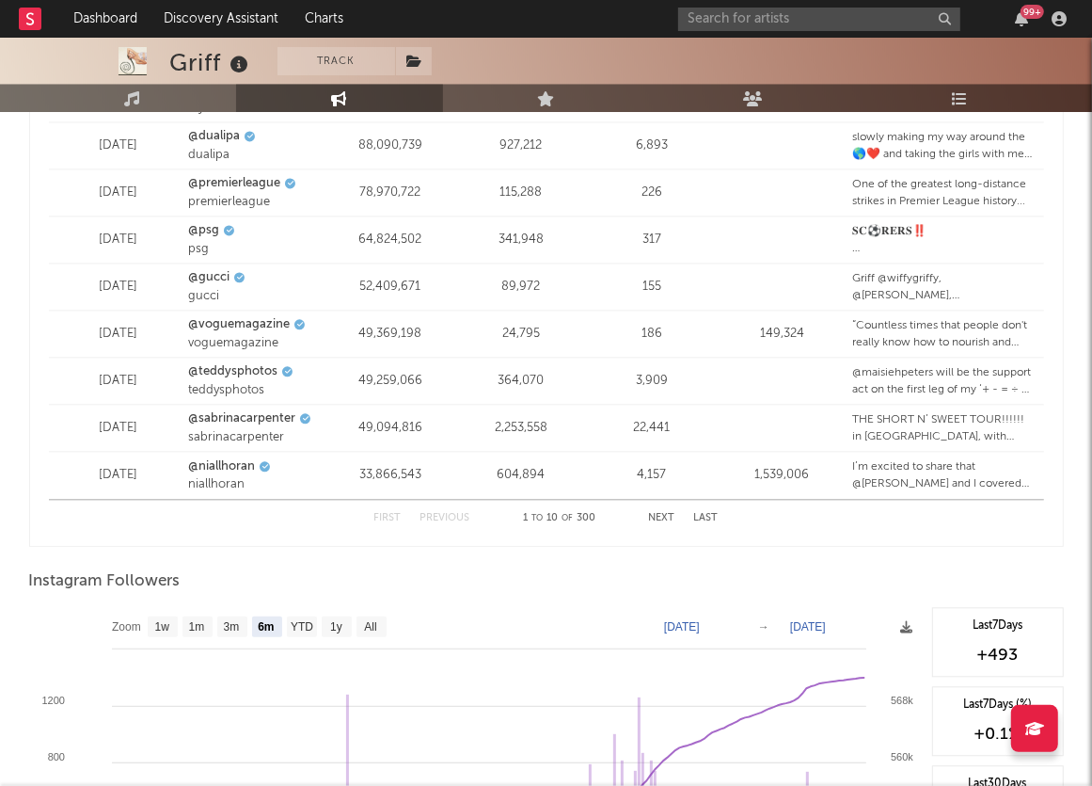
scroll to position [2783, 0]
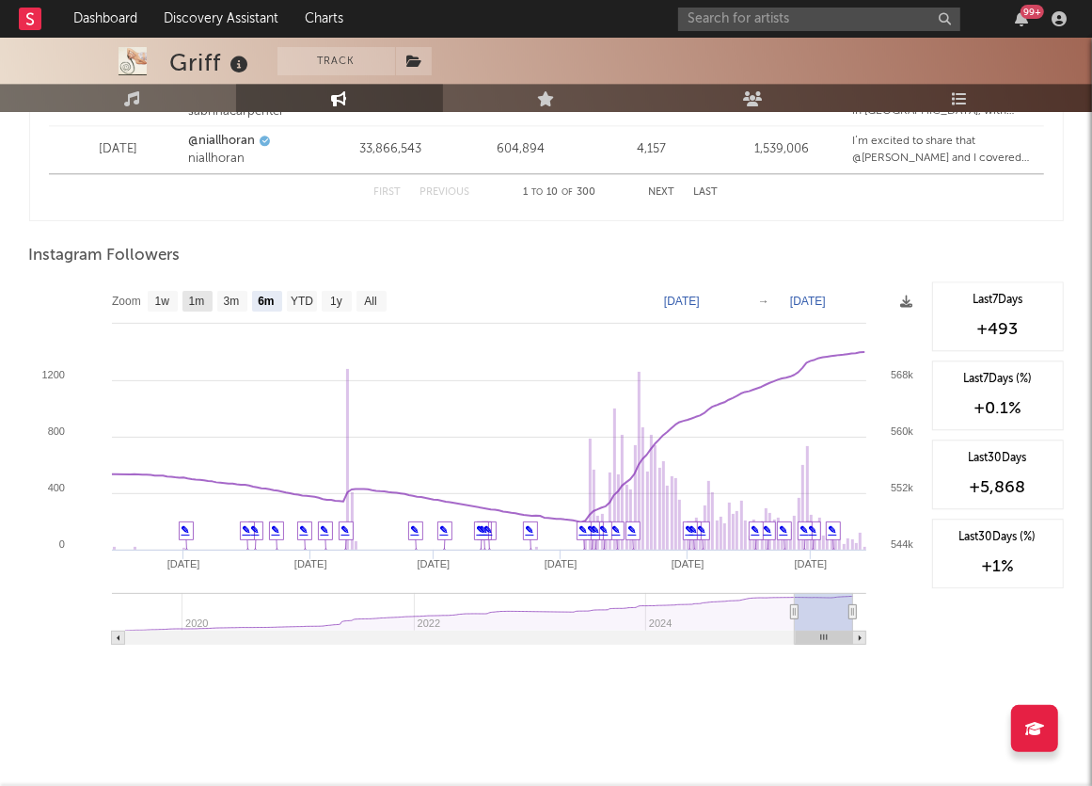
click at [199, 297] on text "1m" at bounding box center [196, 301] width 16 height 13
select select "1m"
type input "[DATE]"
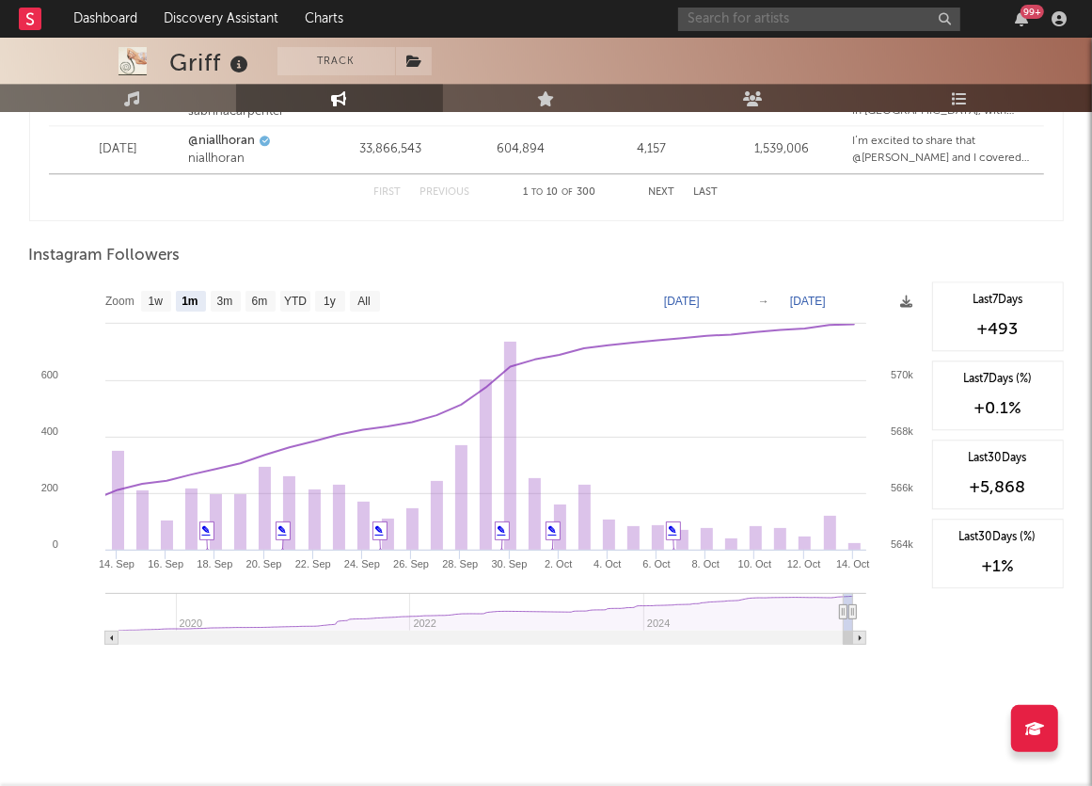
click at [730, 24] on input "text" at bounding box center [819, 20] width 282 height 24
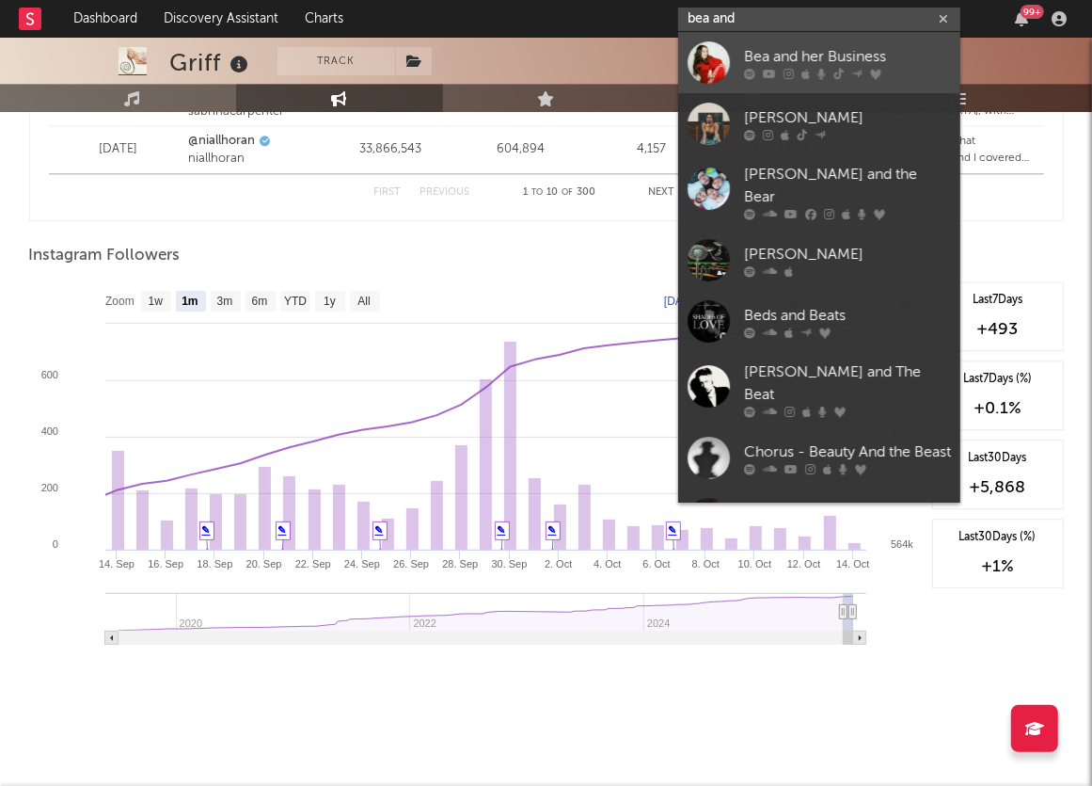
type input "bea and"
click at [767, 51] on div "Bea and her Business" at bounding box center [847, 56] width 207 height 23
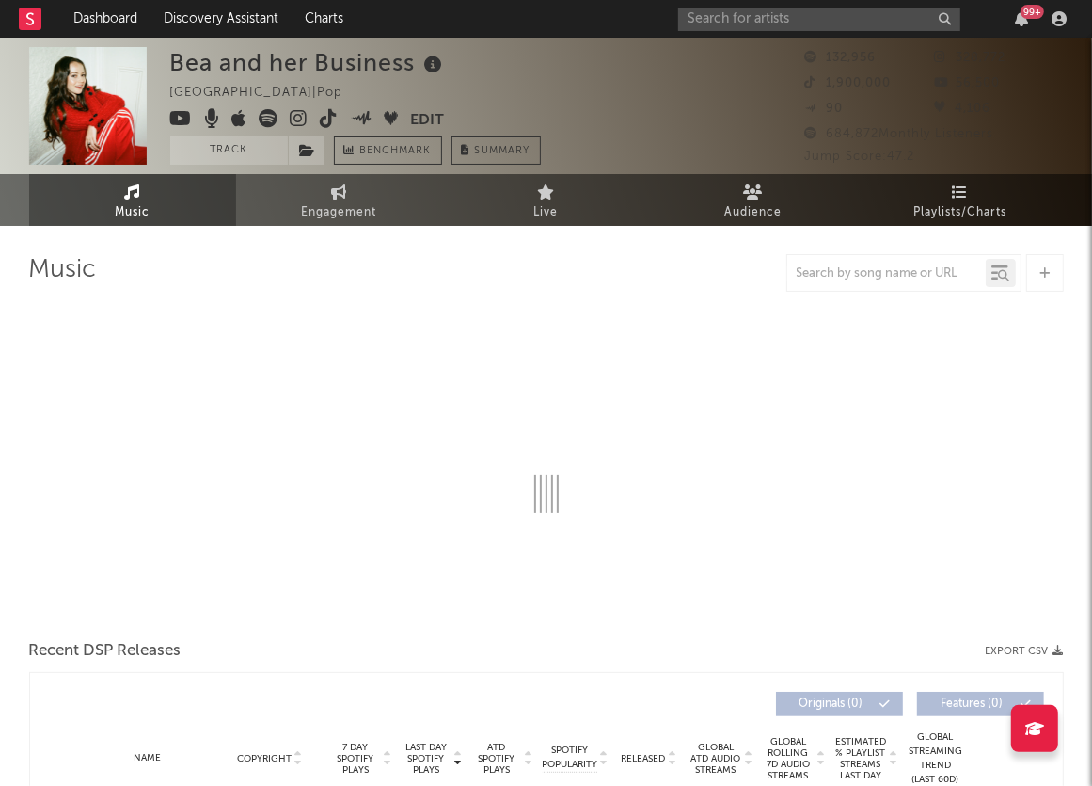
select select "6m"
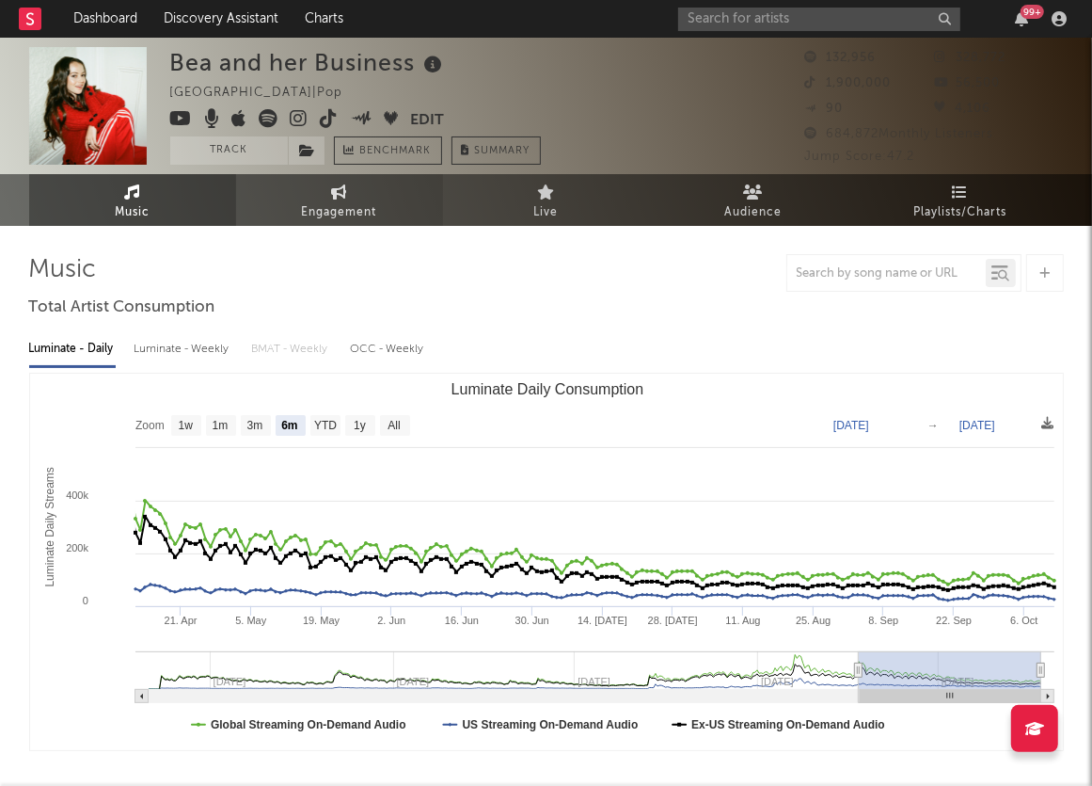
select select "6m"
click at [354, 210] on span "Engagement" at bounding box center [339, 212] width 75 height 23
select select "1w"
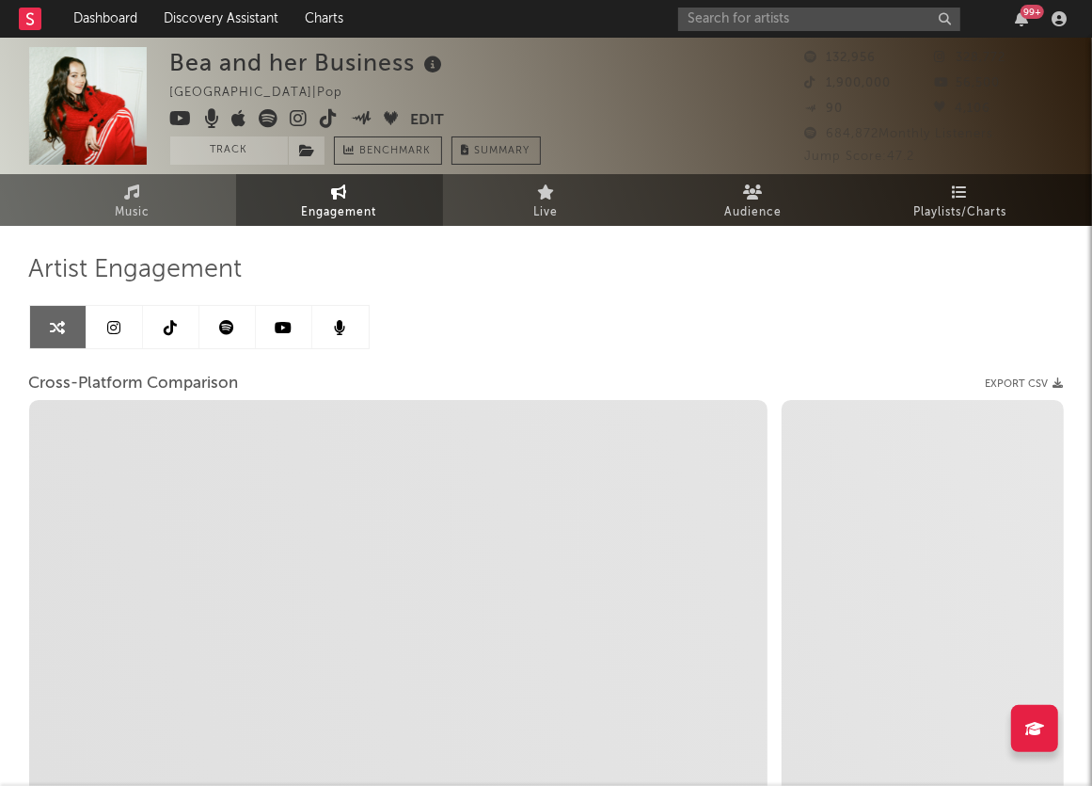
click at [118, 335] on link at bounding box center [115, 327] width 56 height 42
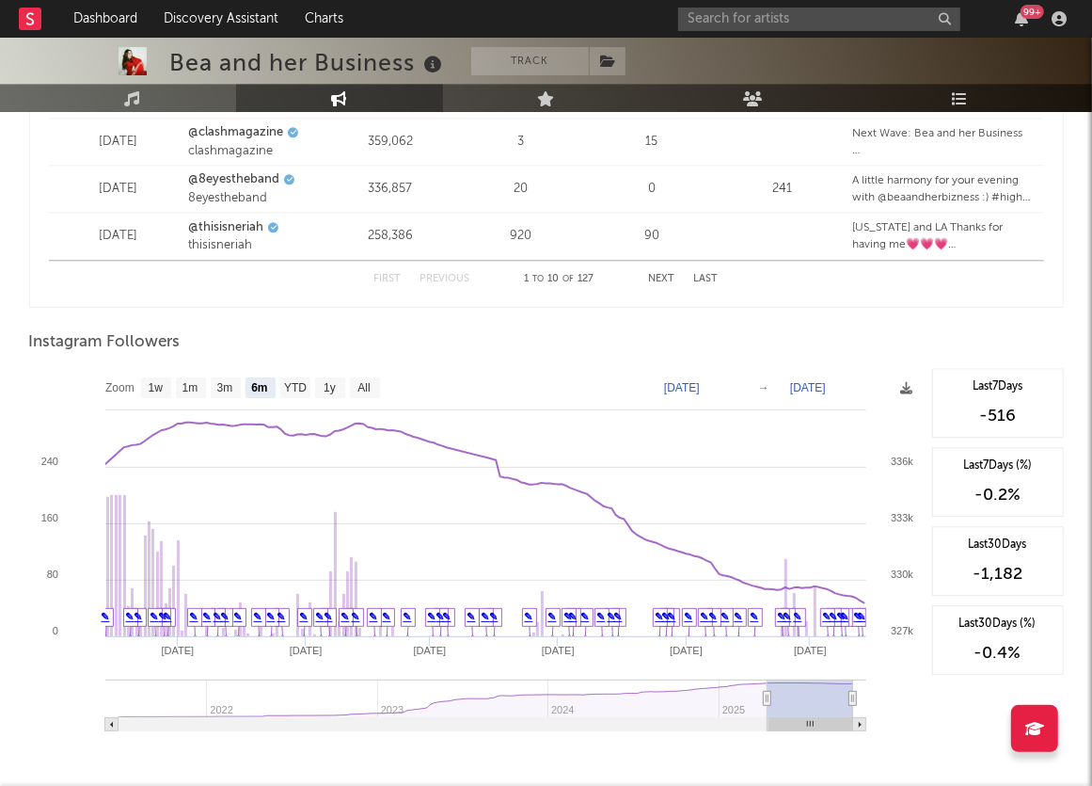
scroll to position [2731, 0]
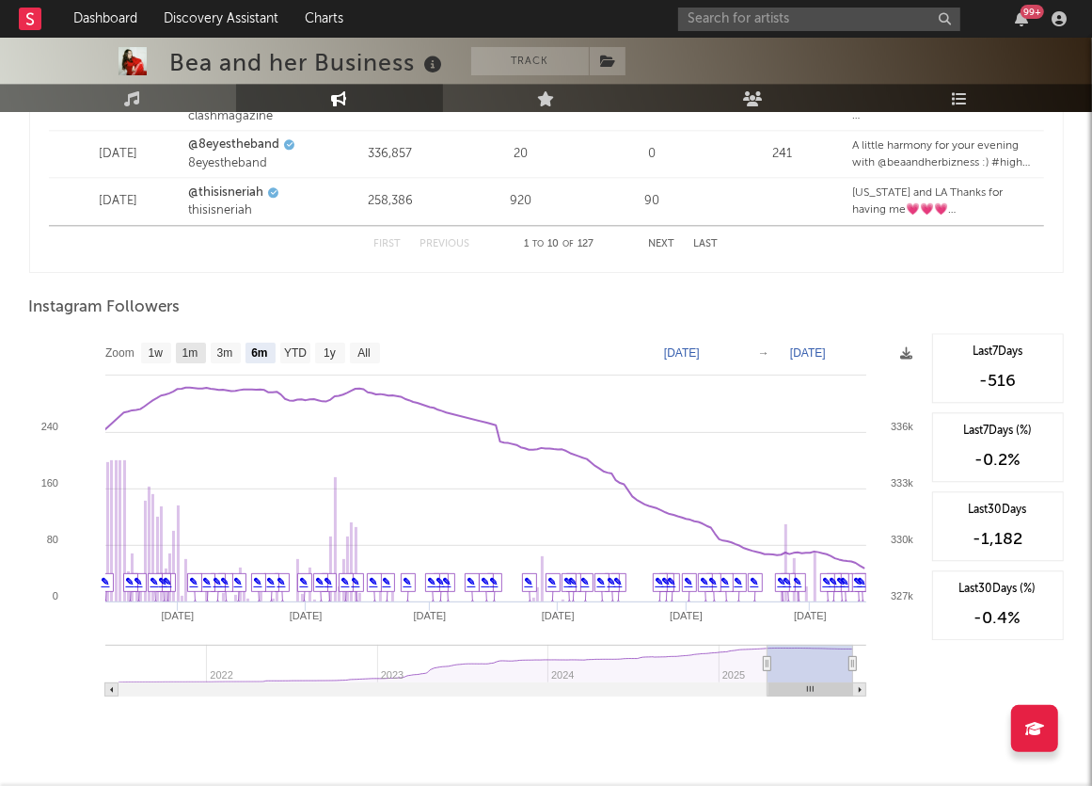
click at [194, 347] on text "1m" at bounding box center [190, 353] width 16 height 13
select select "1m"
type input "[DATE]"
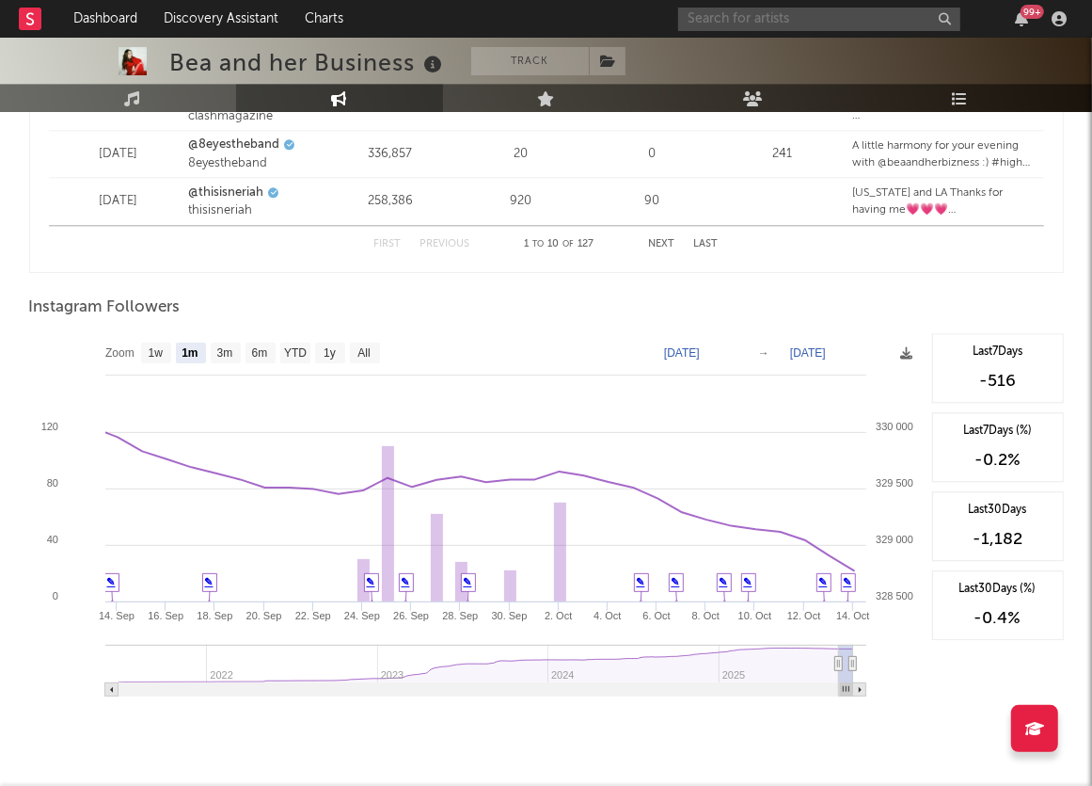
click at [766, 21] on input "text" at bounding box center [819, 20] width 282 height 24
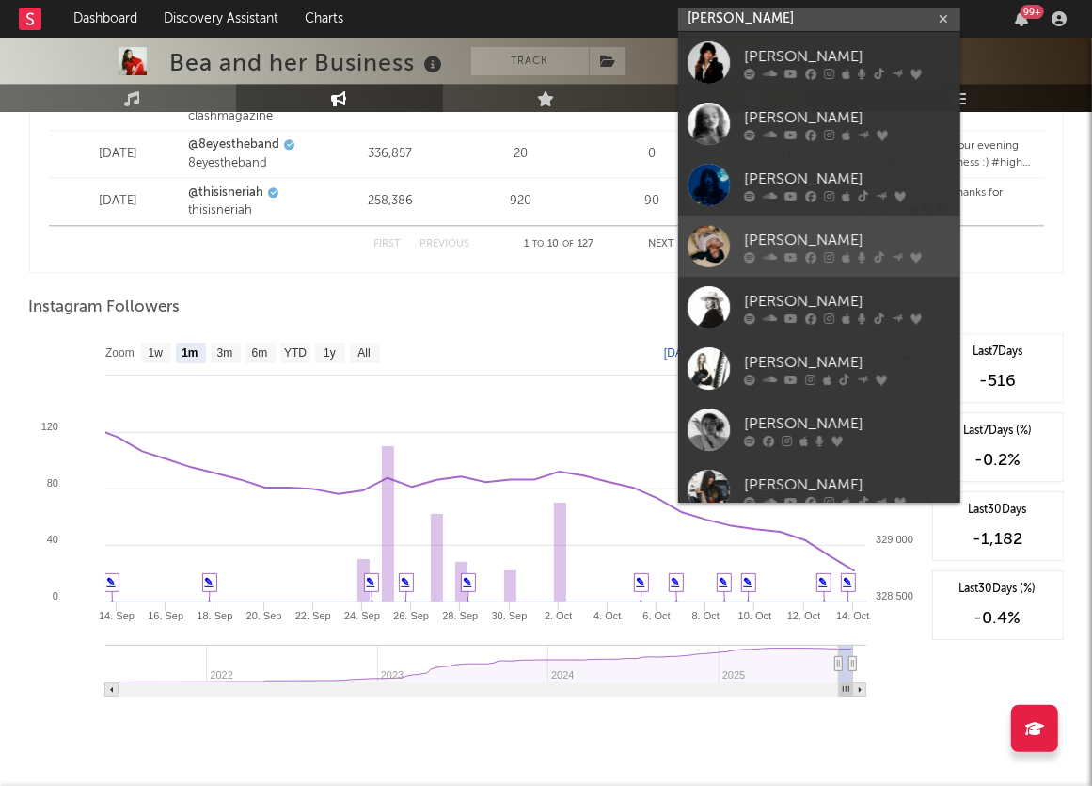
type input "[PERSON_NAME]"
click at [779, 231] on div "[PERSON_NAME]" at bounding box center [847, 240] width 207 height 23
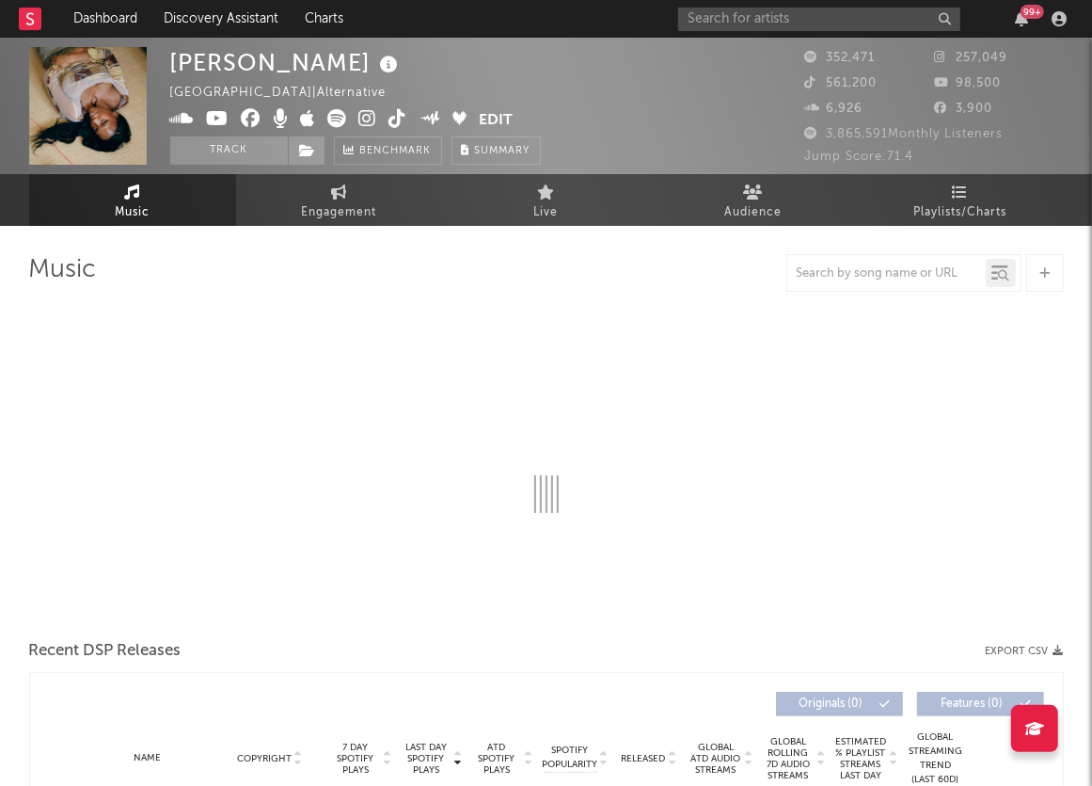
select select "6m"
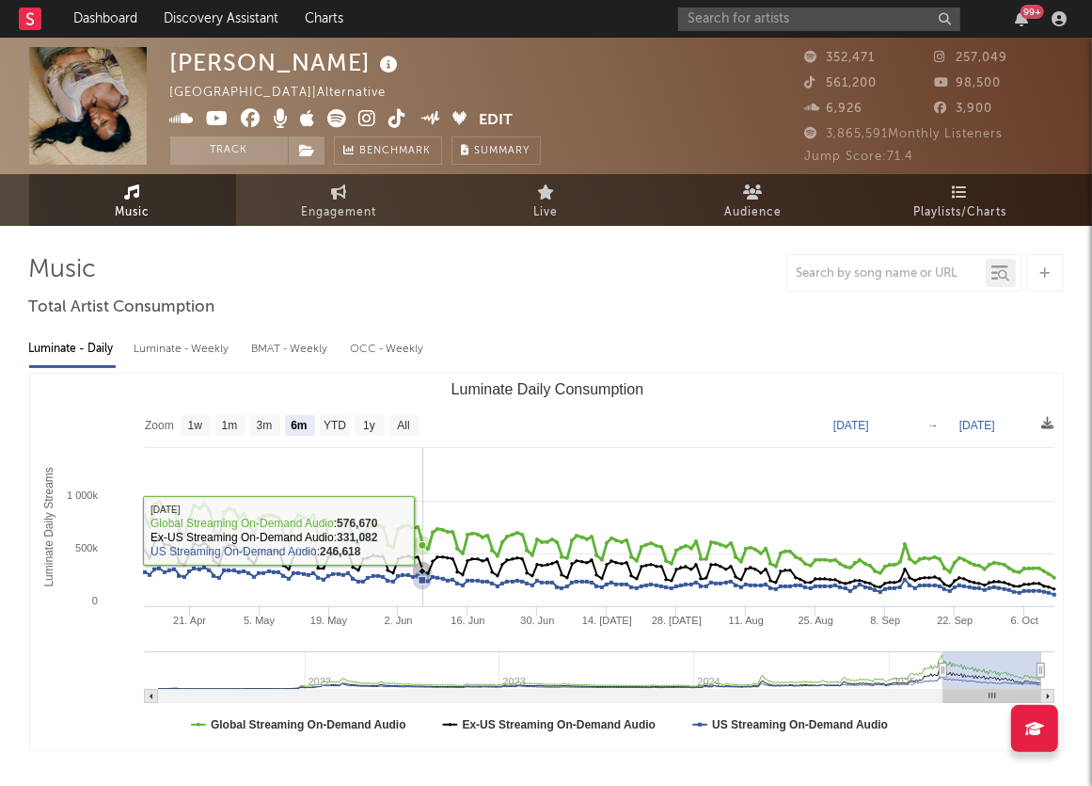
select select "6m"
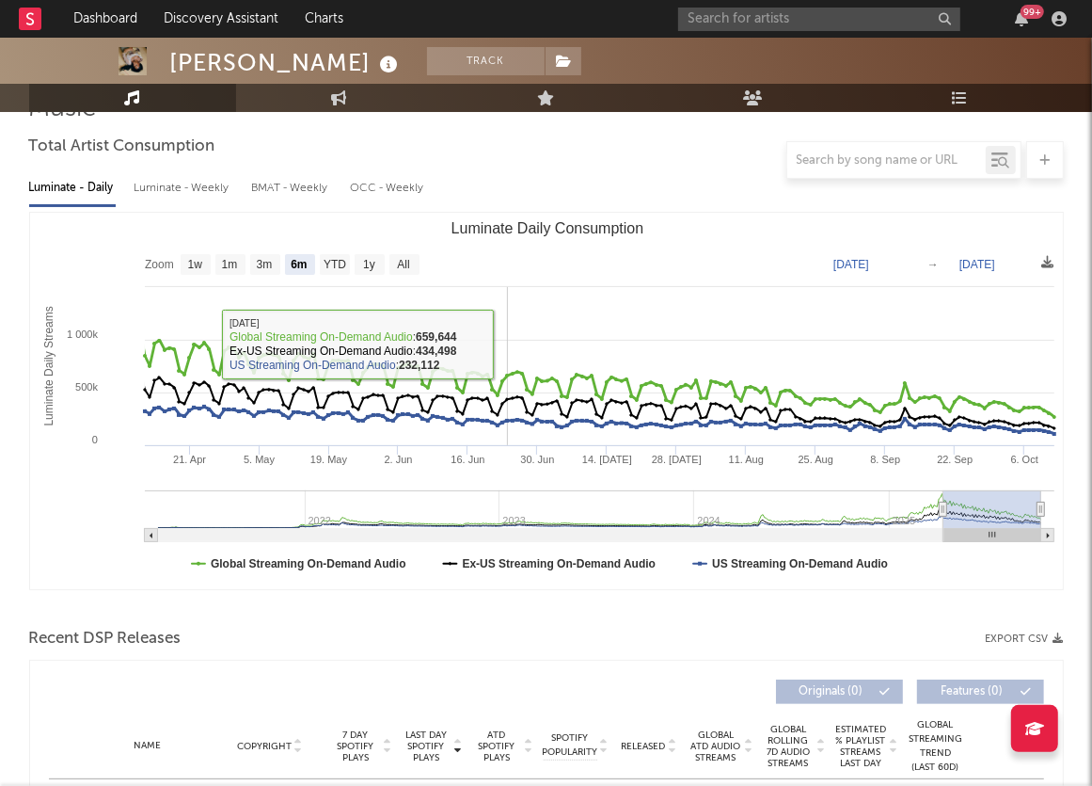
scroll to position [184, 0]
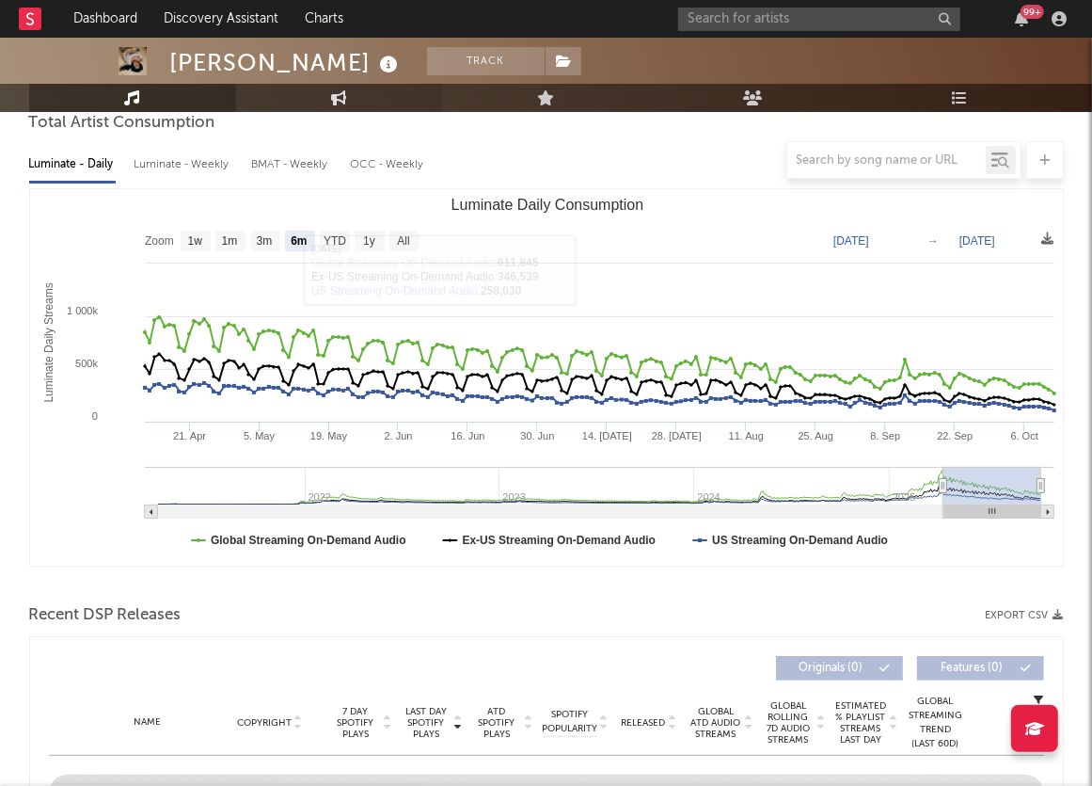
click at [303, 110] on link "Engagement" at bounding box center [339, 98] width 207 height 28
select select "1w"
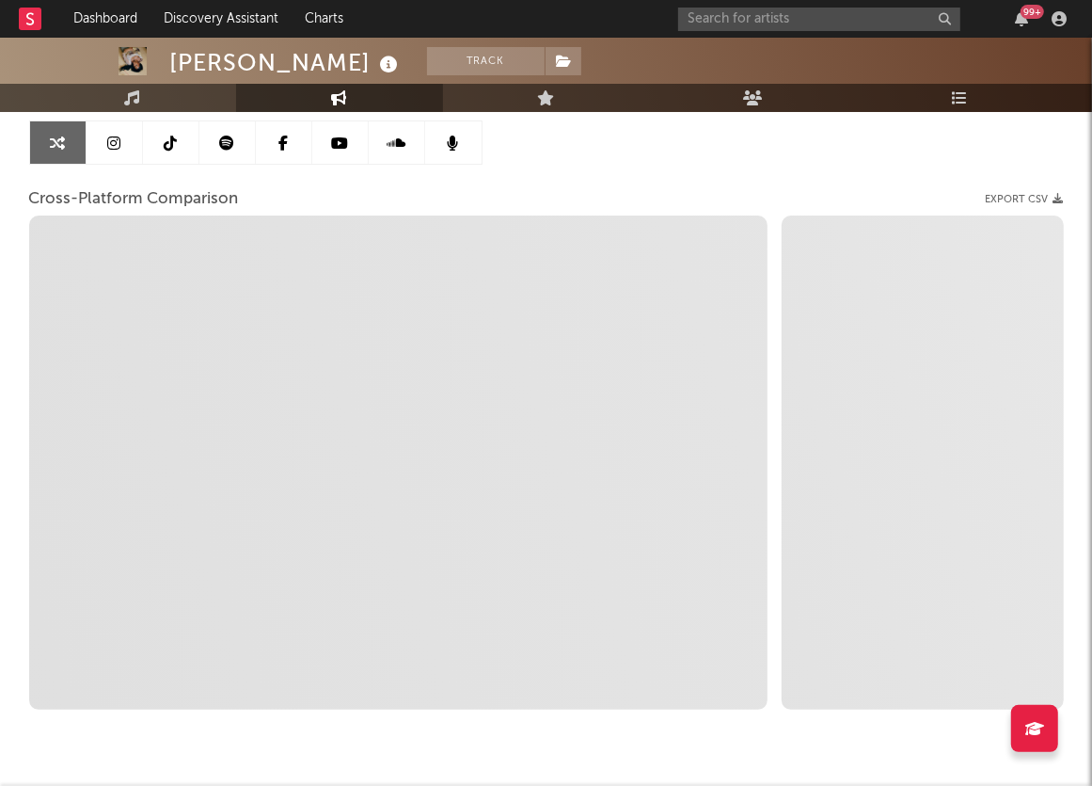
click at [119, 139] on icon at bounding box center [113, 142] width 13 height 15
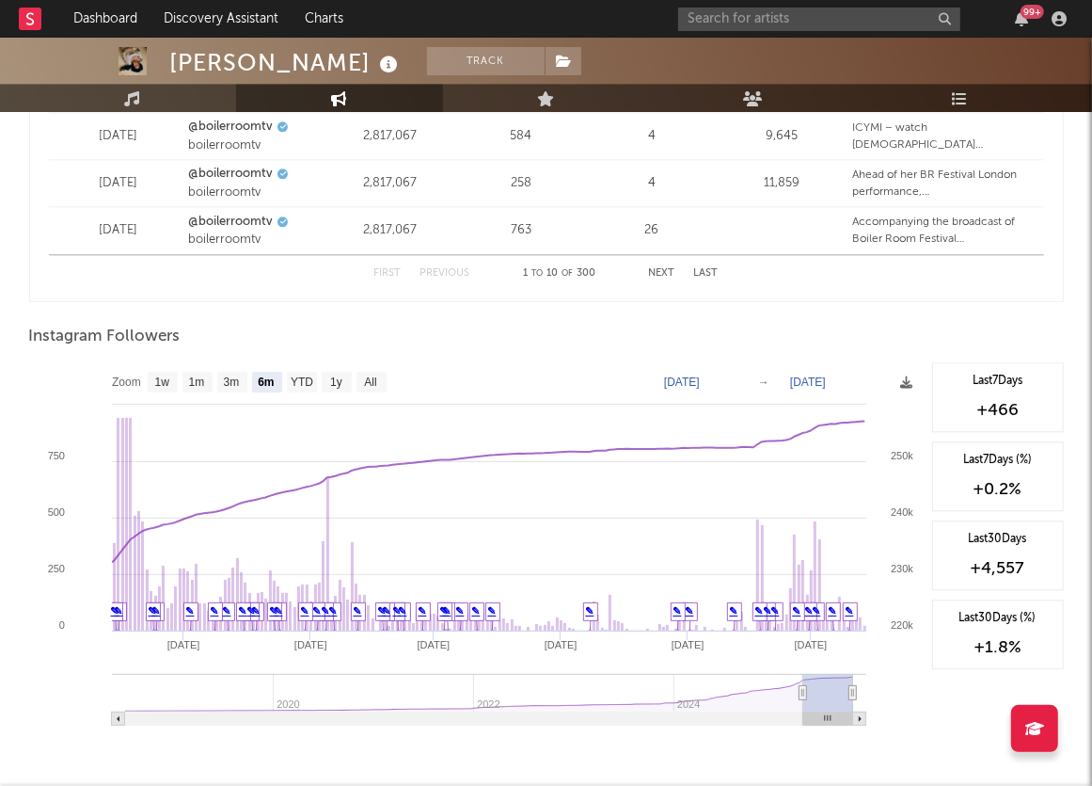
scroll to position [2783, 0]
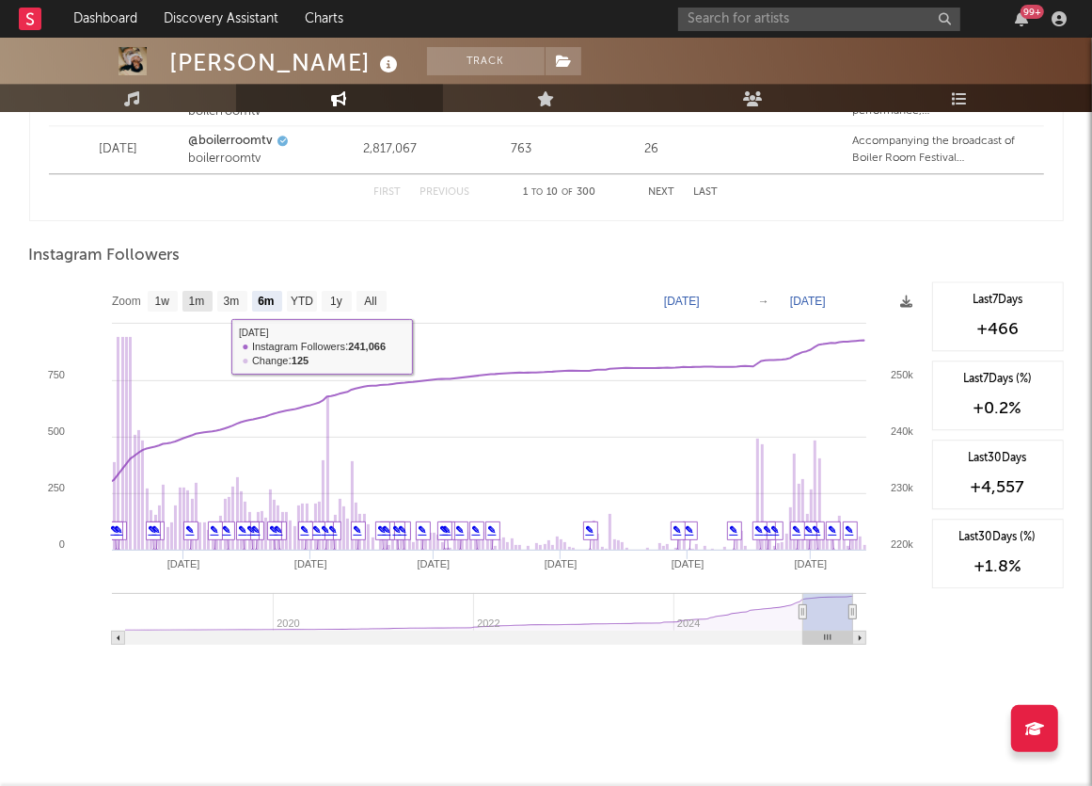
click at [200, 295] on text "1m" at bounding box center [196, 301] width 16 height 13
select select "1m"
type input "[DATE]"
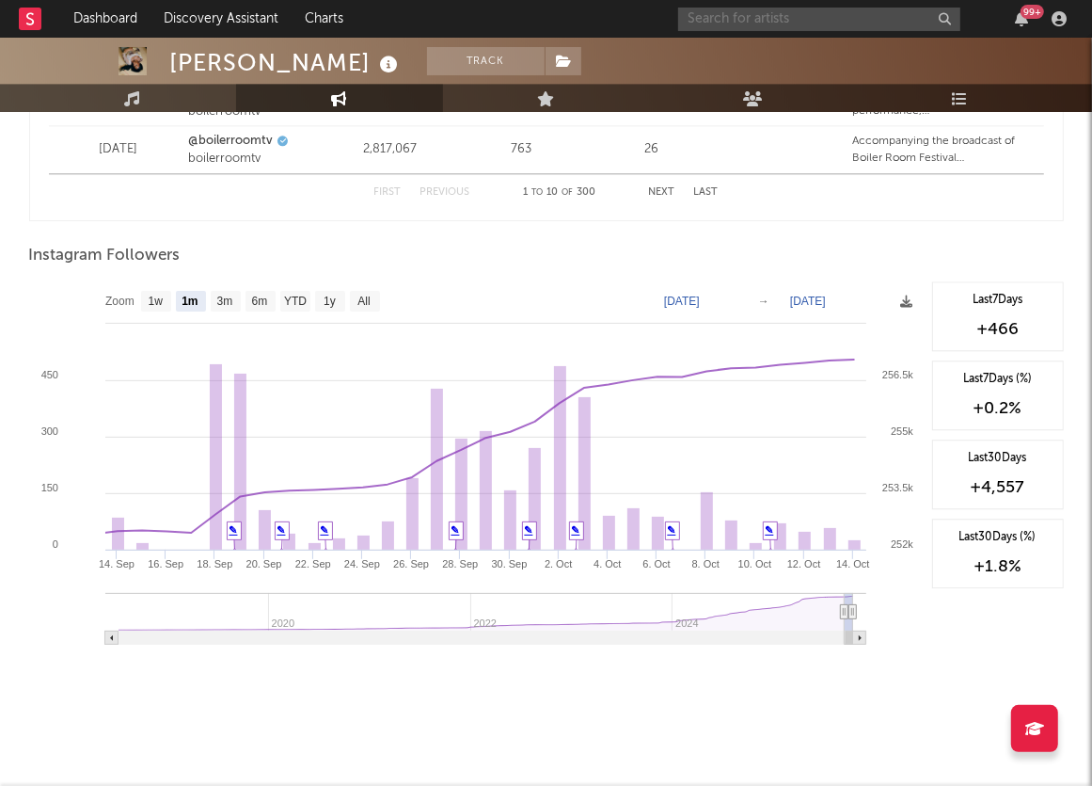
click at [779, 24] on input "text" at bounding box center [819, 20] width 282 height 24
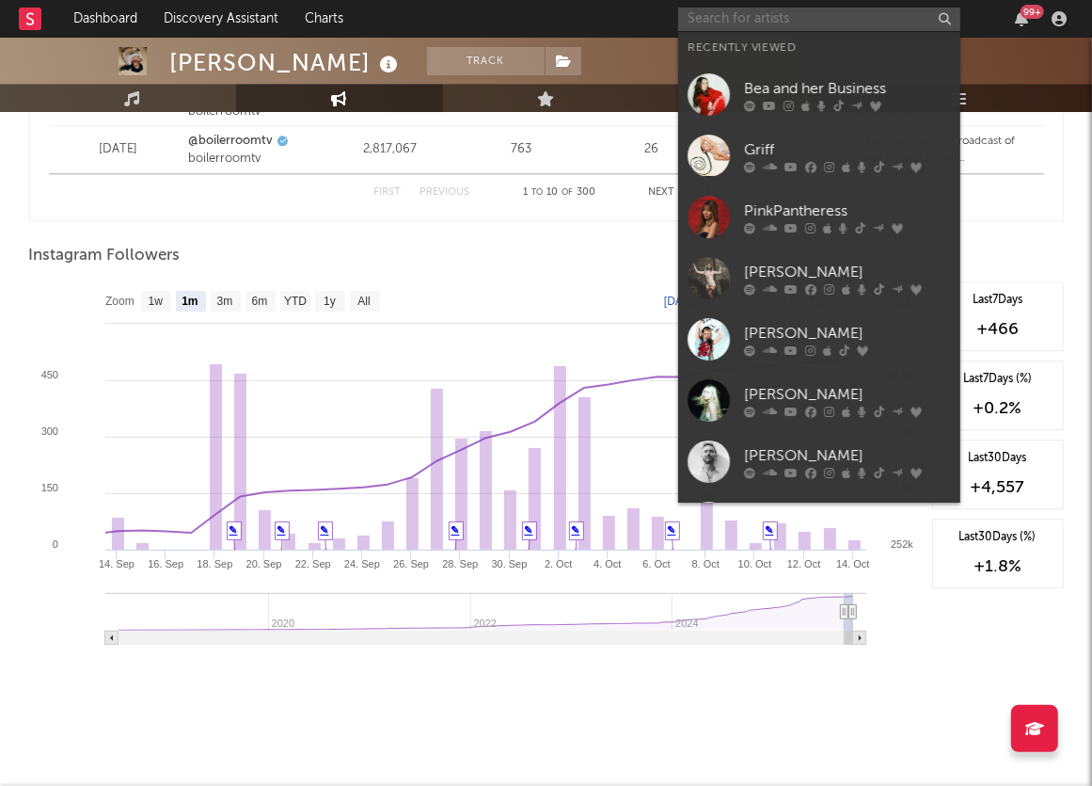
click at [771, 20] on input "text" at bounding box center [819, 20] width 282 height 24
paste input "[PERSON_NAME]"
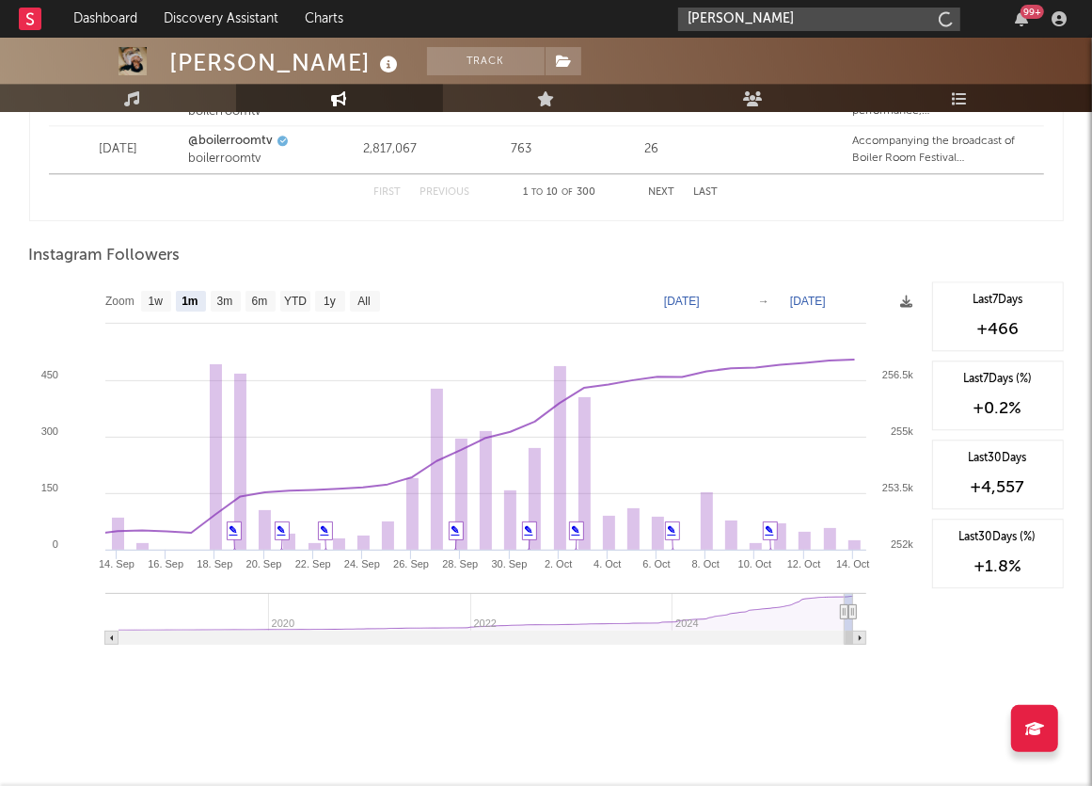
type input "[PERSON_NAME]"
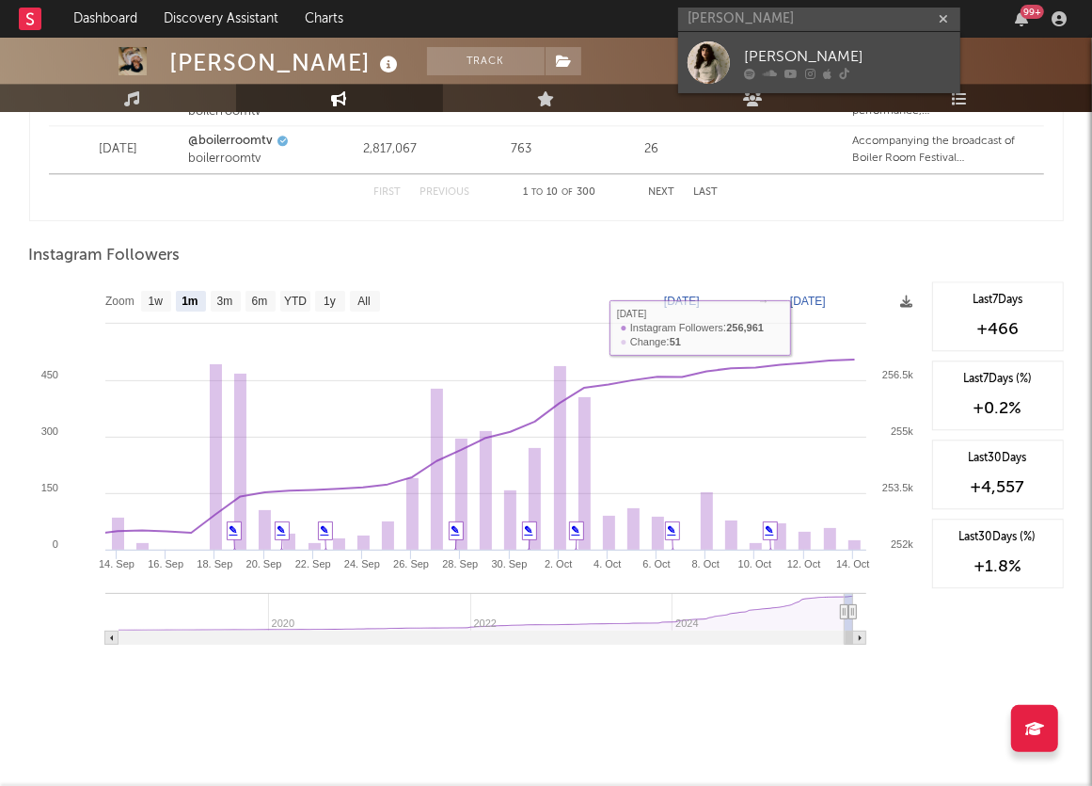
click at [791, 40] on link "[PERSON_NAME]" at bounding box center [819, 62] width 282 height 61
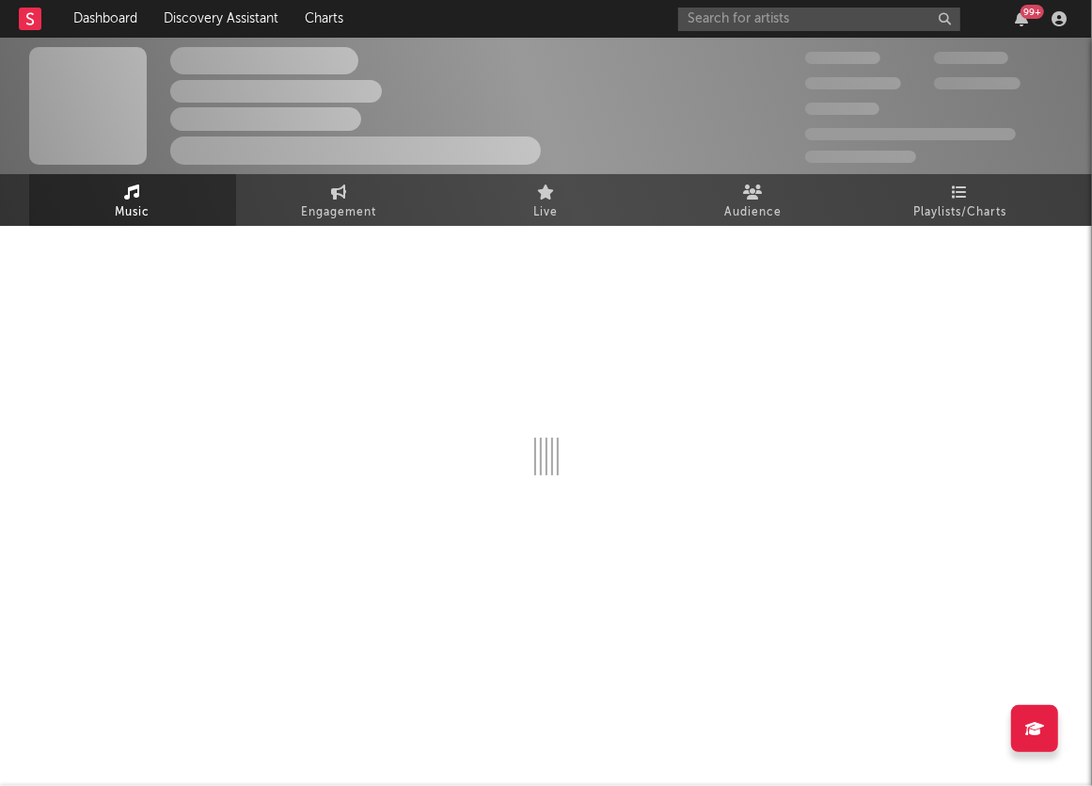
select select "6m"
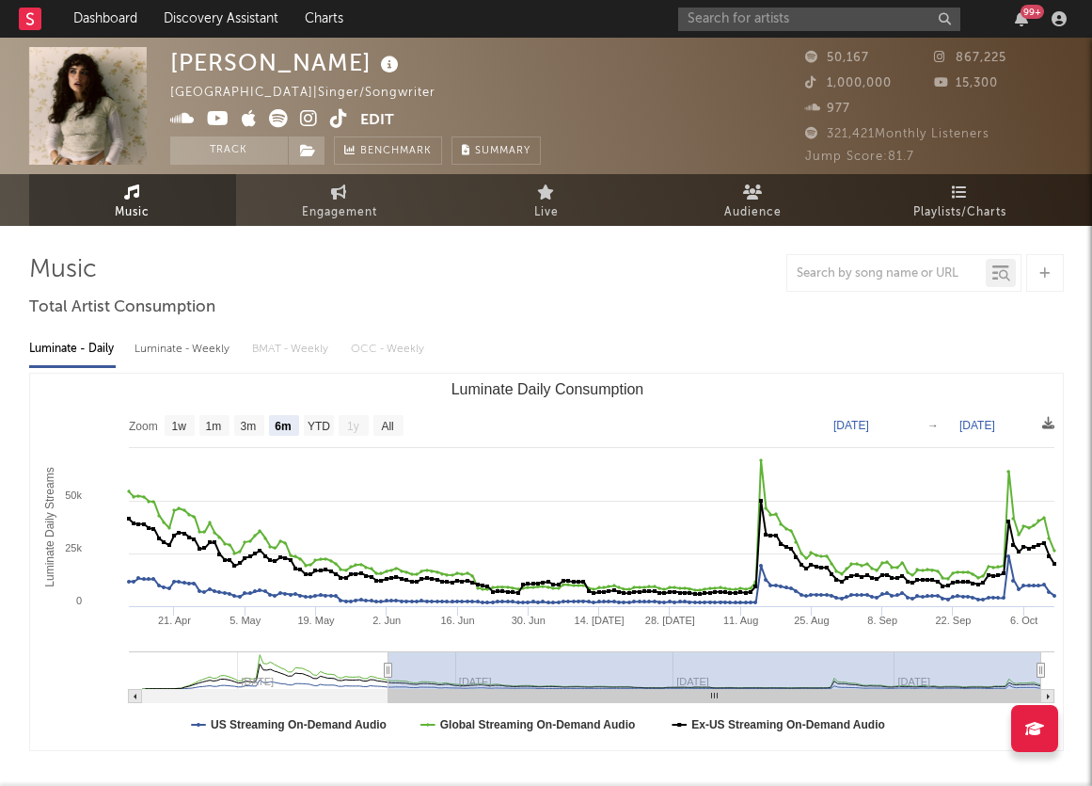
select select "6m"
click at [310, 198] on link "Engagement" at bounding box center [339, 200] width 207 height 52
select select "1w"
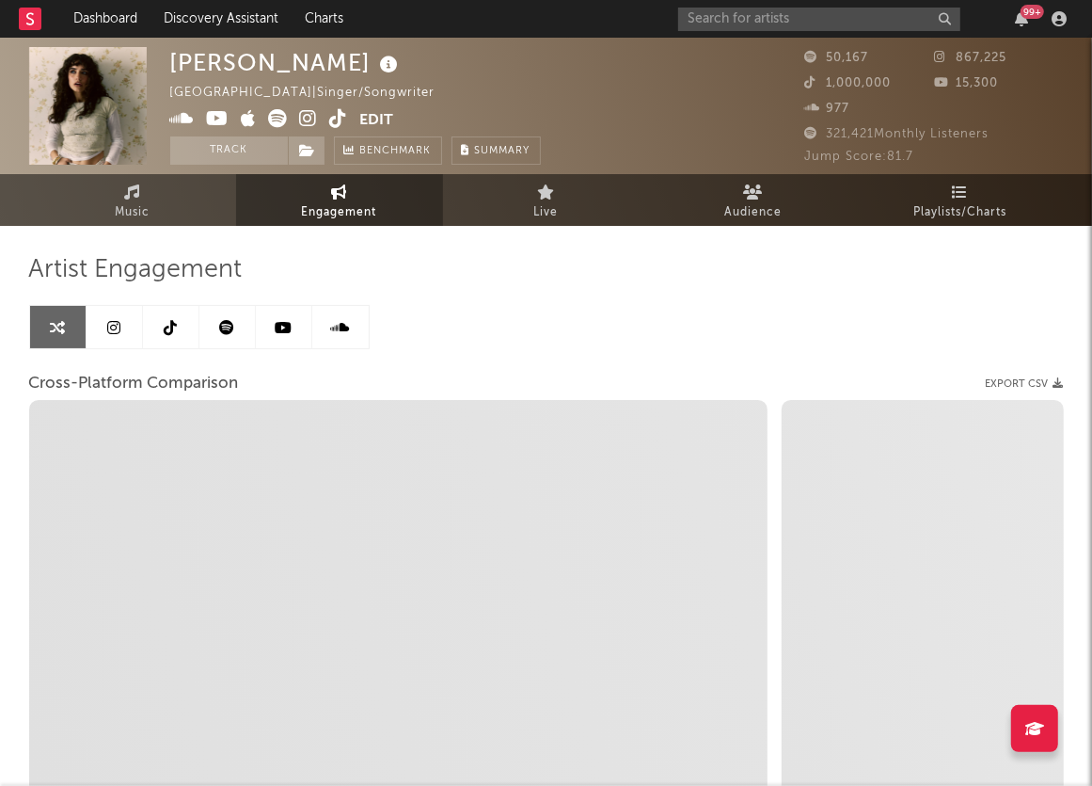
click at [114, 313] on link at bounding box center [115, 327] width 56 height 42
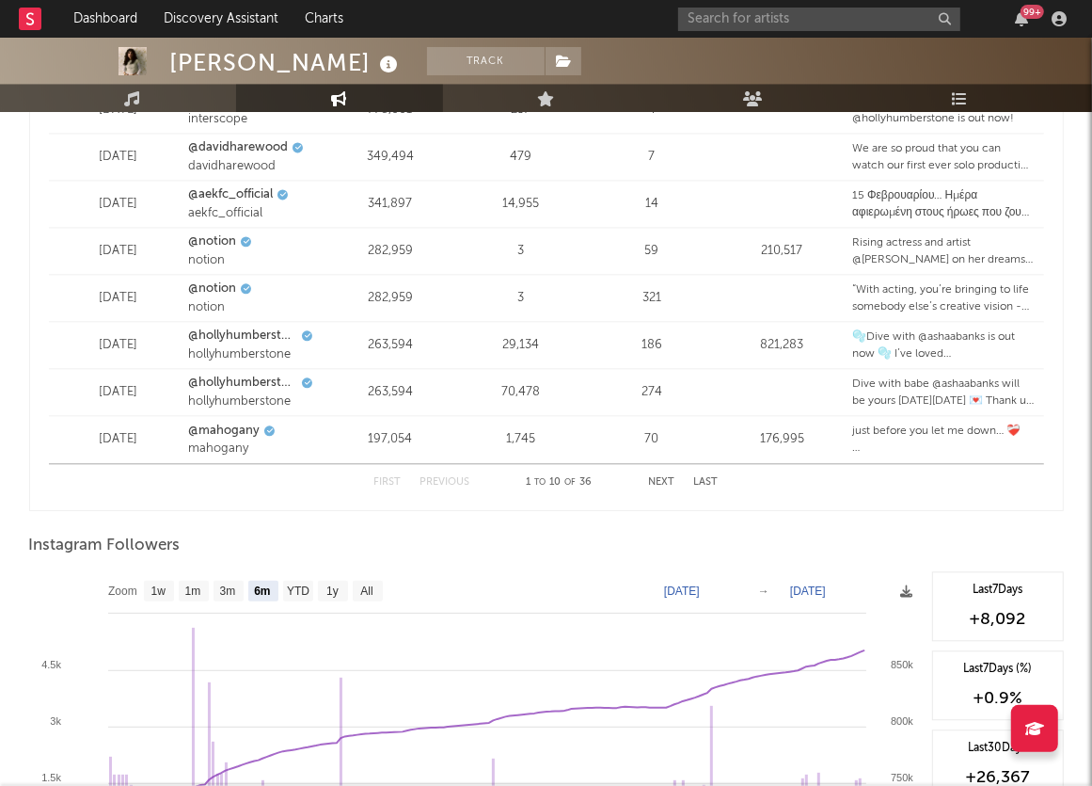
scroll to position [2783, 0]
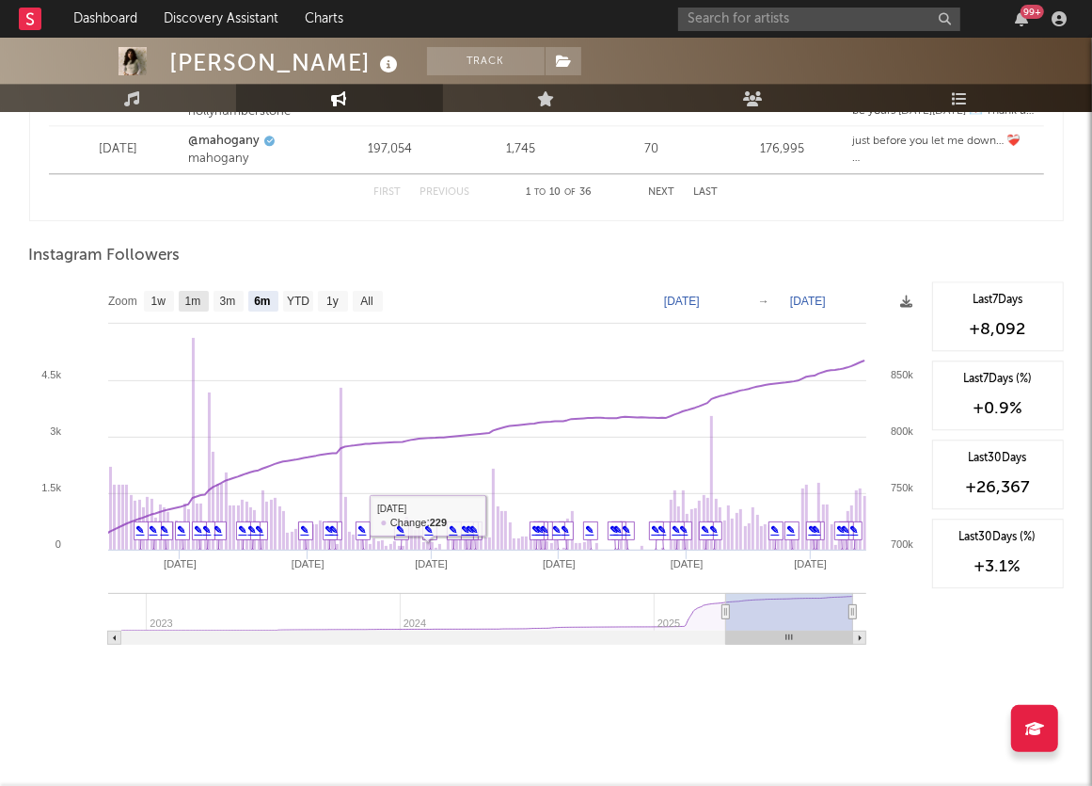
click at [189, 300] on text "1m" at bounding box center [192, 301] width 16 height 13
select select "1m"
type input "[DATE]"
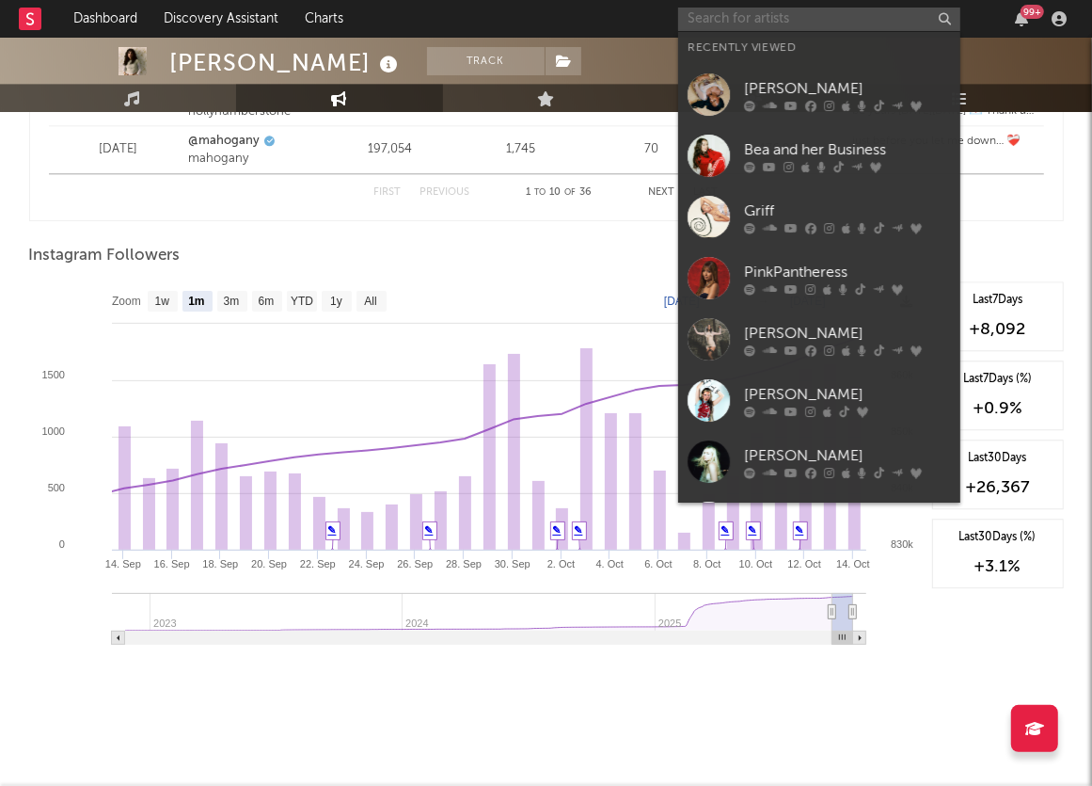
click at [787, 12] on input "text" at bounding box center [819, 20] width 282 height 24
paste input "Fka twigs"
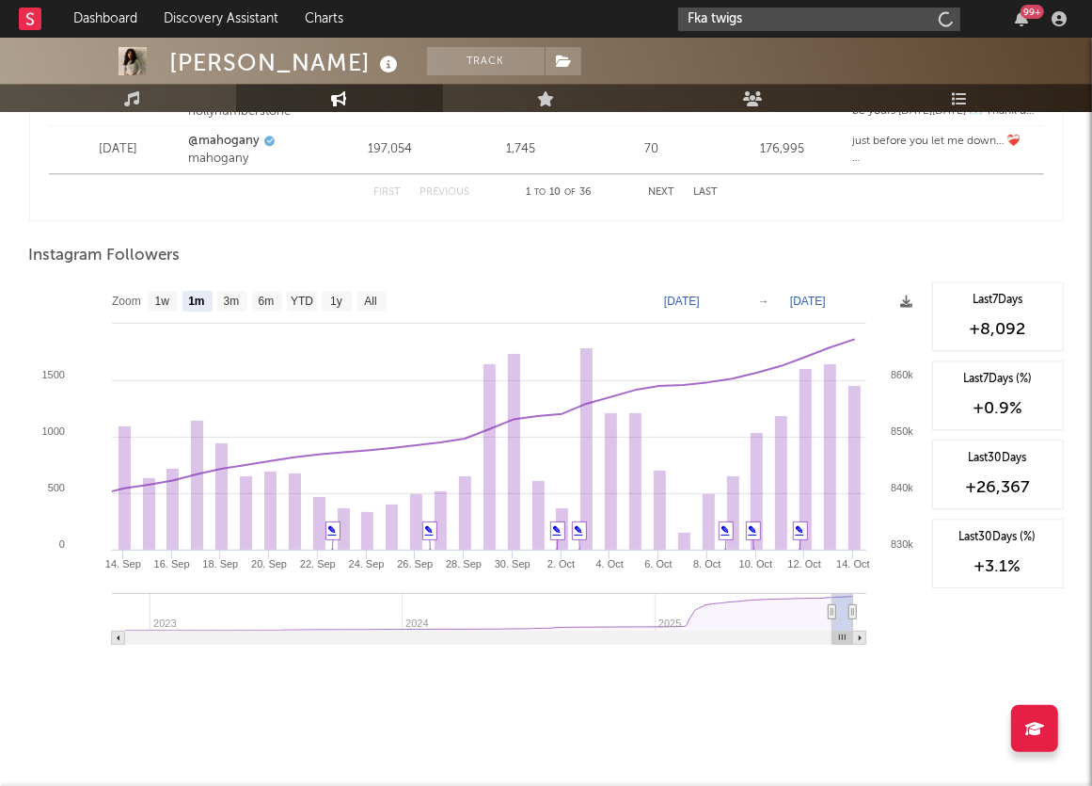
type input "Fka twigs"
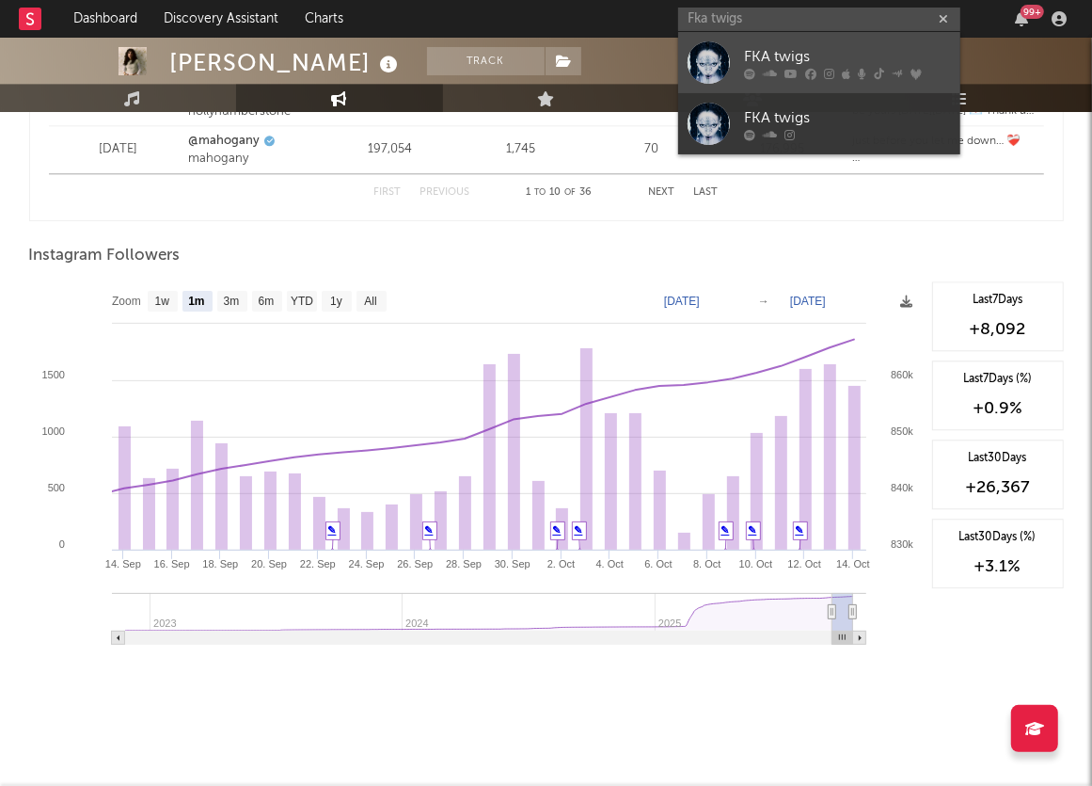
click at [776, 67] on div "FKA twigs" at bounding box center [847, 56] width 207 height 23
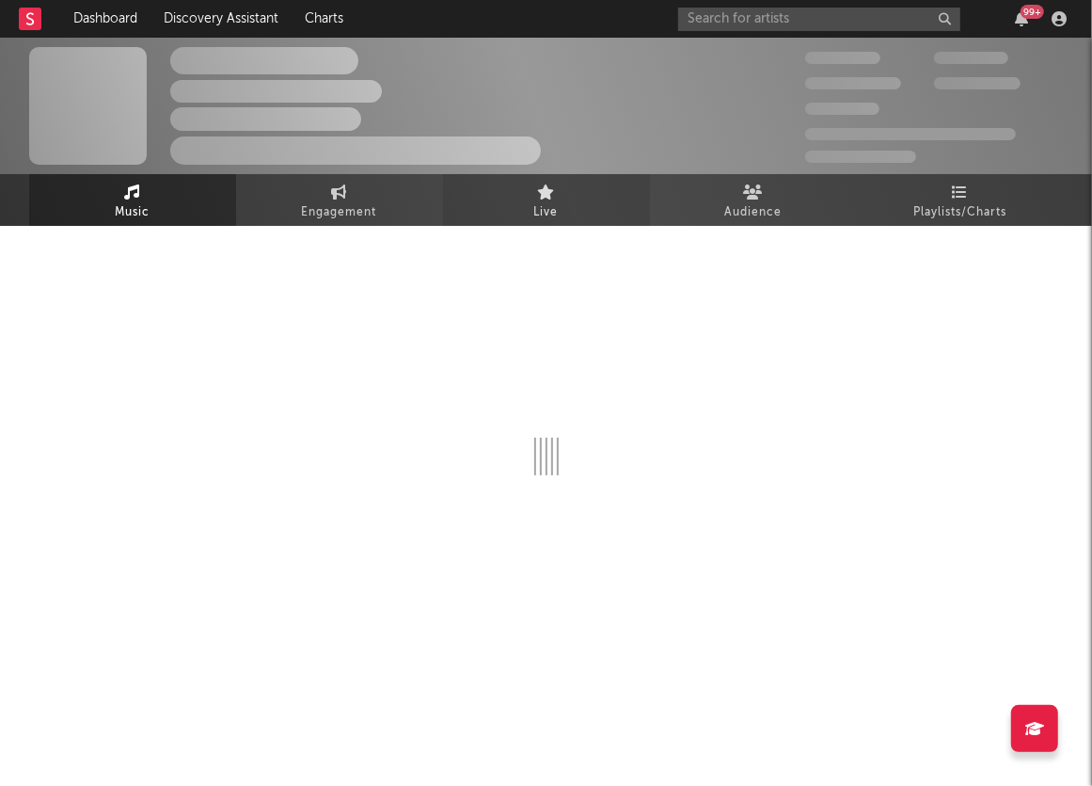
select select "6m"
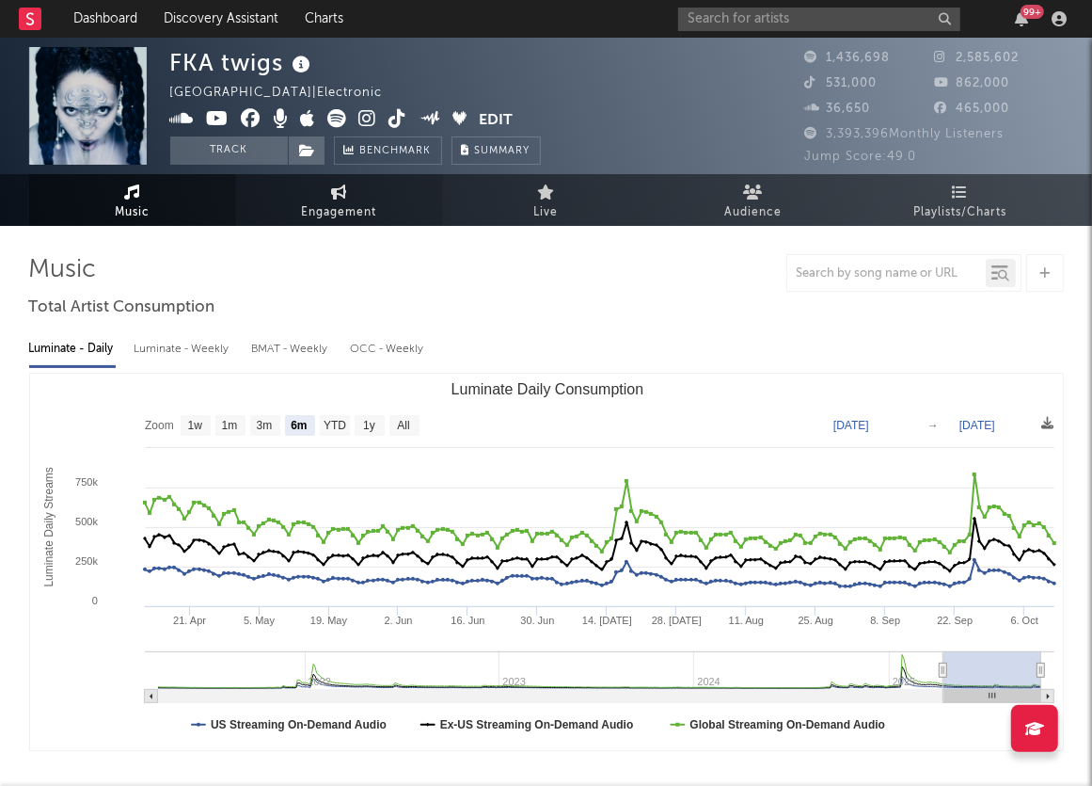
click at [346, 207] on span "Engagement" at bounding box center [339, 212] width 75 height 23
select select "1w"
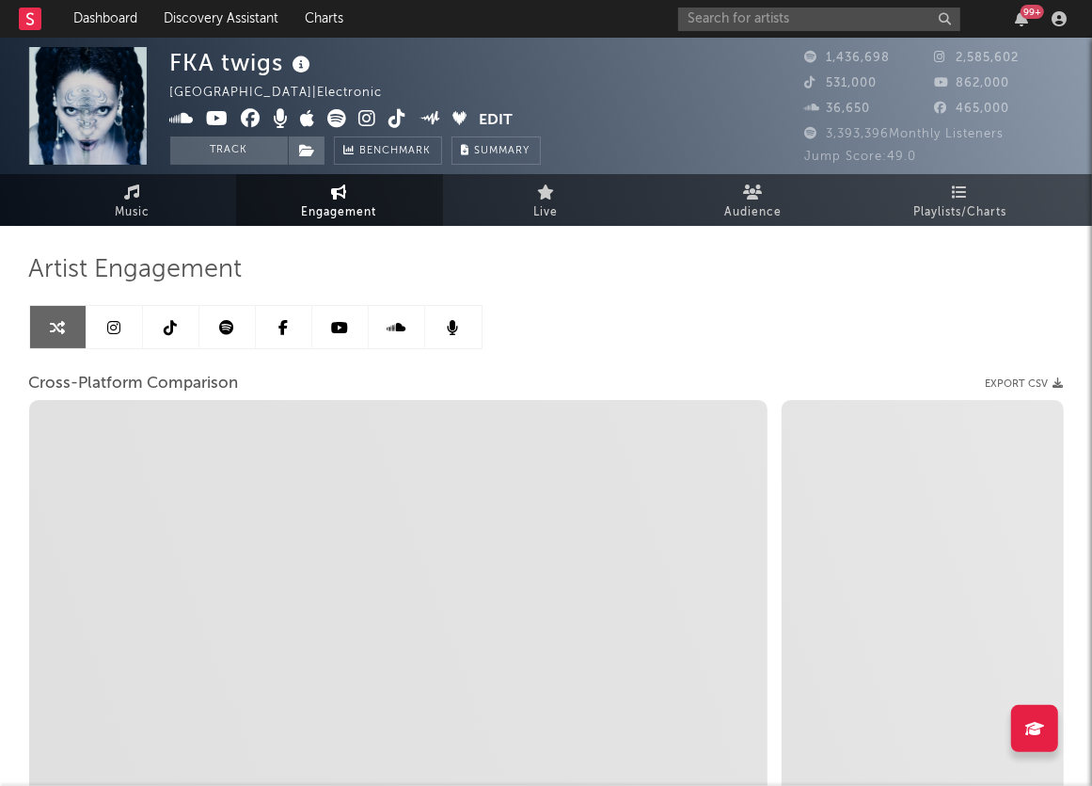
click at [120, 326] on link at bounding box center [115, 327] width 56 height 42
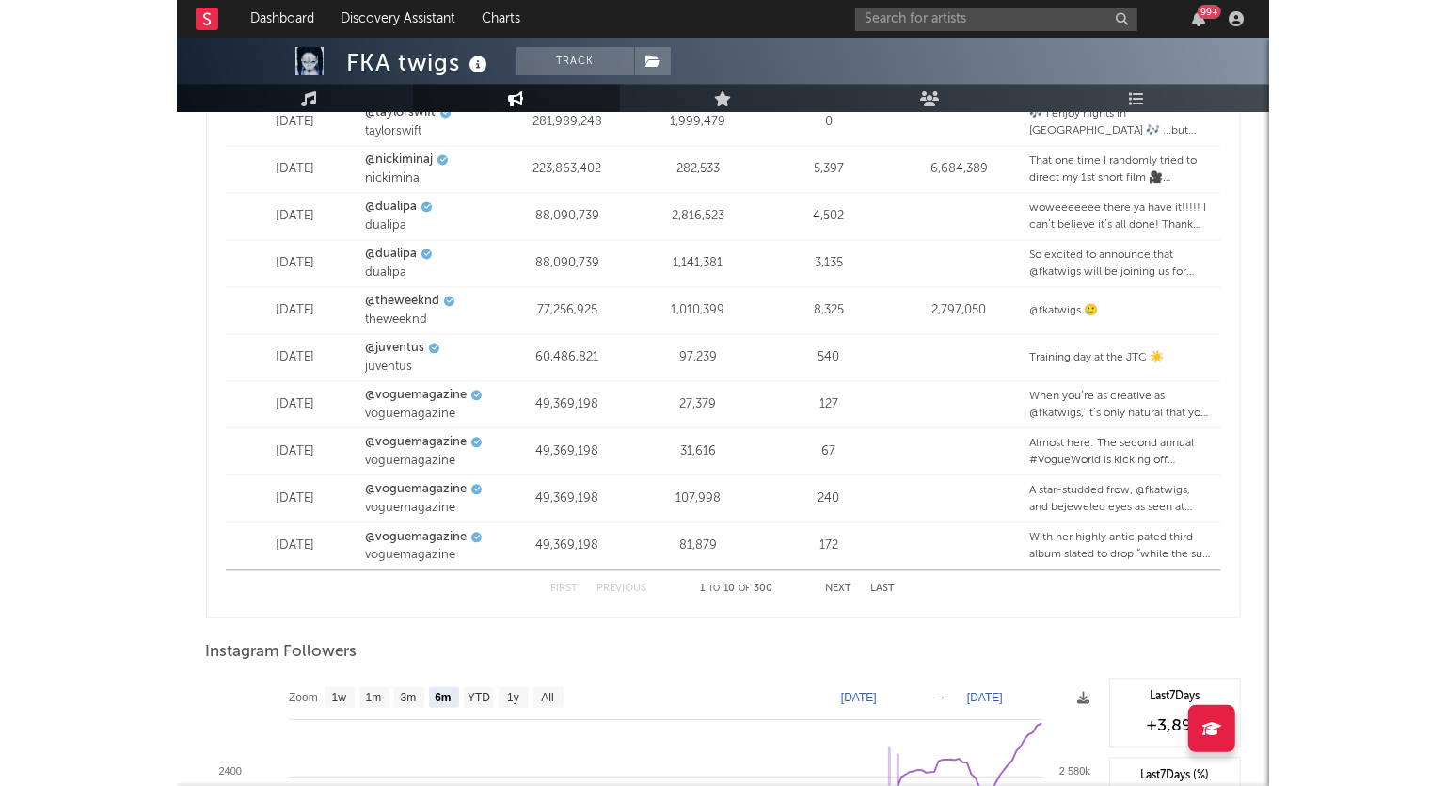
scroll to position [2783, 0]
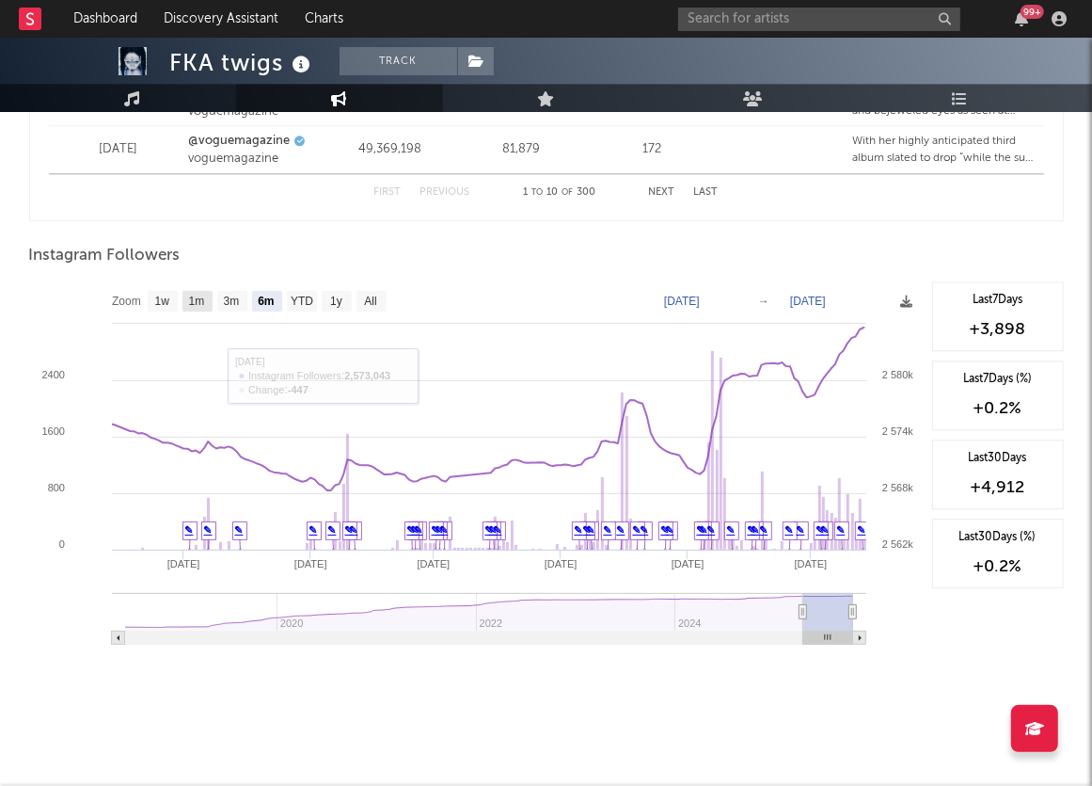
click at [198, 300] on text "1m" at bounding box center [196, 301] width 16 height 13
select select "1m"
type input "[DATE]"
